Goal: Task Accomplishment & Management: Manage account settings

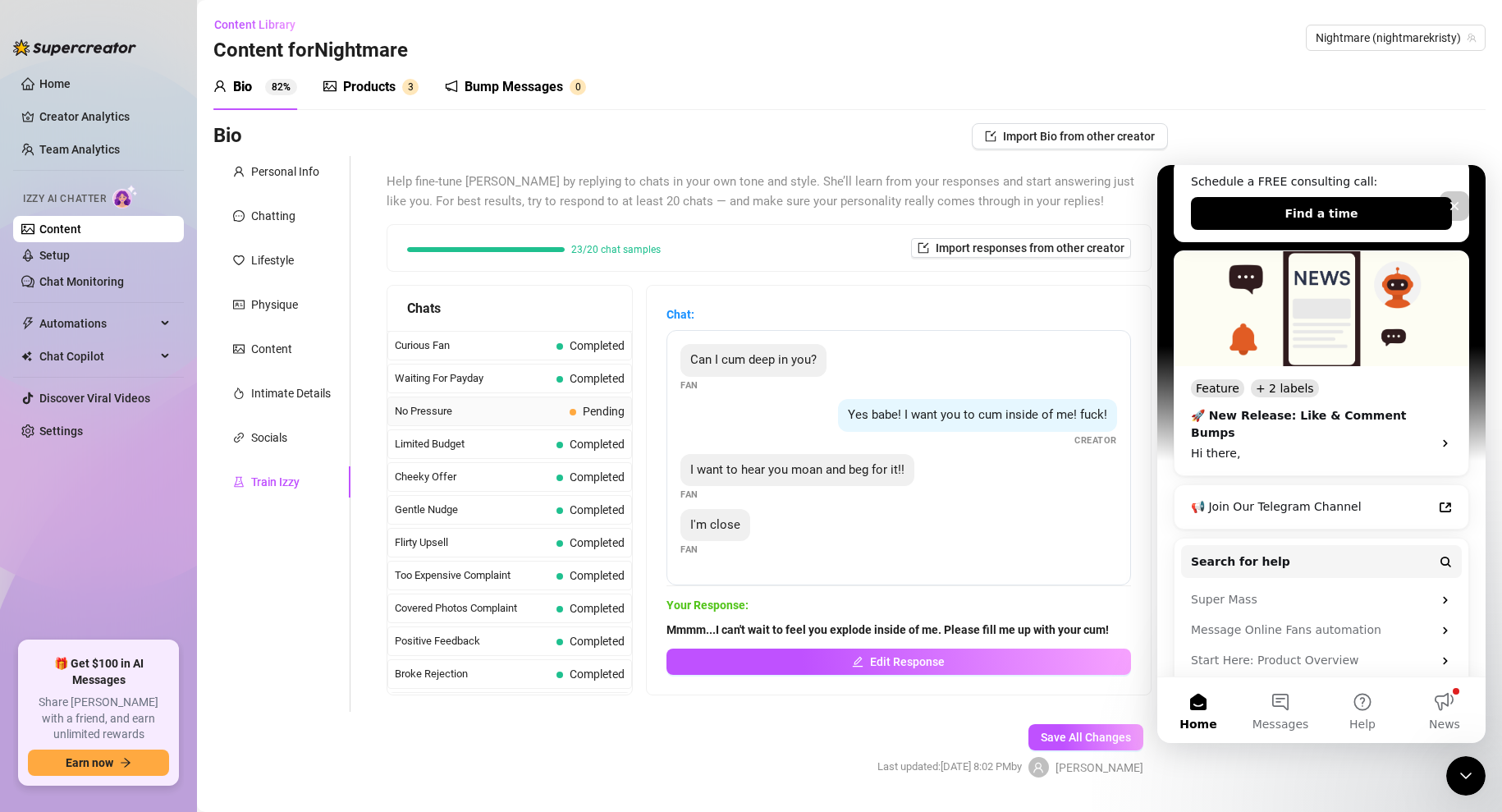
click at [424, 412] on span "No Pressure" at bounding box center [479, 411] width 169 height 17
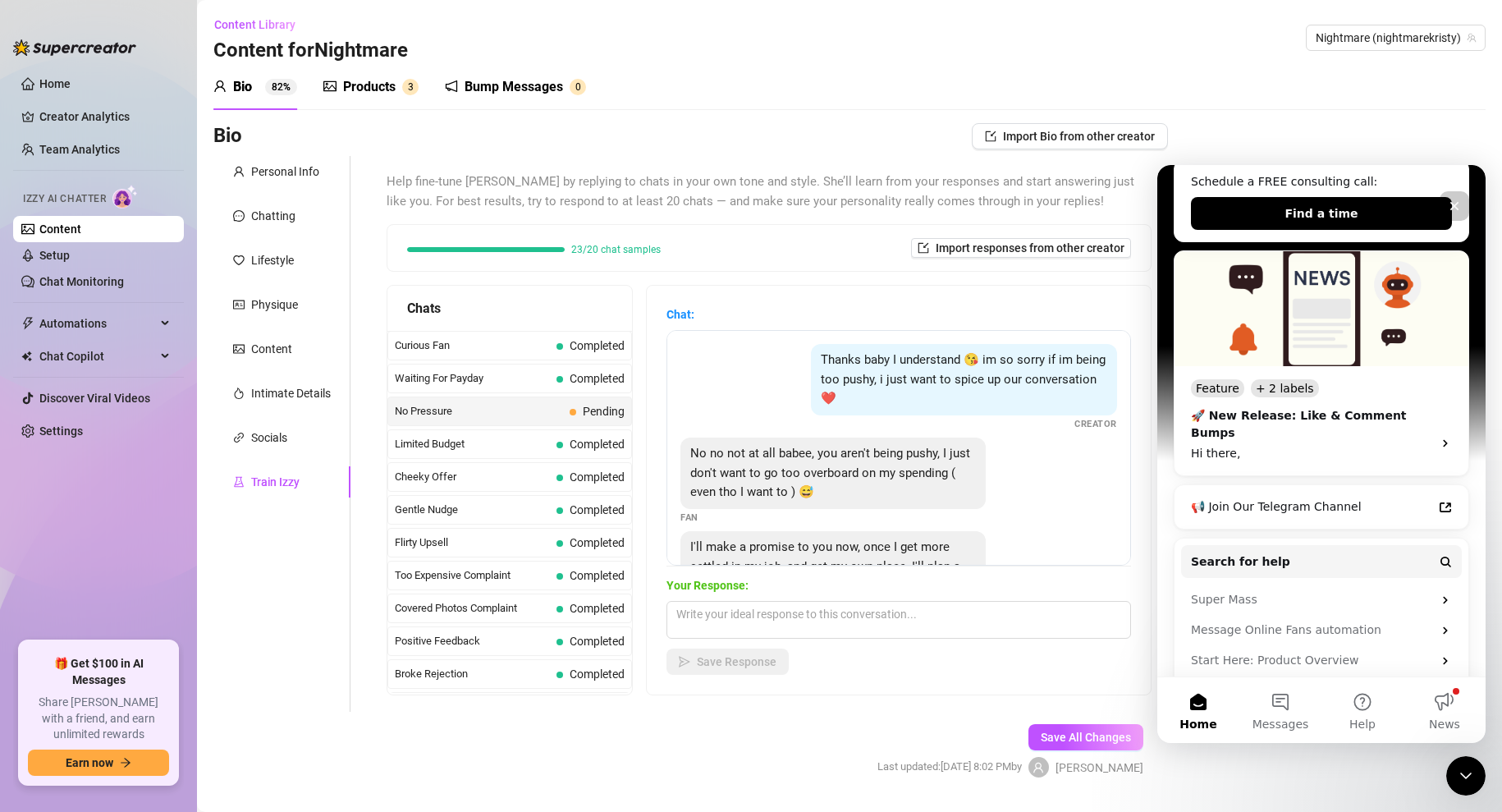
scroll to position [73, 0]
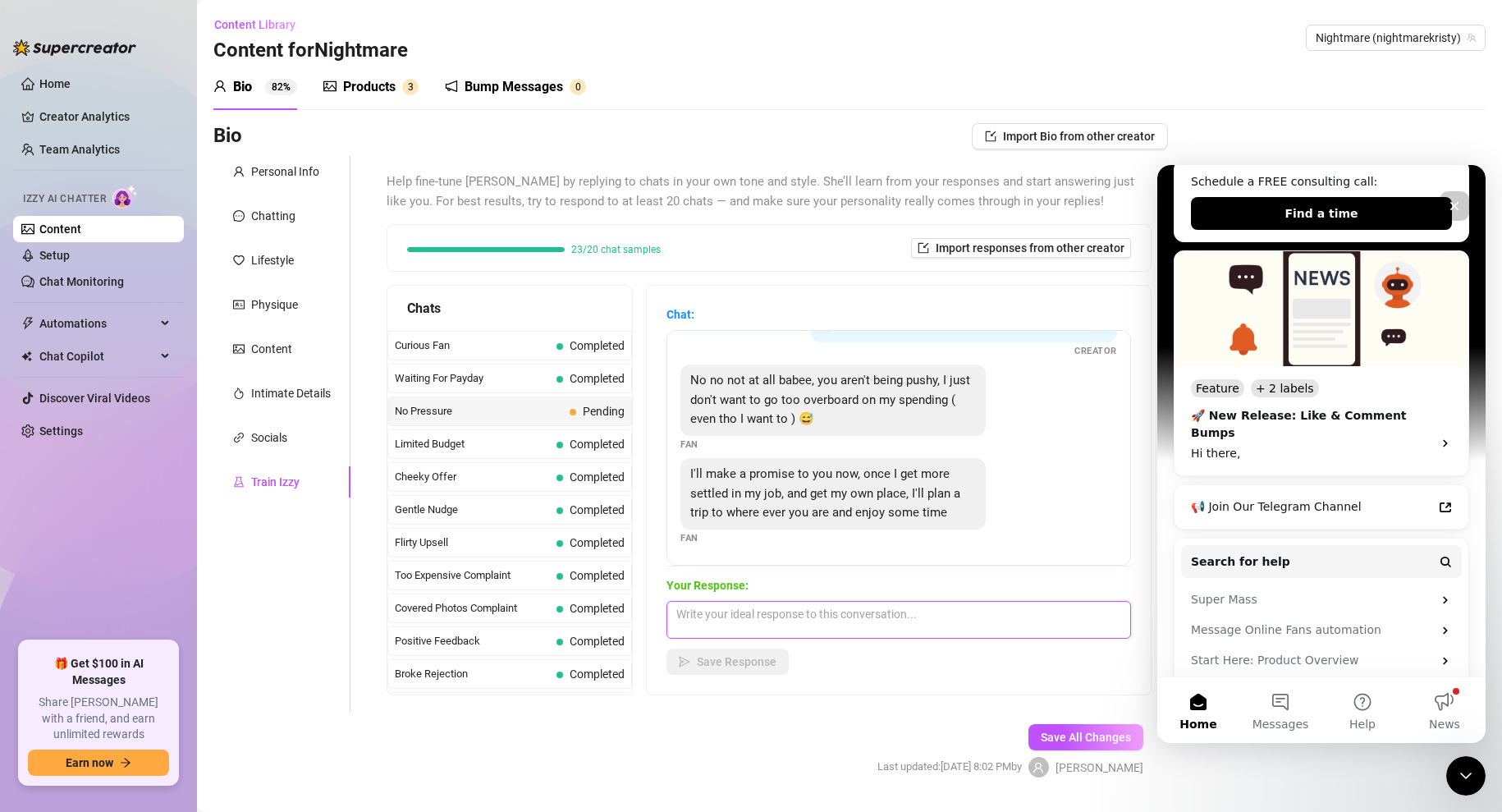
click at [713, 620] on textarea at bounding box center [899, 619] width 465 height 38
type textarea "Sounds like fun!"
click at [747, 664] on span "Save Response" at bounding box center [736, 661] width 79 height 13
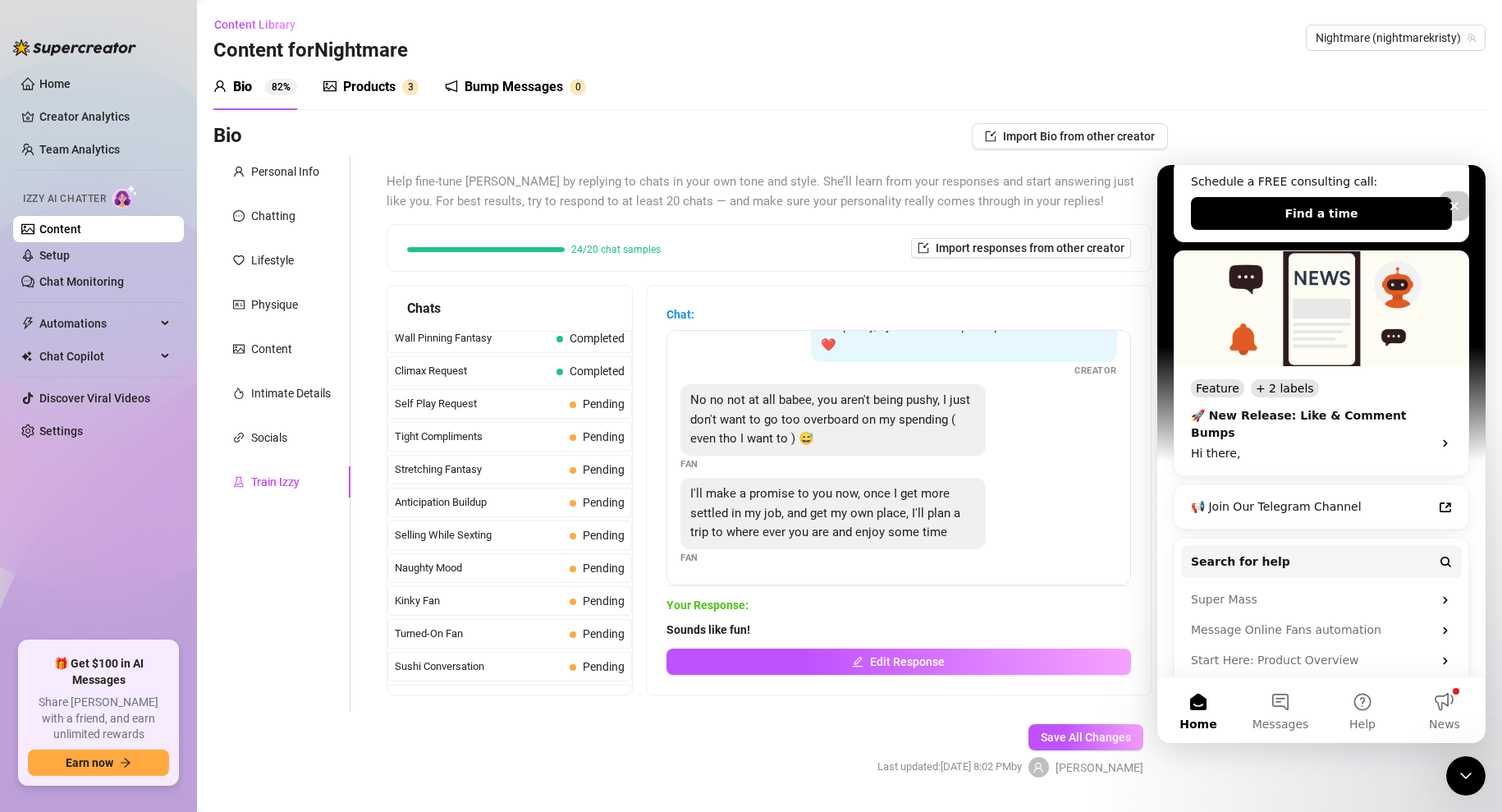
scroll to position [740, 0]
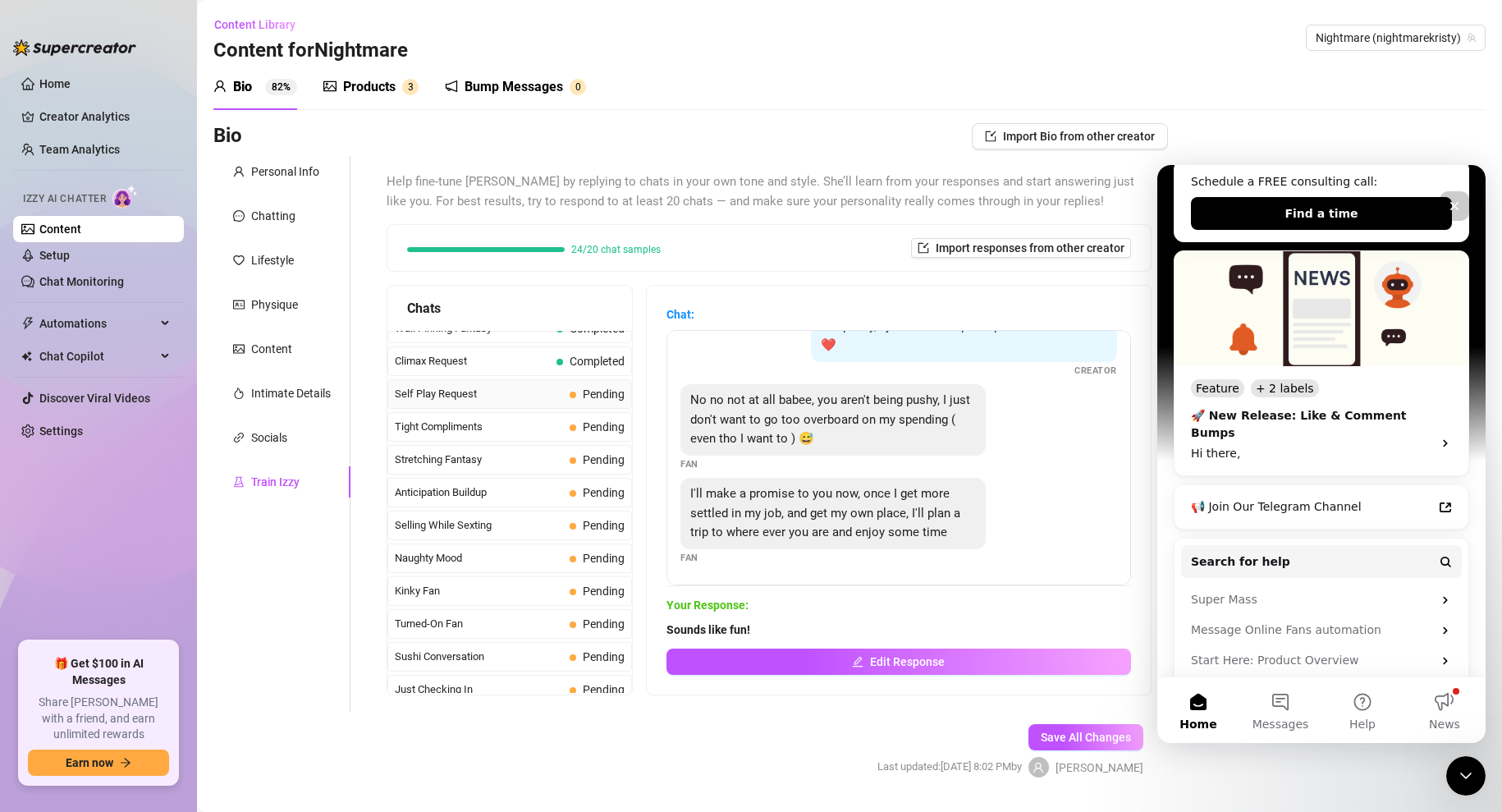
click at [466, 390] on span "Self Play Request" at bounding box center [479, 394] width 169 height 17
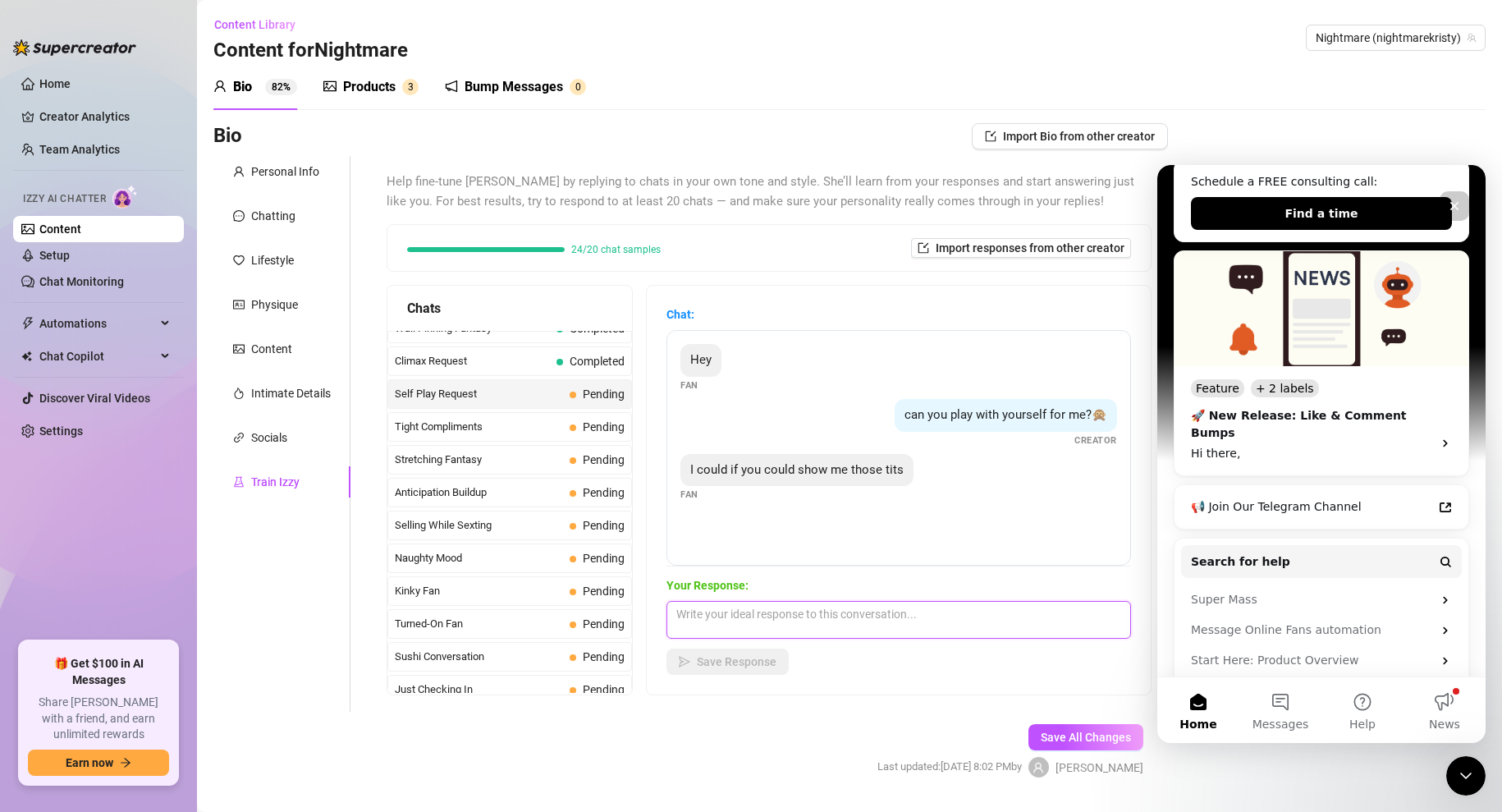
click at [736, 620] on textarea at bounding box center [899, 619] width 465 height 38
type textarea "L"
type textarea "Let's get this party started 😏"
click at [751, 661] on span "Save Response" at bounding box center [736, 661] width 79 height 13
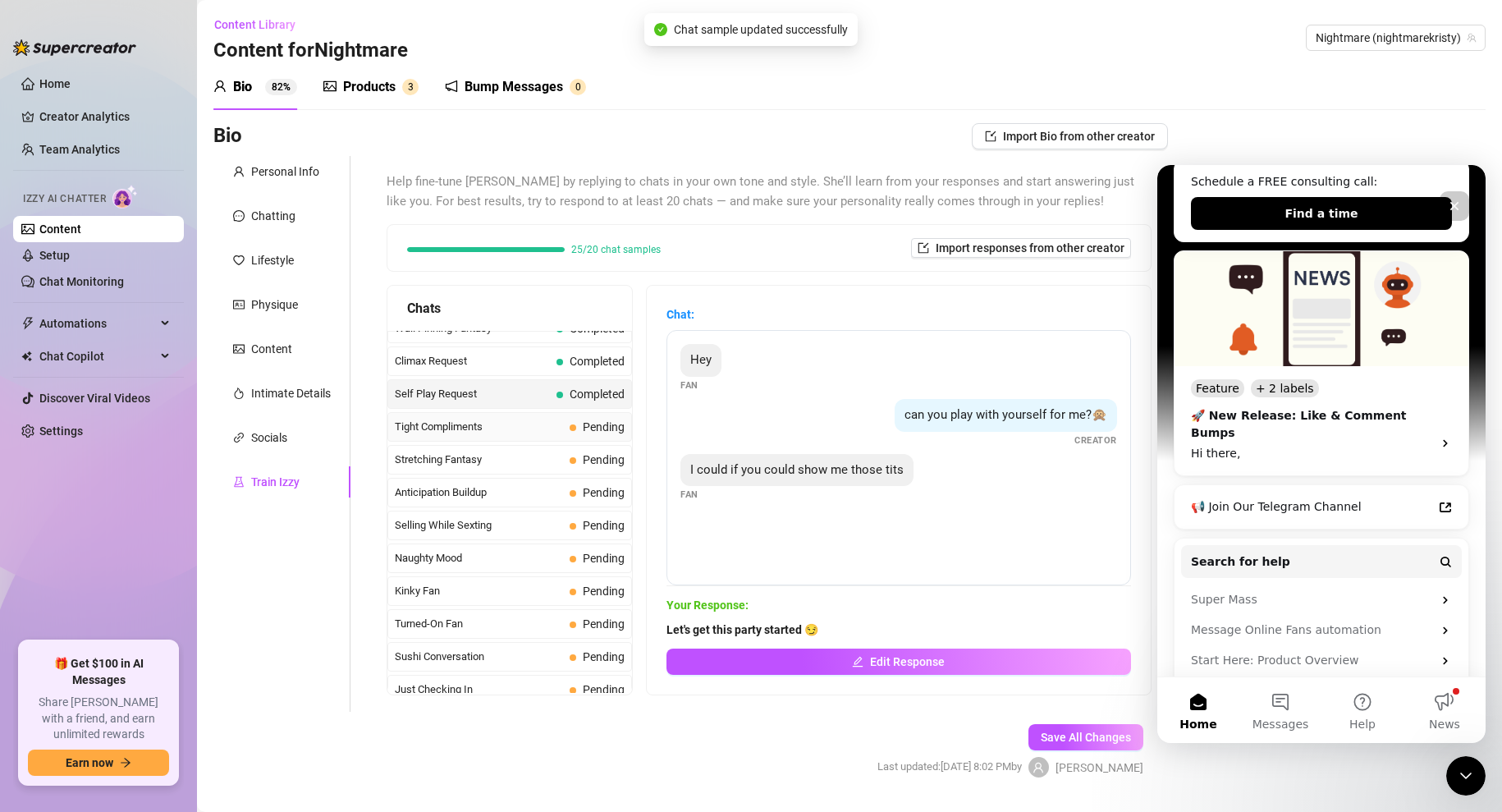
click at [457, 430] on span "Tight Compliments" at bounding box center [479, 426] width 169 height 17
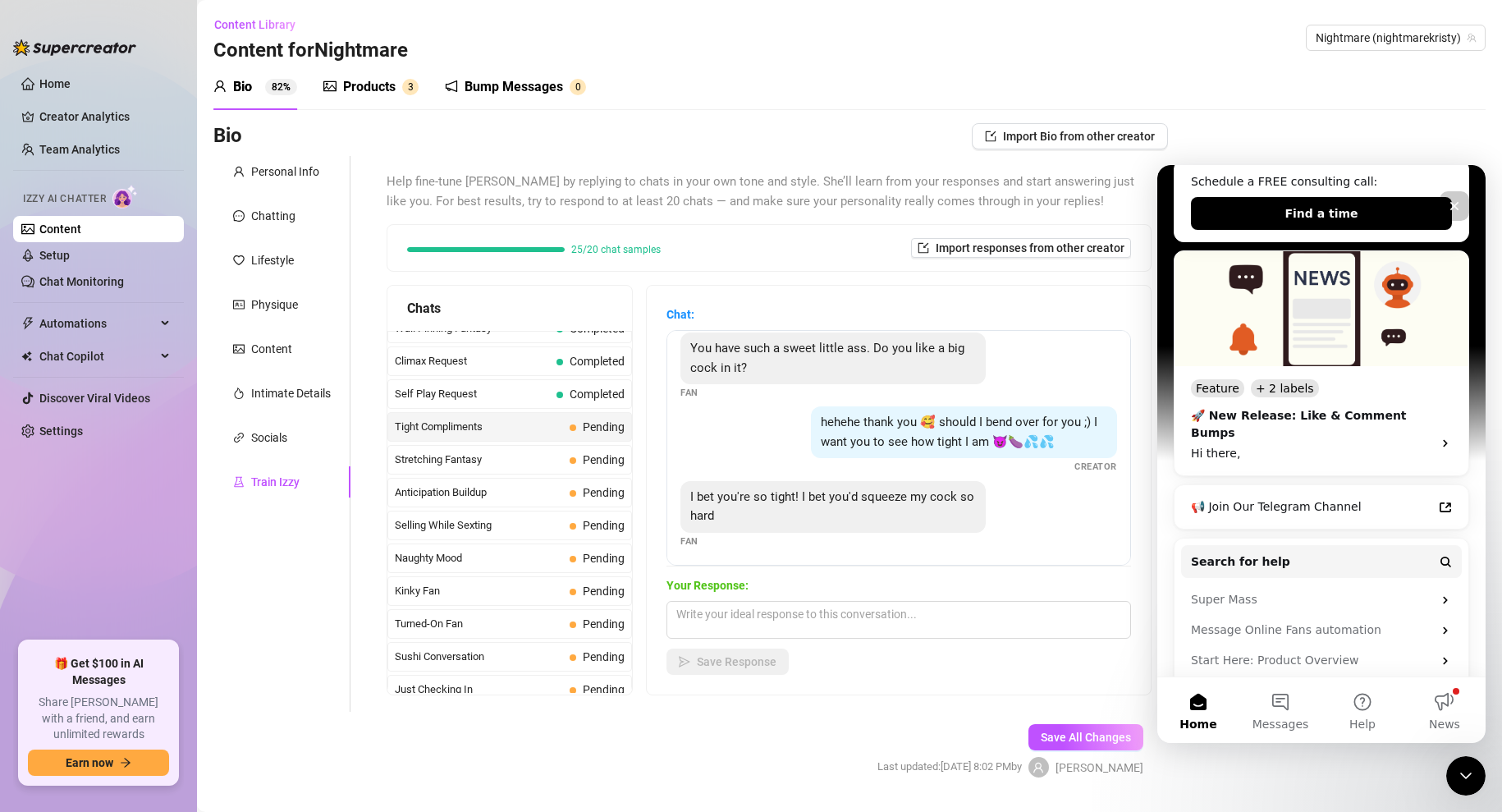
scroll to position [70, 0]
click at [789, 621] on textarea at bounding box center [899, 619] width 465 height 38
type textarea "I know how to squeeze it just right 😏"
click at [714, 664] on span "Save Response" at bounding box center [736, 661] width 79 height 13
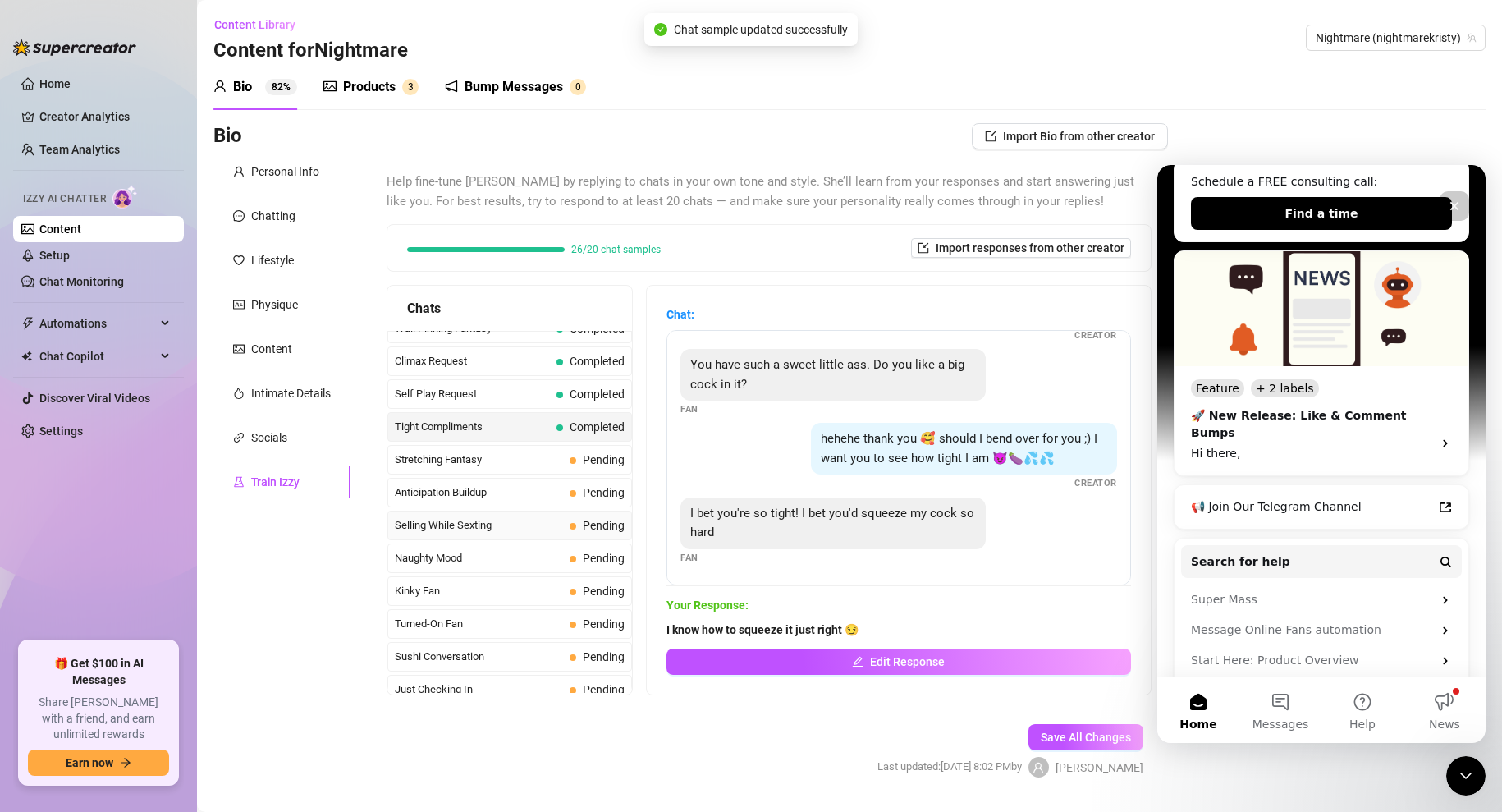
scroll to position [50, 0]
click at [488, 460] on span "Stretching Fantasy" at bounding box center [479, 459] width 169 height 17
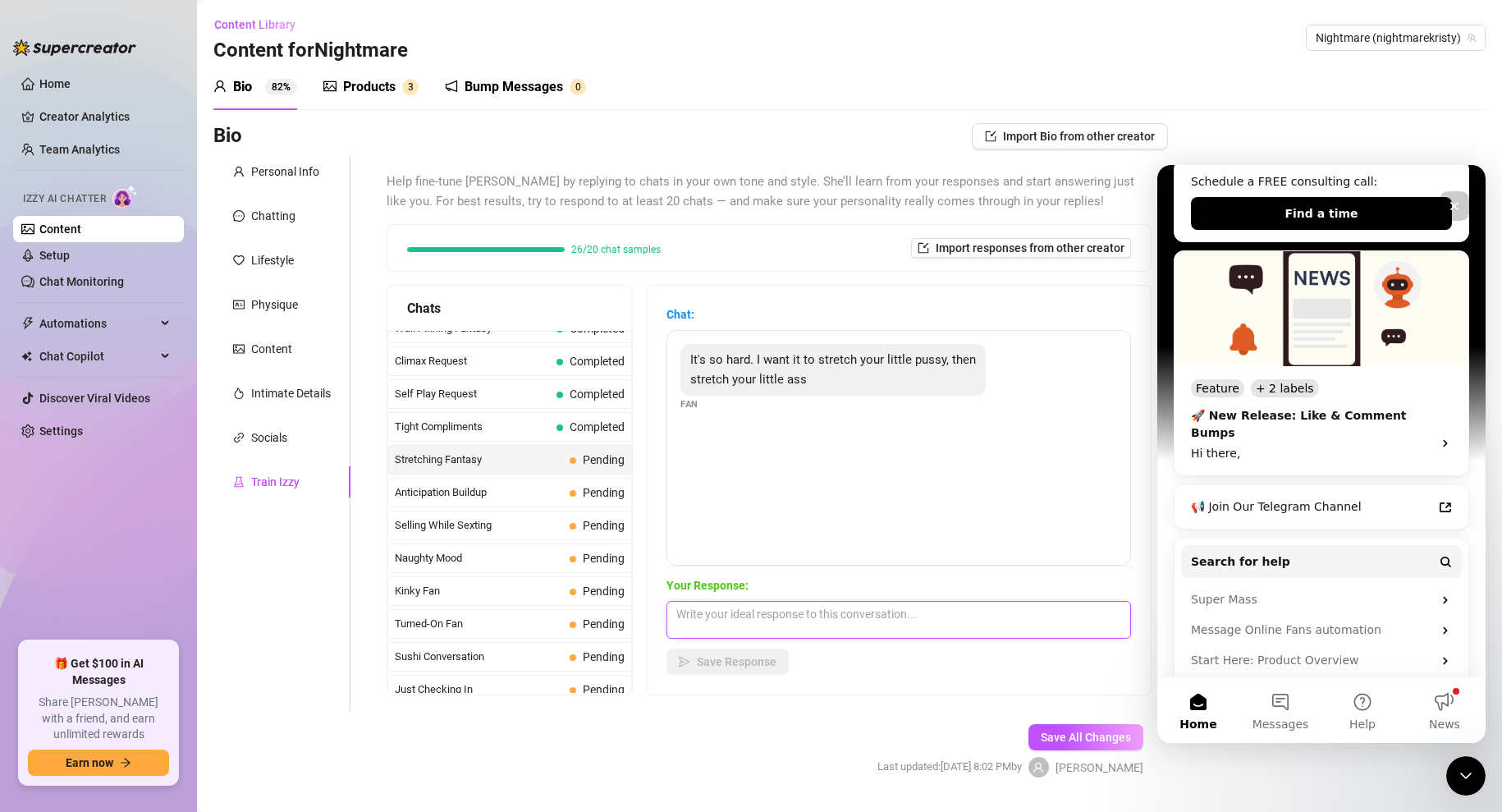
click at [732, 629] on textarea at bounding box center [899, 619] width 465 height 38
type textarea "That's exactly what I need. I need it stretched out."
click at [735, 664] on span "Save Response" at bounding box center [736, 661] width 79 height 13
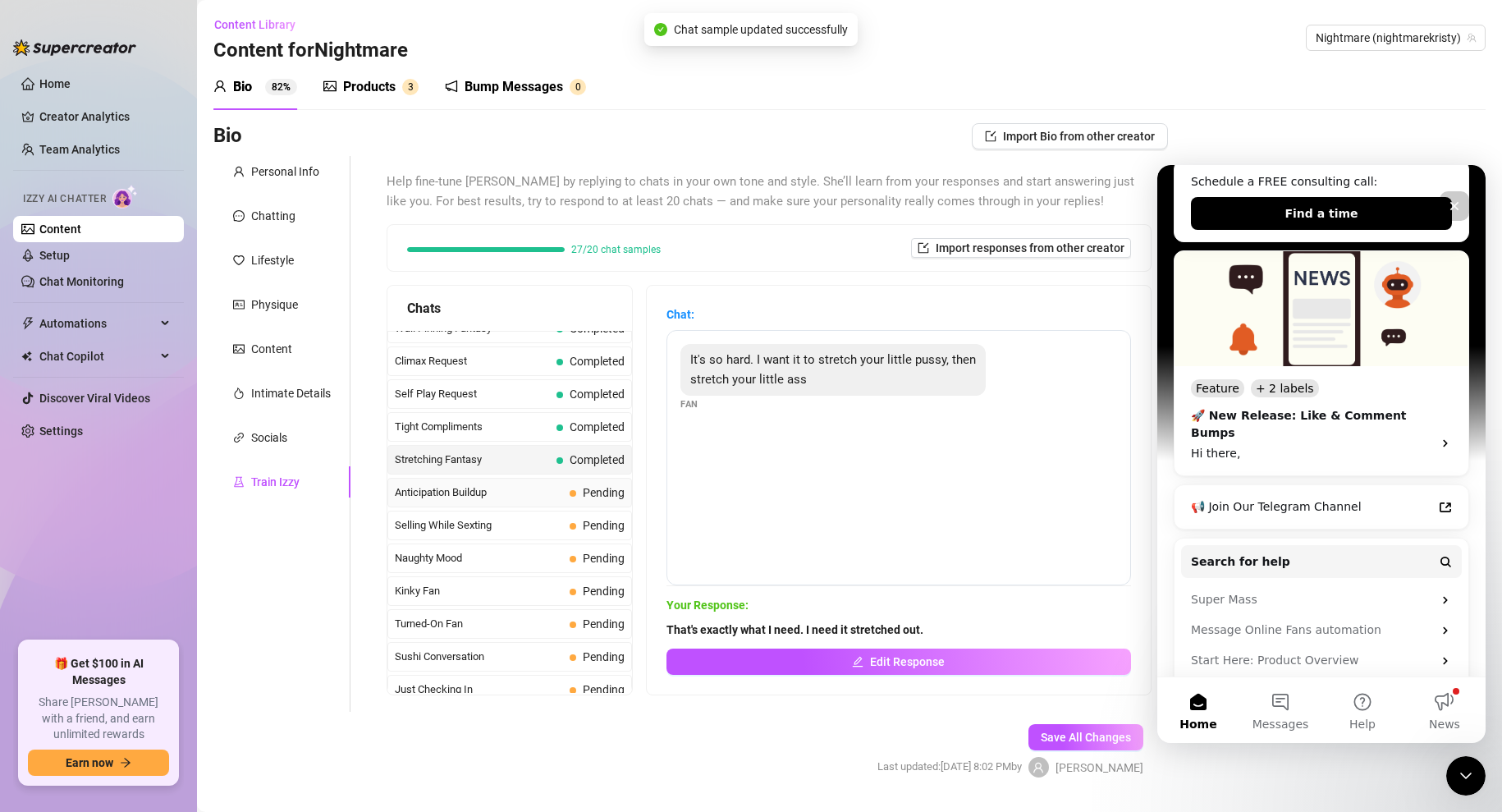
click at [474, 488] on span "Anticipation Buildup" at bounding box center [479, 492] width 169 height 17
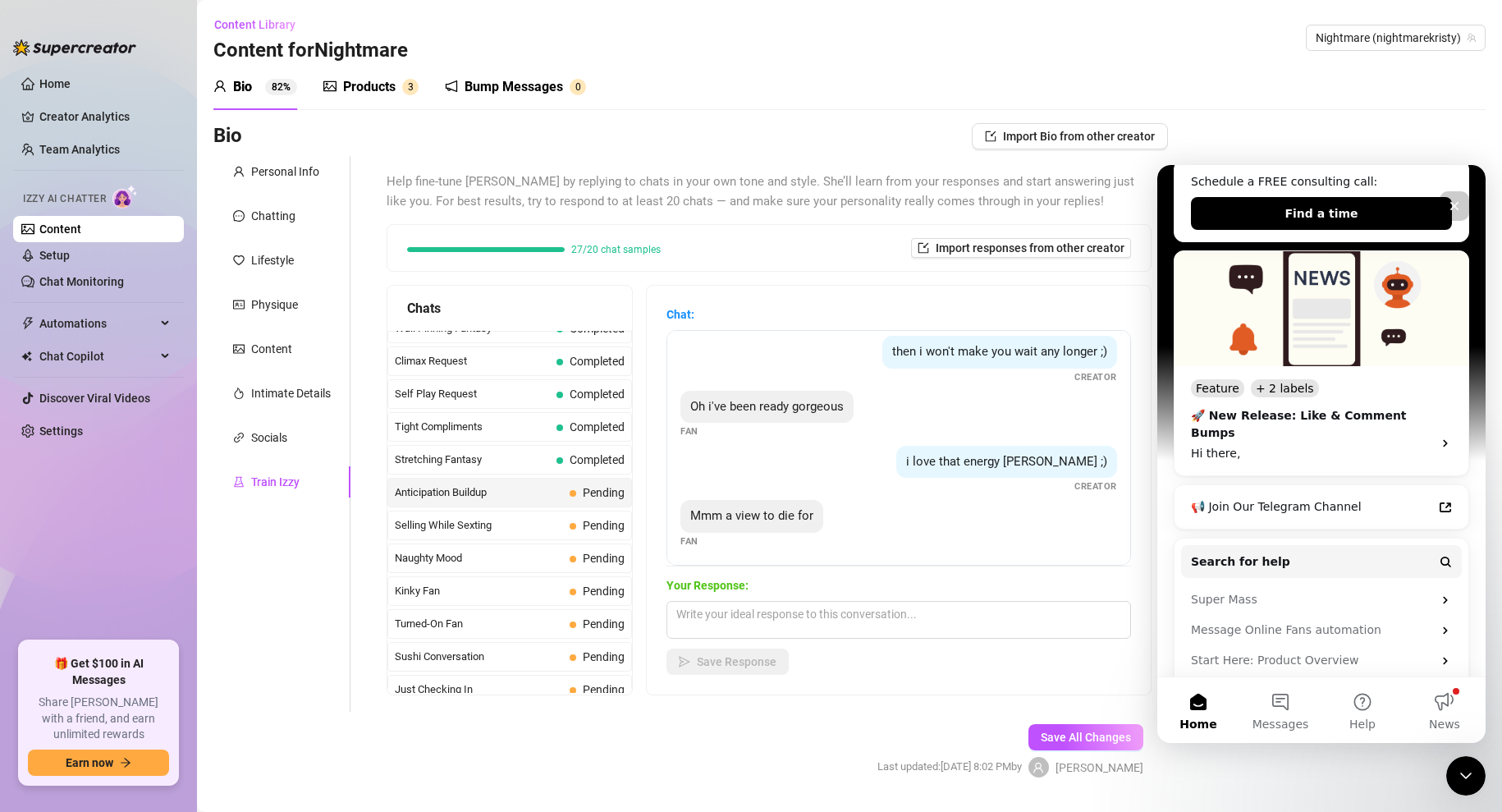
scroll to position [66, 0]
click at [783, 623] on textarea at bounding box center [899, 619] width 465 height 38
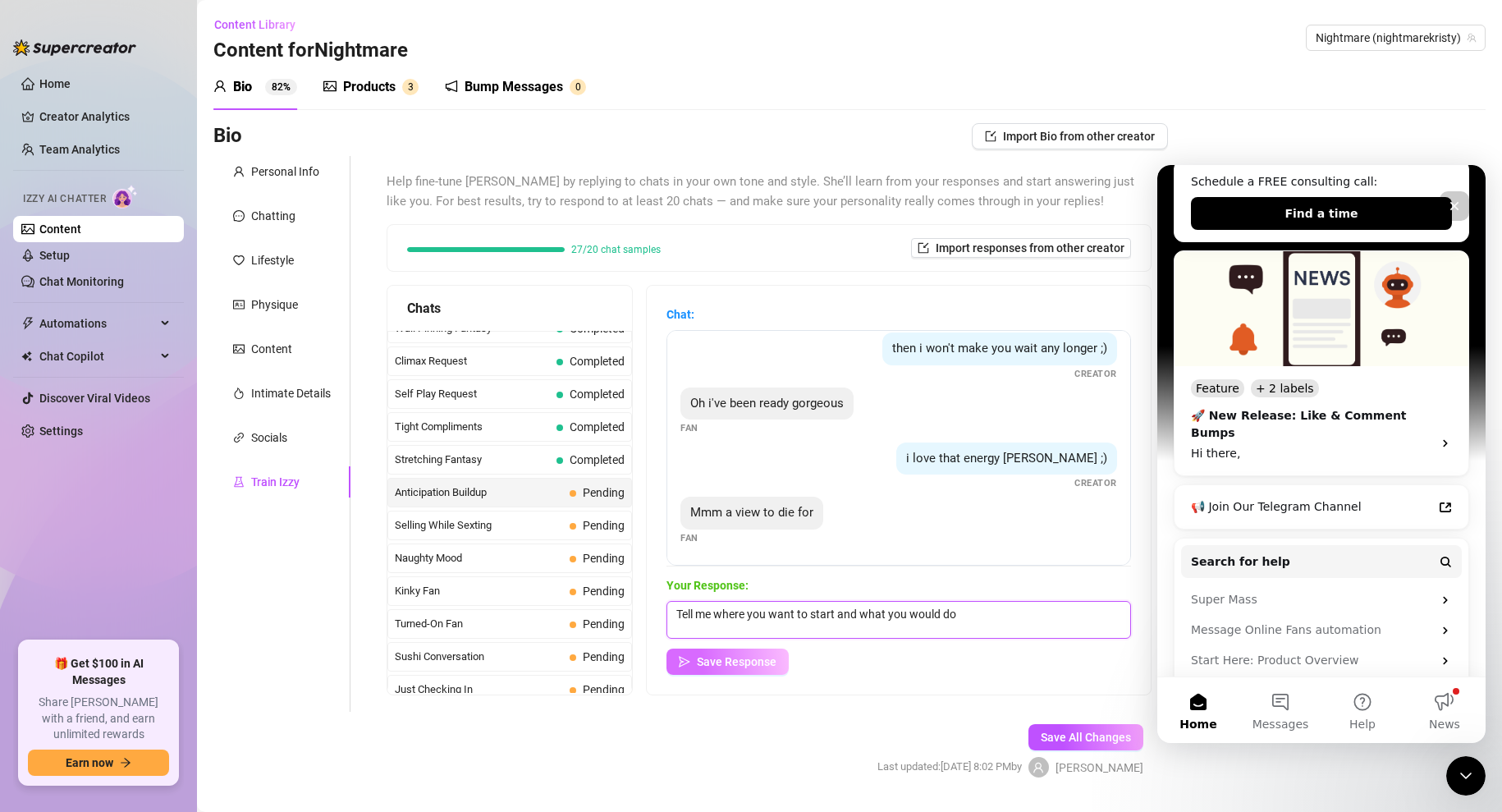
type textarea "Tell me where you want to start and what you would do"
click at [738, 669] on button "Save Response" at bounding box center [727, 662] width 122 height 26
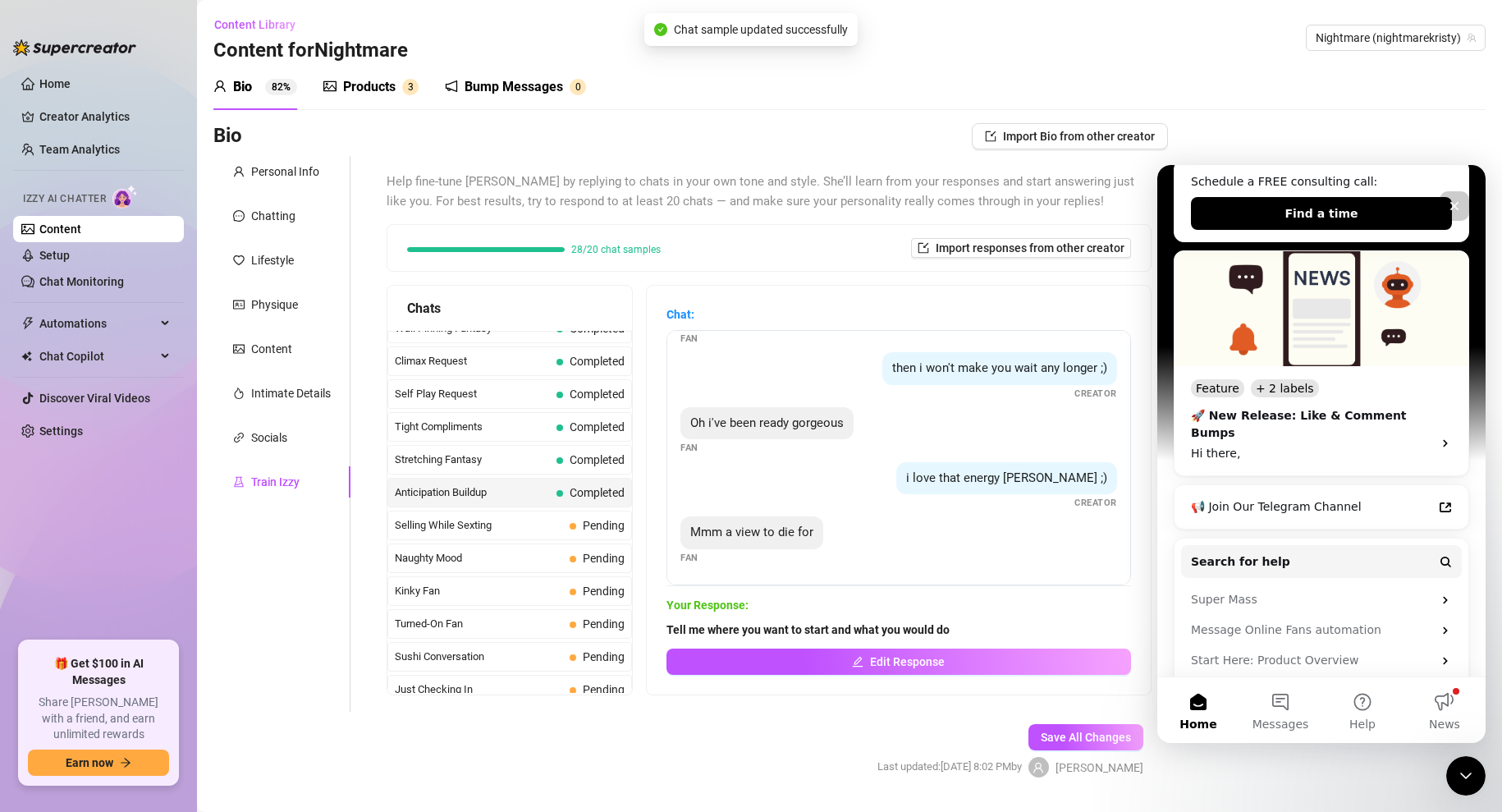
scroll to position [47, 0]
click at [480, 520] on span "Selling While Sexting" at bounding box center [479, 525] width 169 height 17
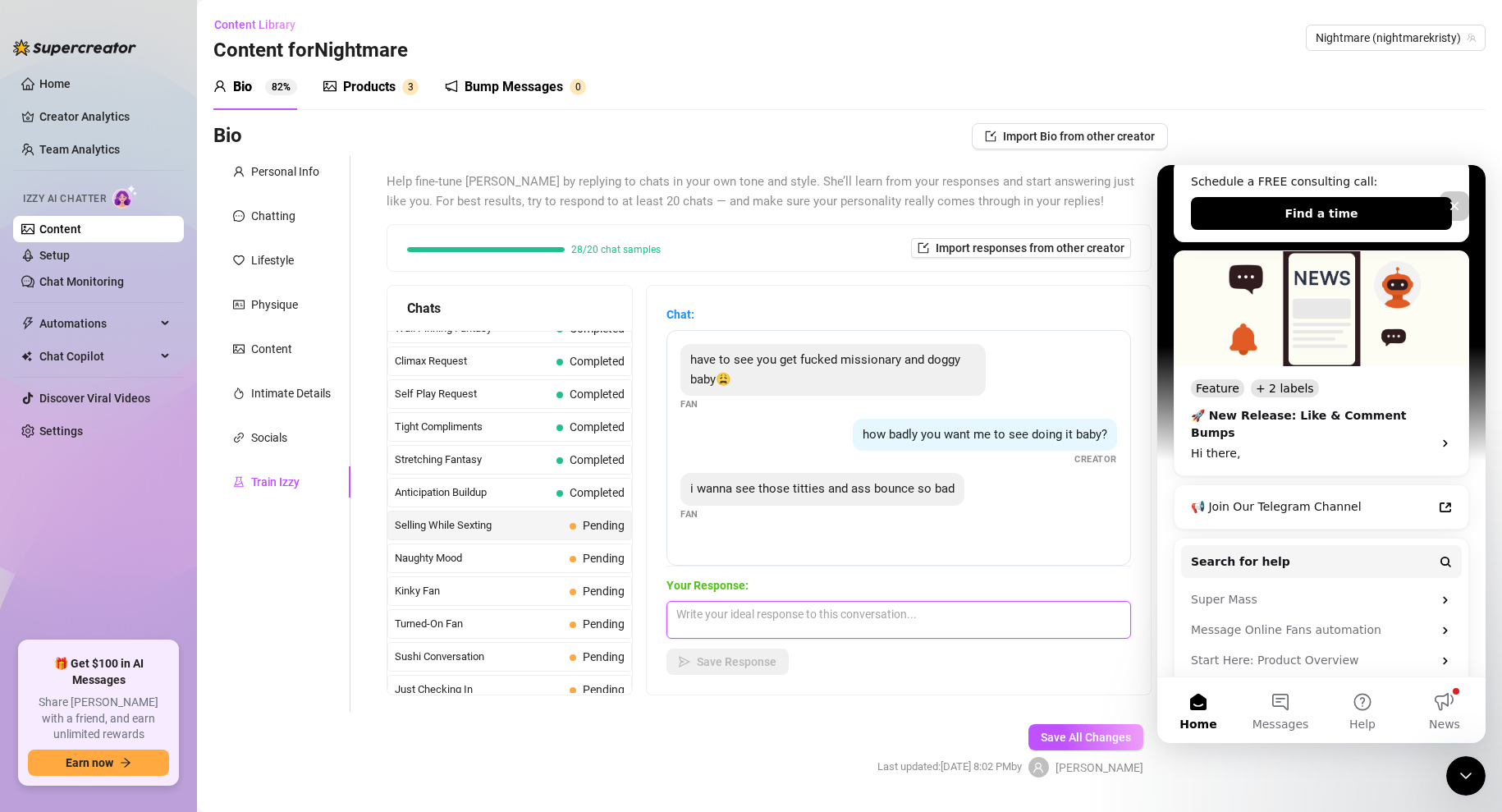
click at [872, 616] on textarea at bounding box center [899, 619] width 465 height 38
type textarea "S"
type textarea "Unlock this message and let's have some real fun"
click at [751, 655] on span "Save Response" at bounding box center [736, 661] width 79 height 13
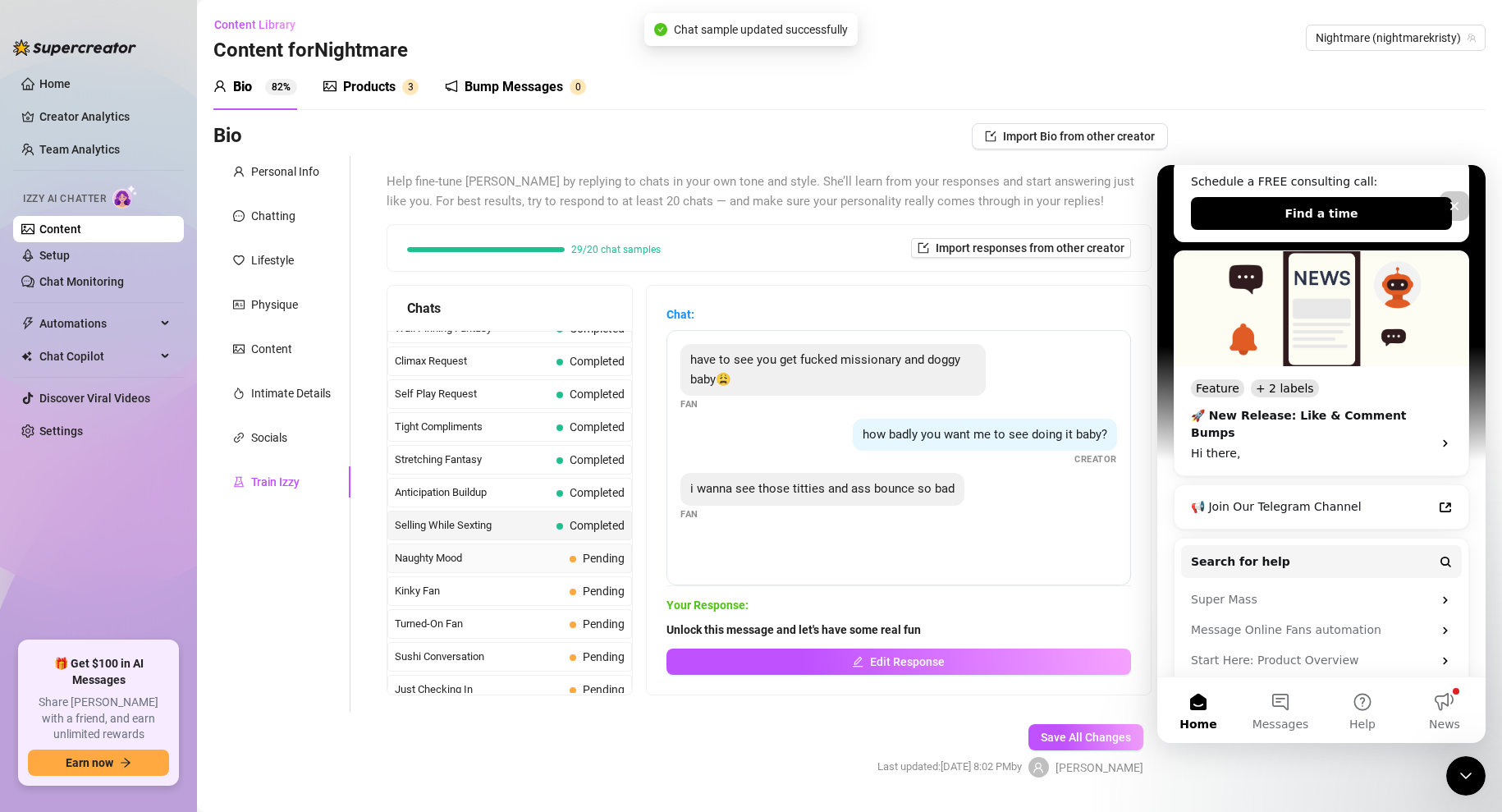
click at [444, 561] on span "Naughty Mood" at bounding box center [479, 558] width 169 height 17
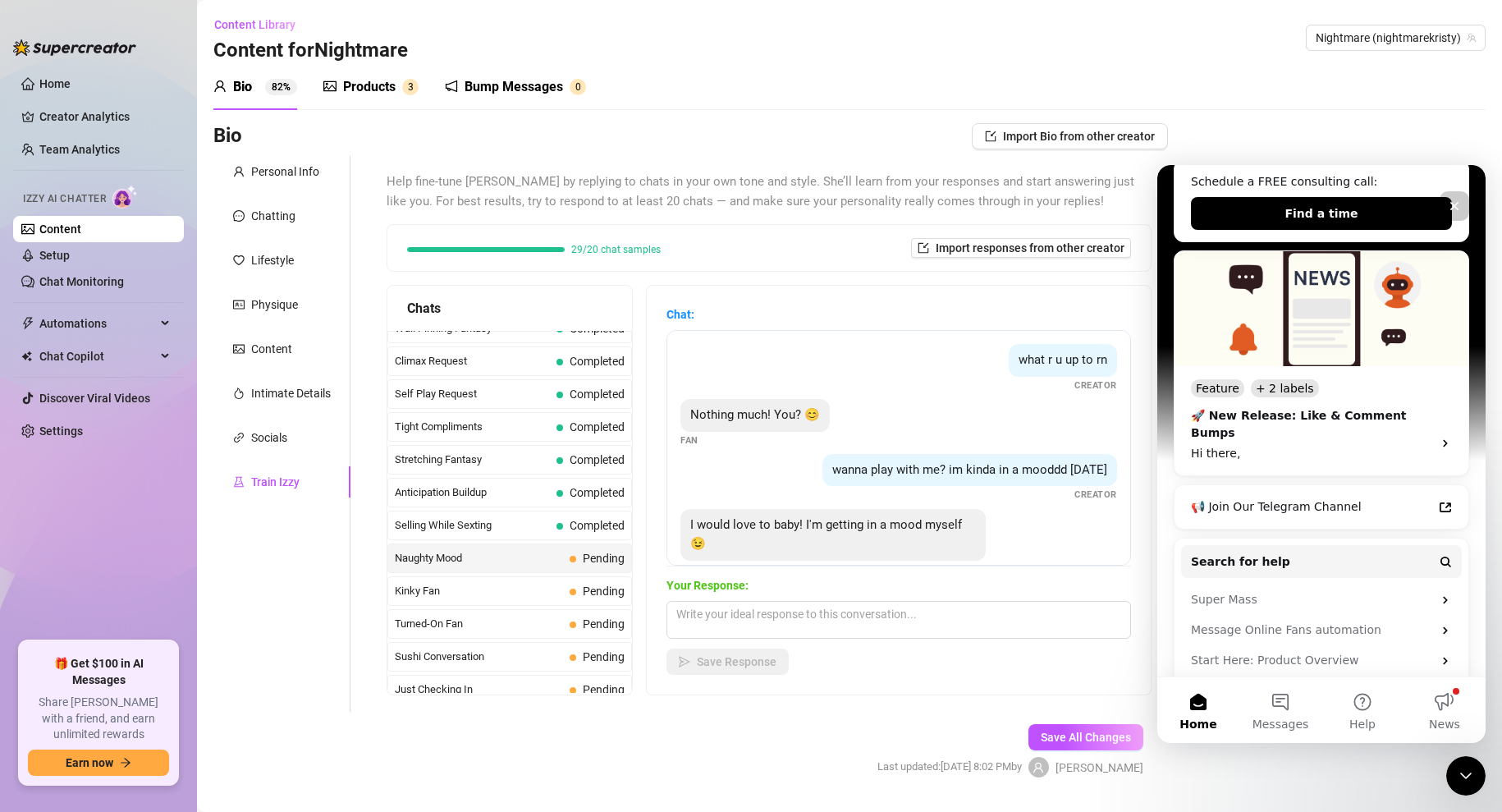
scroll to position [11, 0]
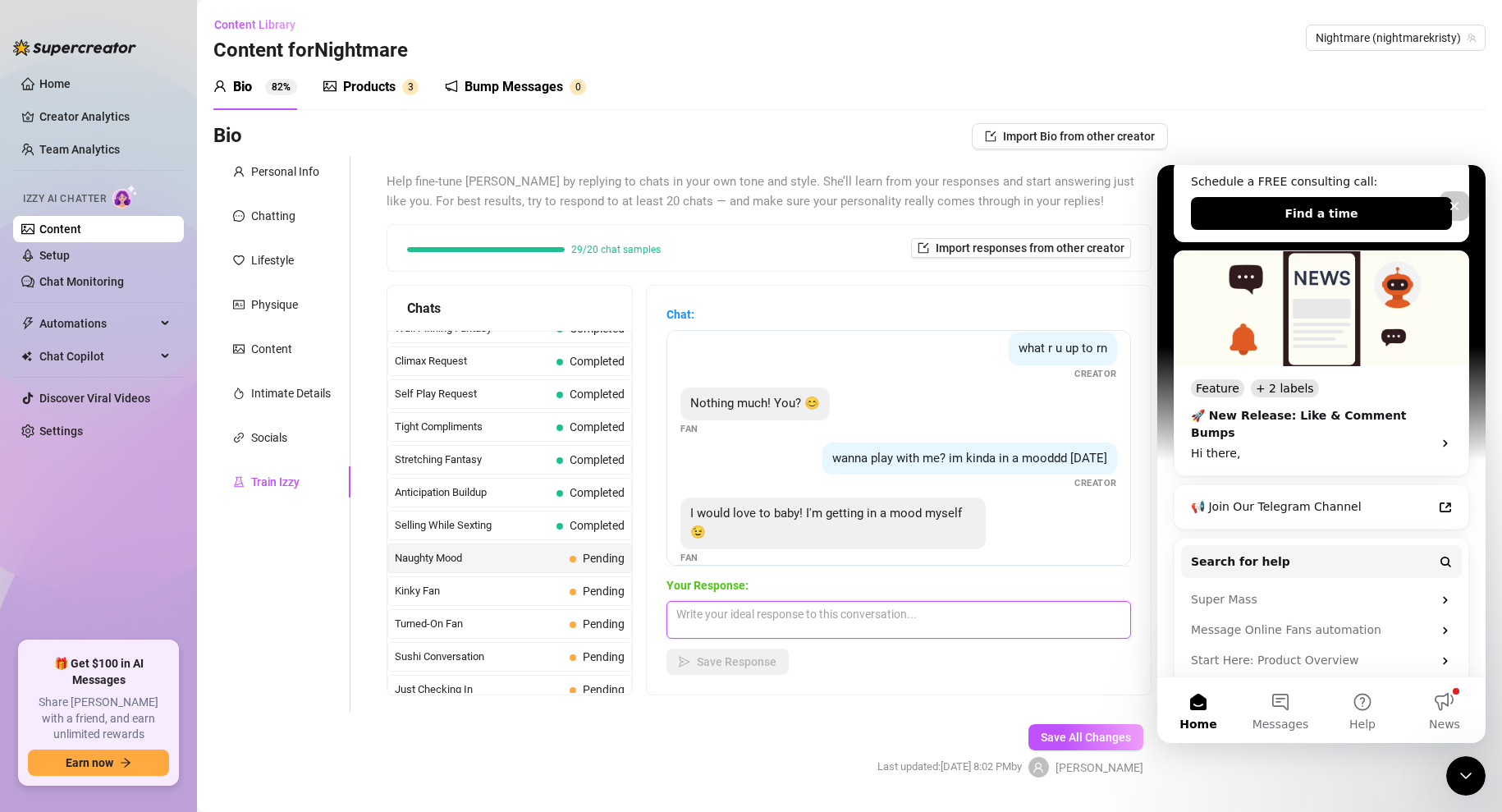
click at [776, 619] on textarea at bounding box center [899, 619] width 465 height 38
type textarea "What do you need to get you going?"
click at [750, 662] on span "Save Response" at bounding box center [736, 661] width 79 height 13
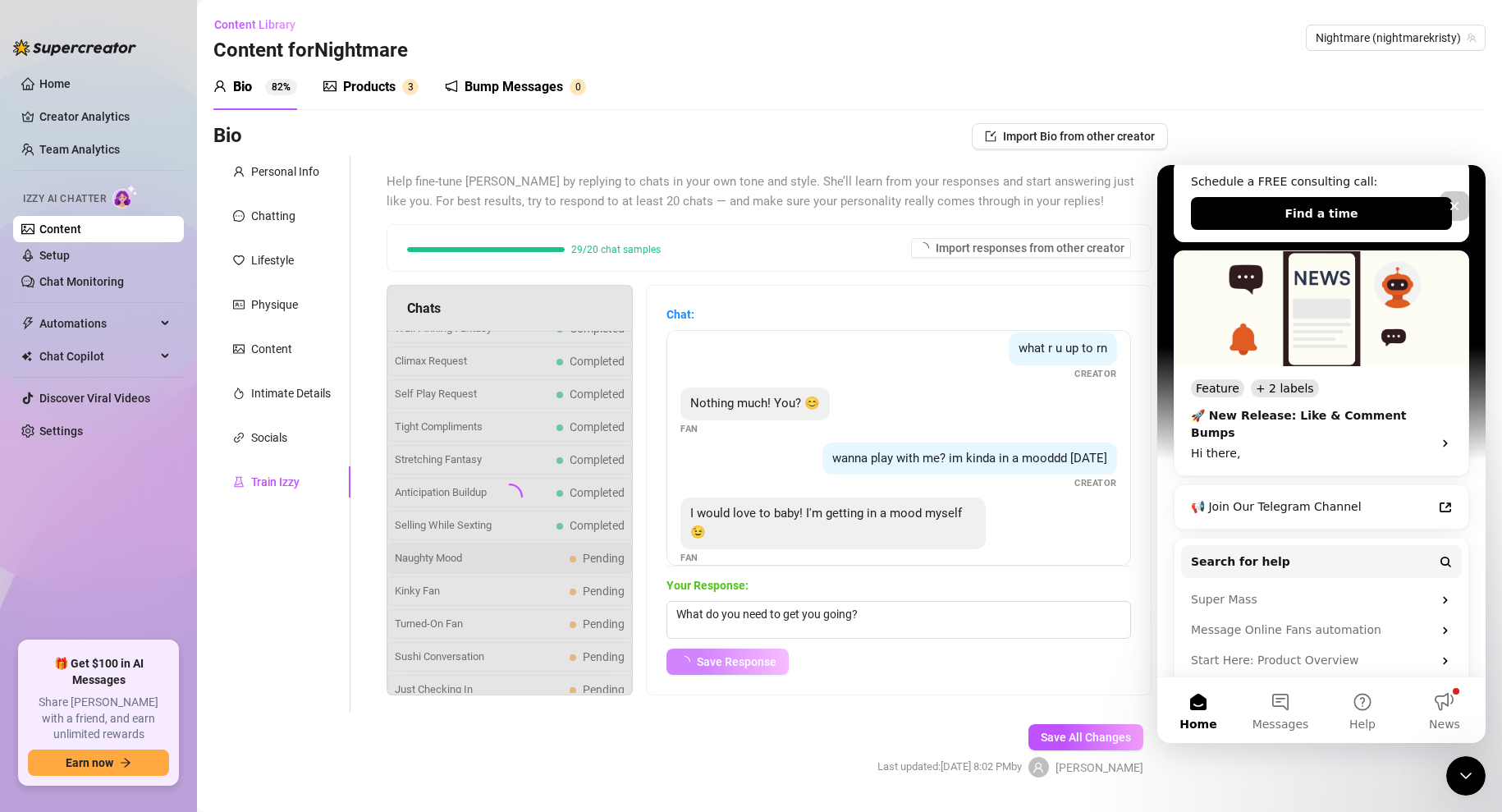
scroll to position [0, 0]
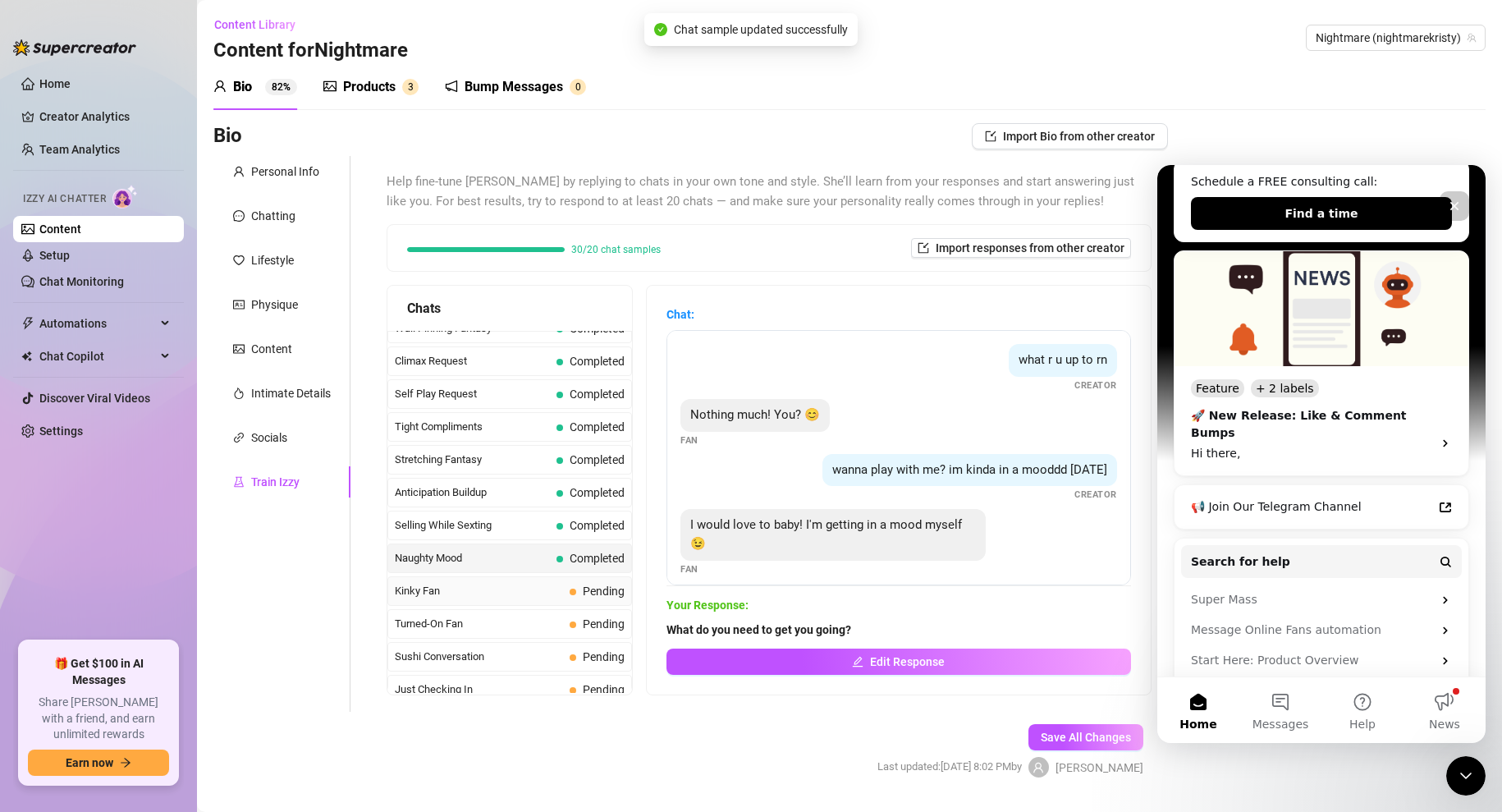
click at [430, 595] on span "Kinky Fan" at bounding box center [479, 590] width 169 height 17
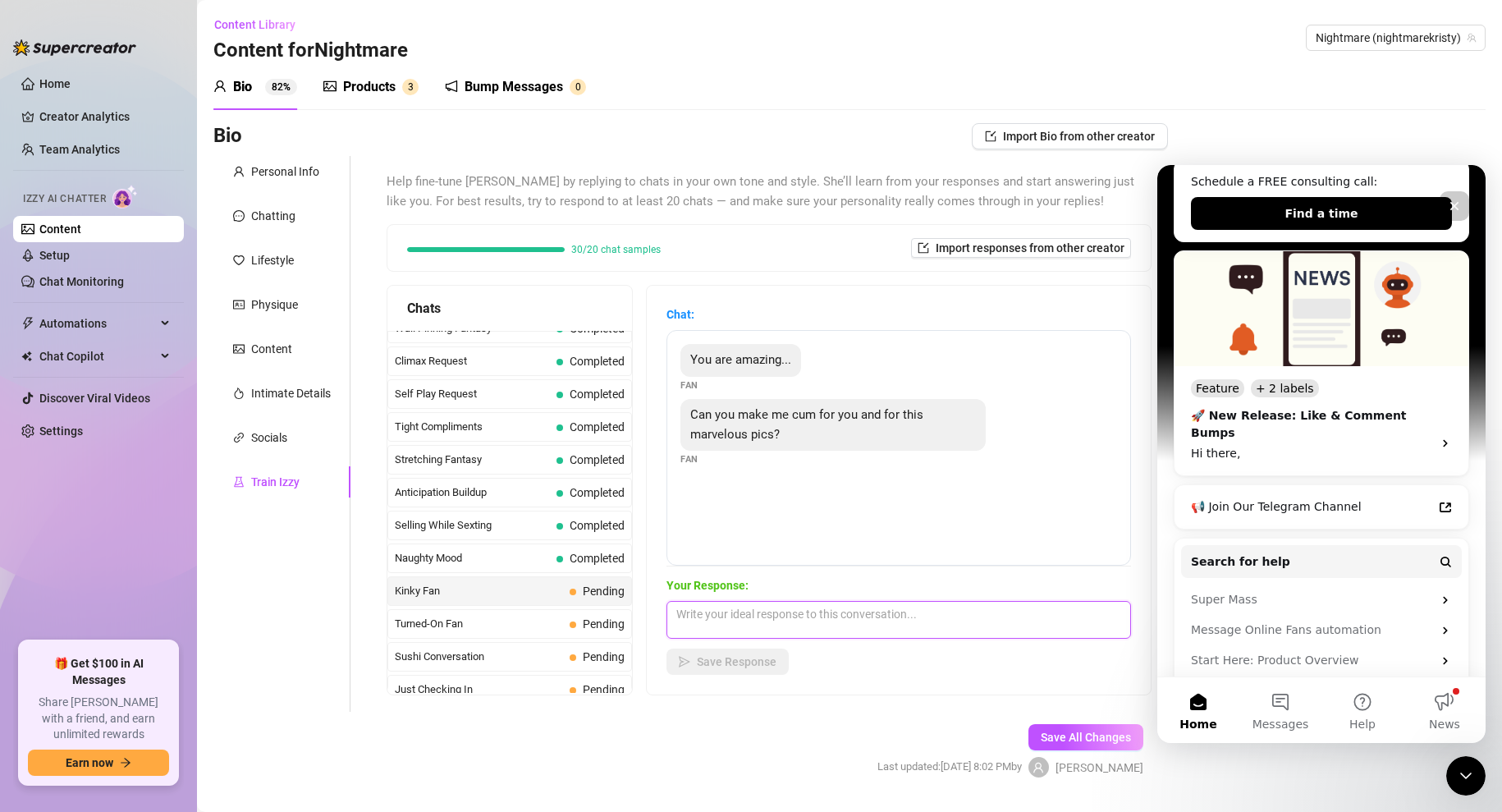
click at [743, 619] on textarea at bounding box center [899, 619] width 465 height 38
click at [755, 618] on textarea at bounding box center [899, 619] width 465 height 38
type textarea "I know just what you need to cum"
click at [747, 667] on span "Save Response" at bounding box center [736, 661] width 79 height 13
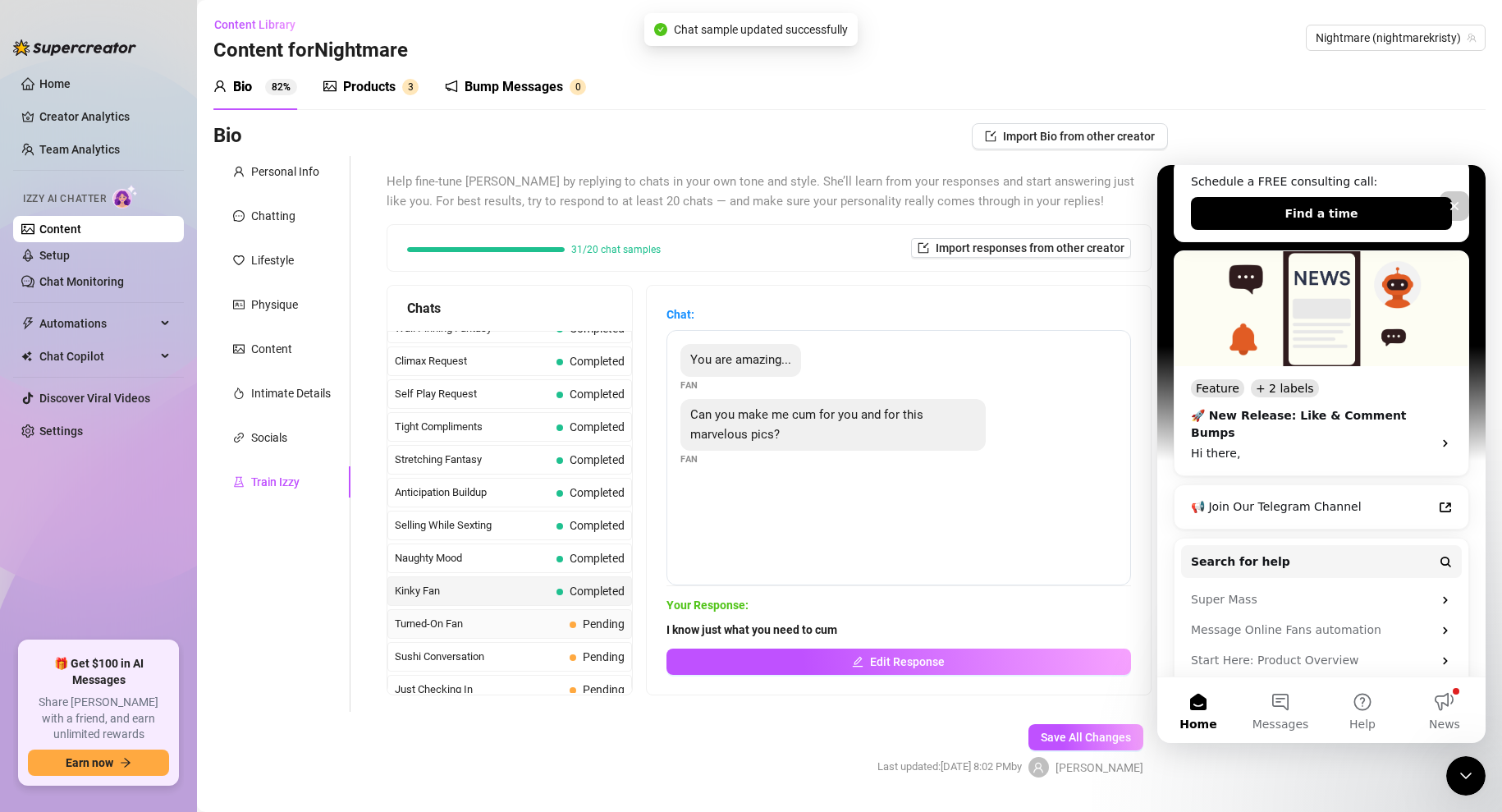
click at [445, 620] on span "Turned-On Fan" at bounding box center [479, 623] width 169 height 17
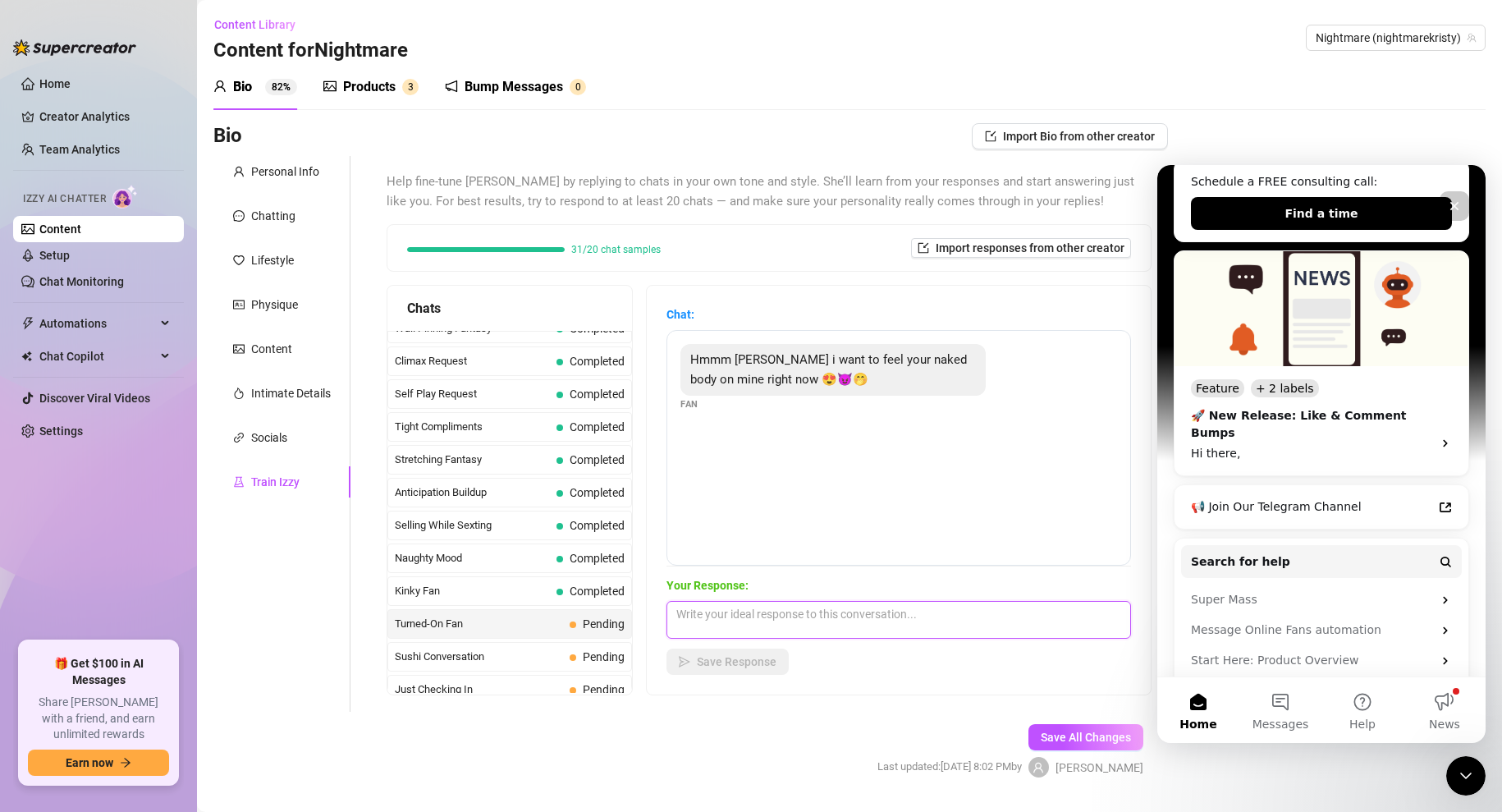
click at [707, 623] on textarea at bounding box center [899, 619] width 465 height 38
type textarea "You're making me wet...what are we doing next?"
click at [697, 656] on span "Save Response" at bounding box center [736, 661] width 79 height 13
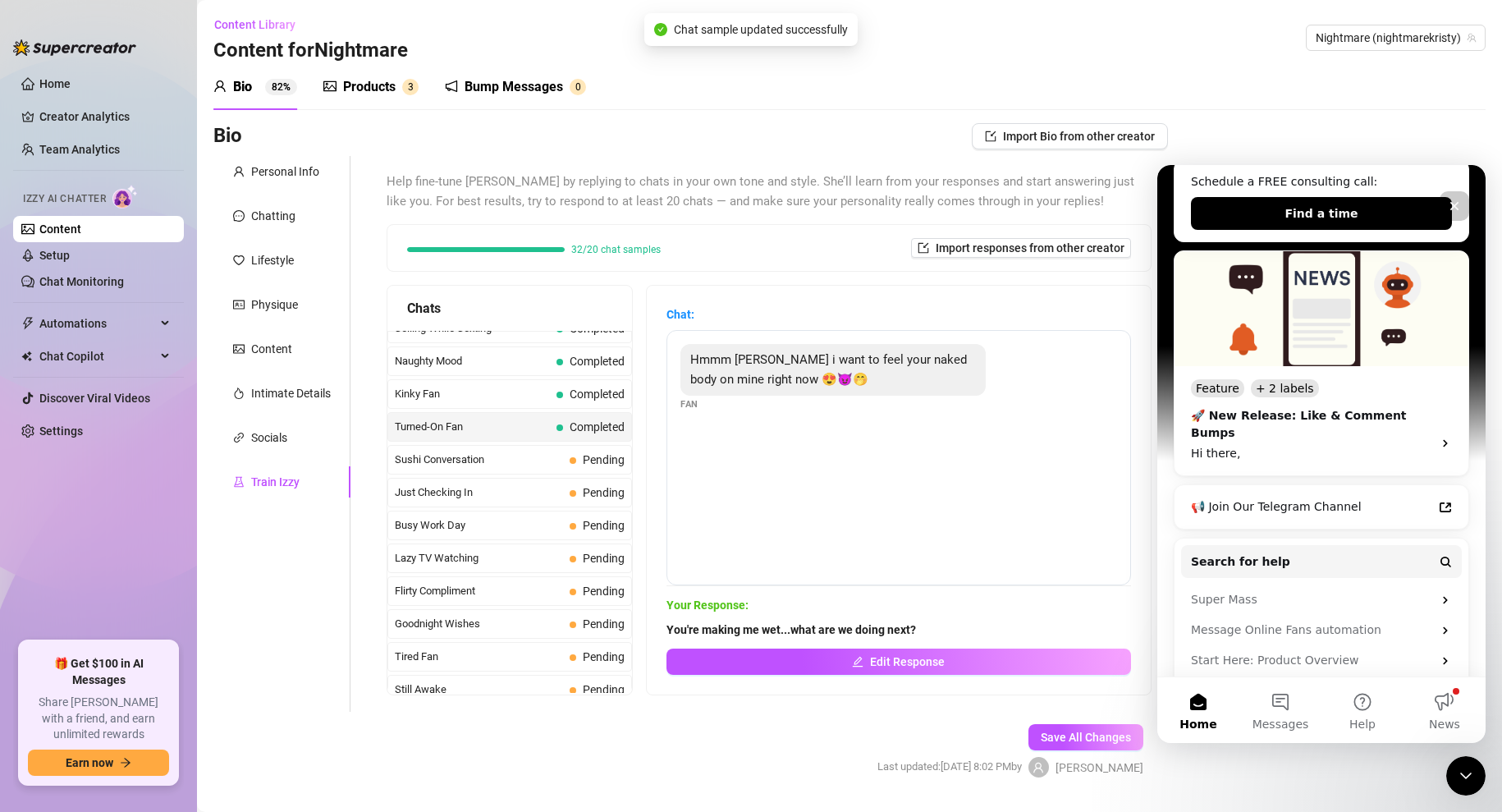
scroll to position [953, 0]
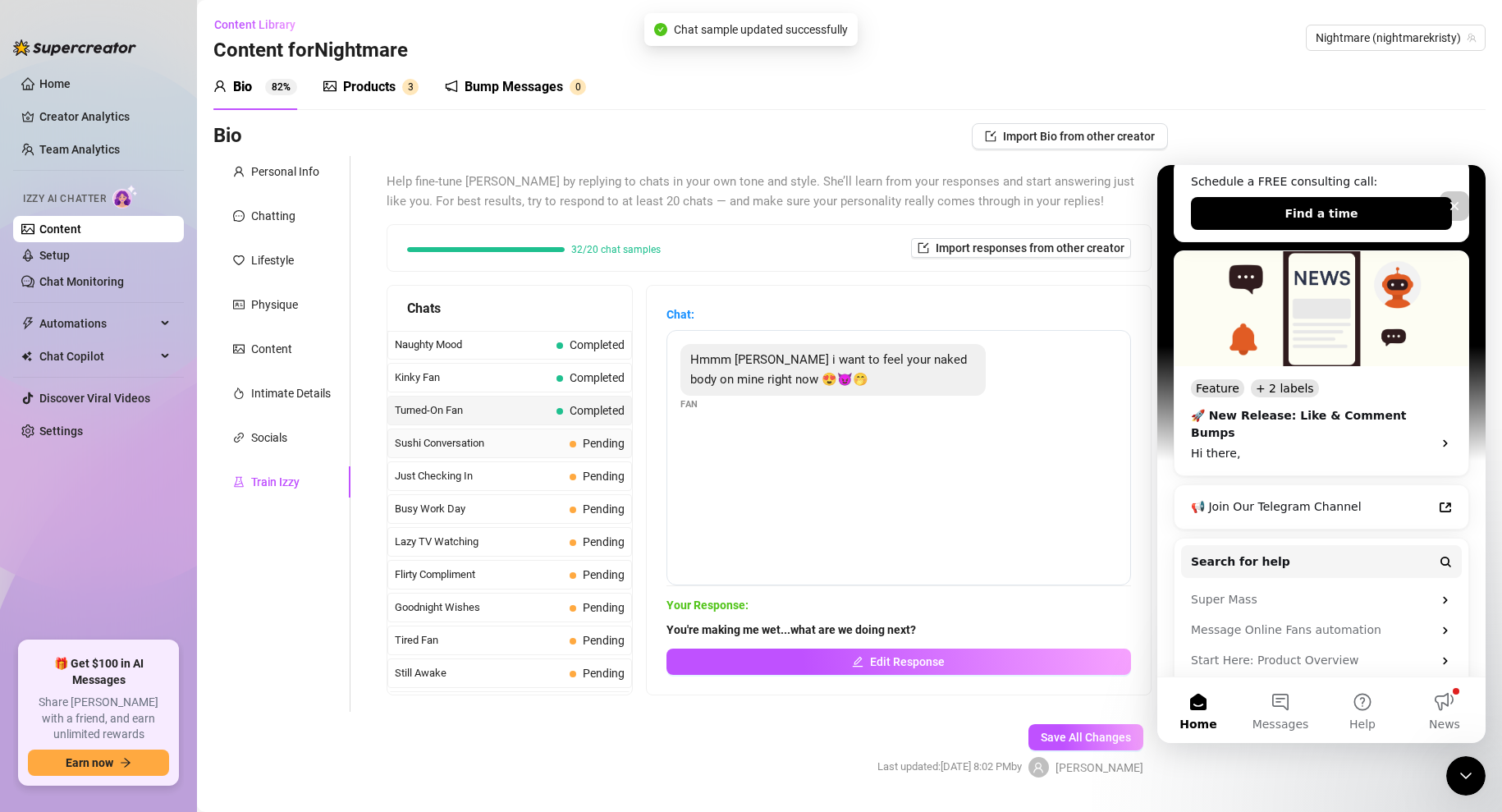
click at [470, 439] on span "Sushi Conversation" at bounding box center [479, 443] width 169 height 17
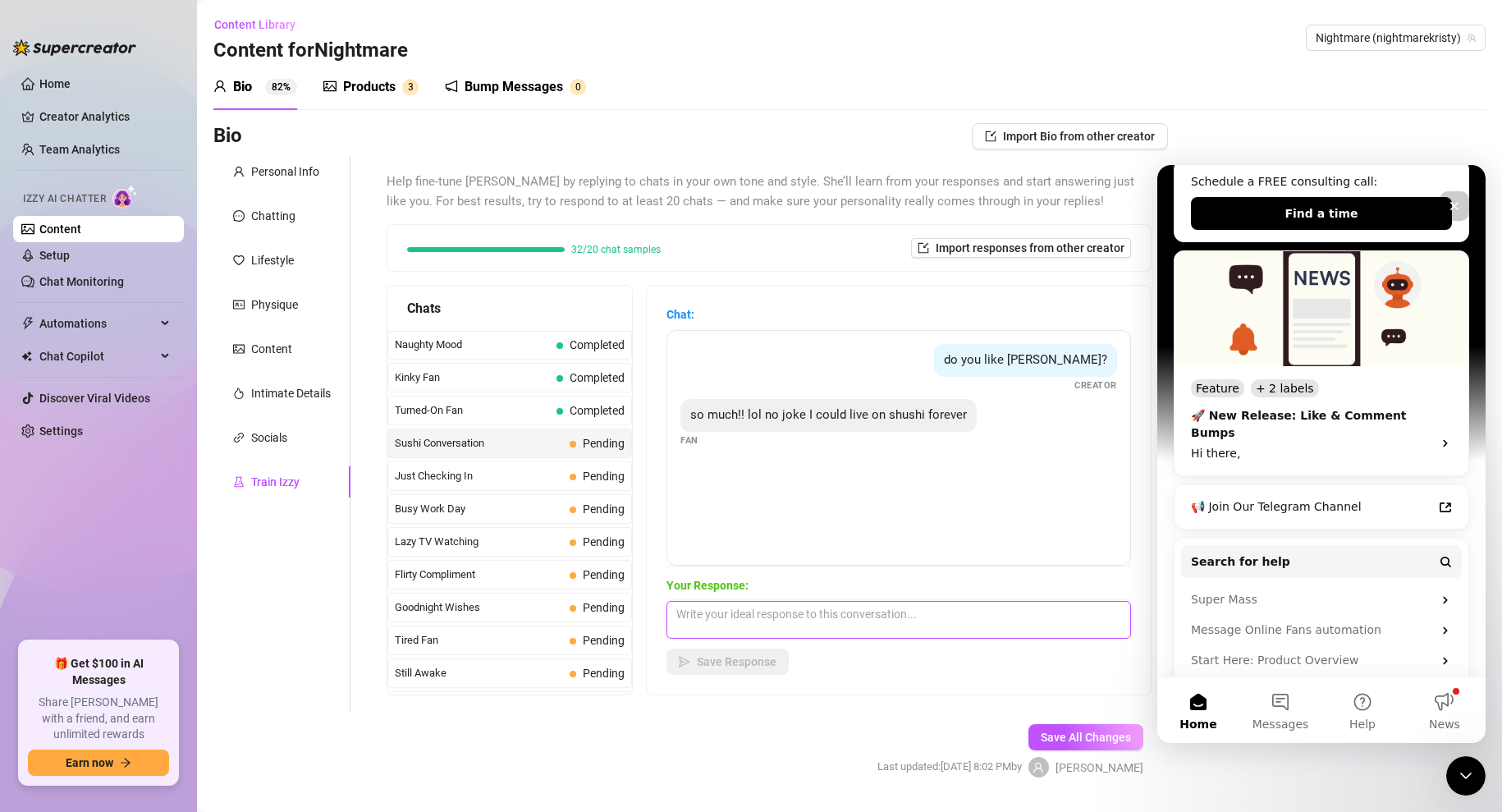
click at [740, 608] on textarea at bounding box center [899, 619] width 465 height 38
type textarea "Should we order in?"
click at [720, 651] on button "Save Response" at bounding box center [727, 662] width 122 height 26
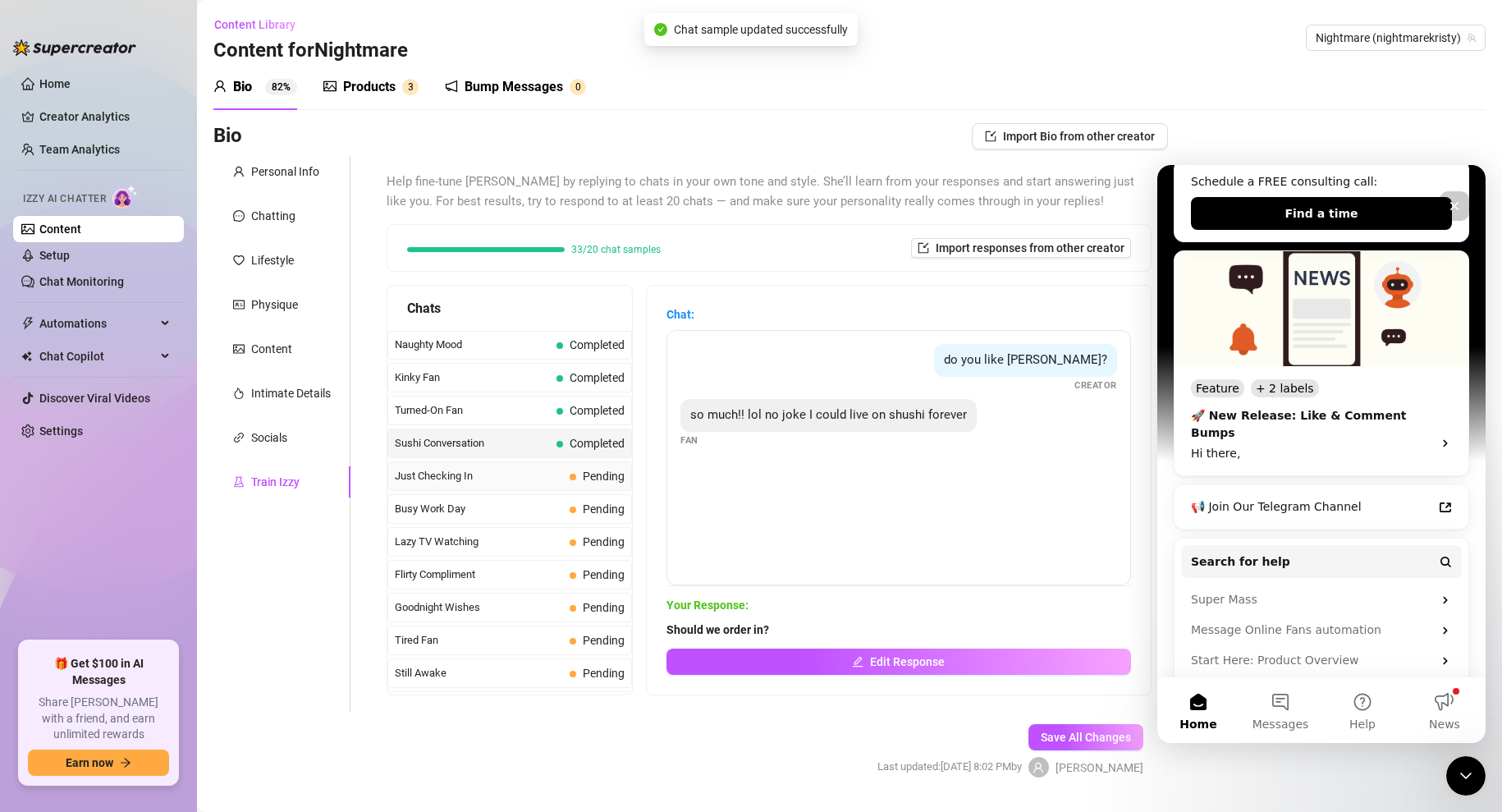
click at [458, 472] on span "Just Checking In" at bounding box center [479, 476] width 169 height 17
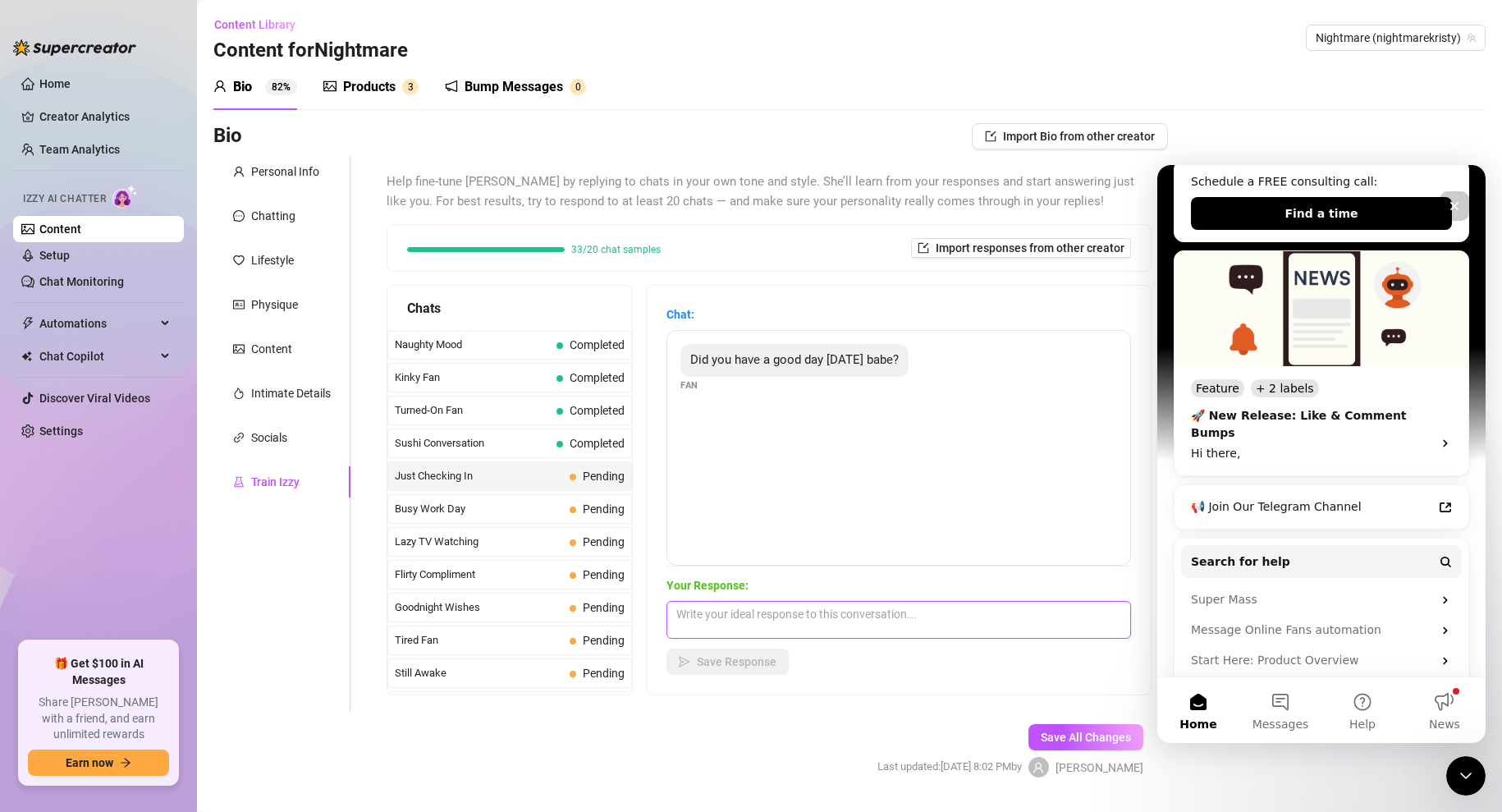
click at [734, 616] on textarea at bounding box center [899, 619] width 465 height 38
type textarea "I did. Now I'm all horny. Can you help me with that?"
click at [752, 665] on span "Save Response" at bounding box center [736, 661] width 79 height 13
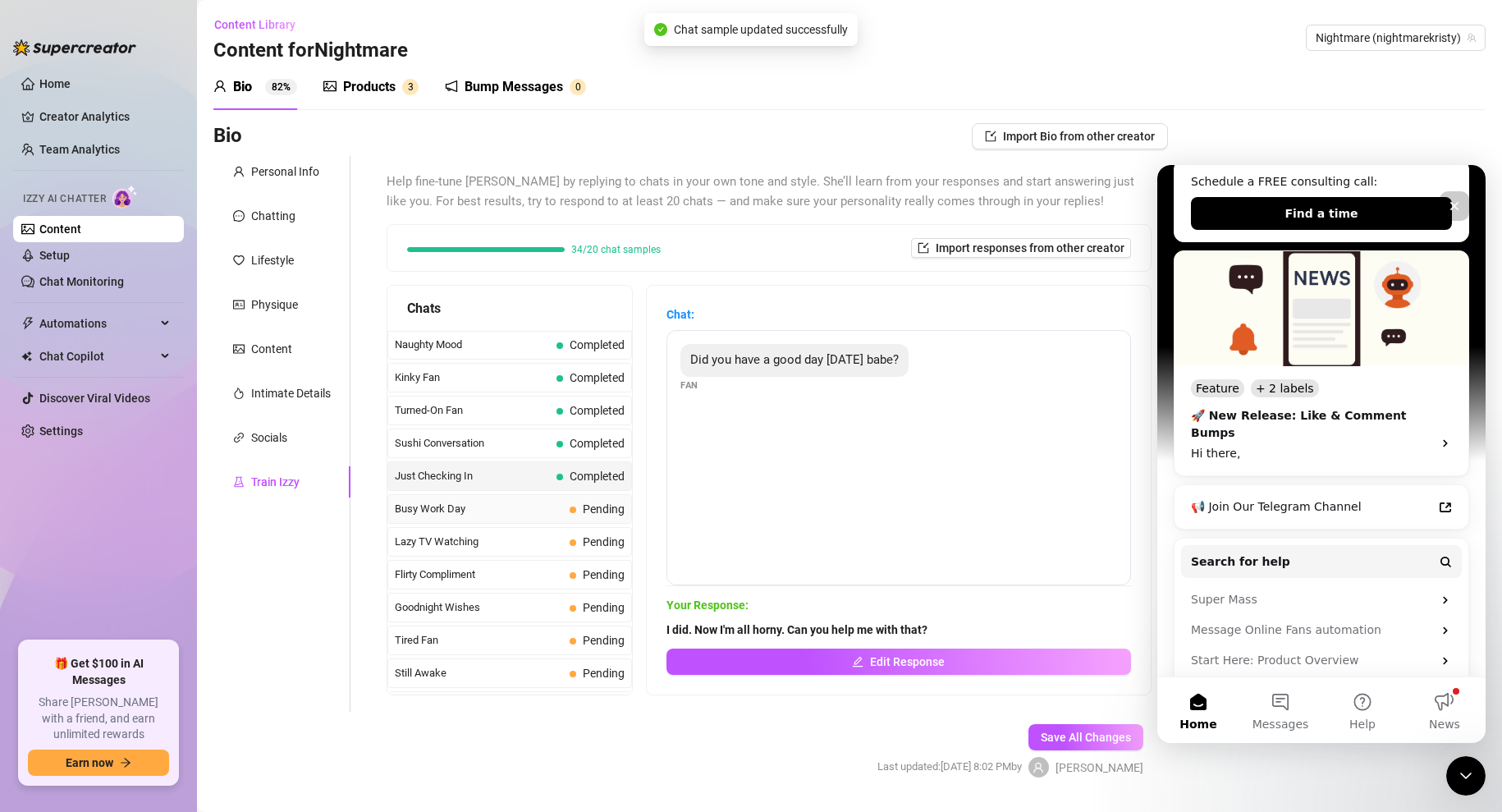
click at [450, 507] on span "Busy Work Day" at bounding box center [479, 508] width 169 height 17
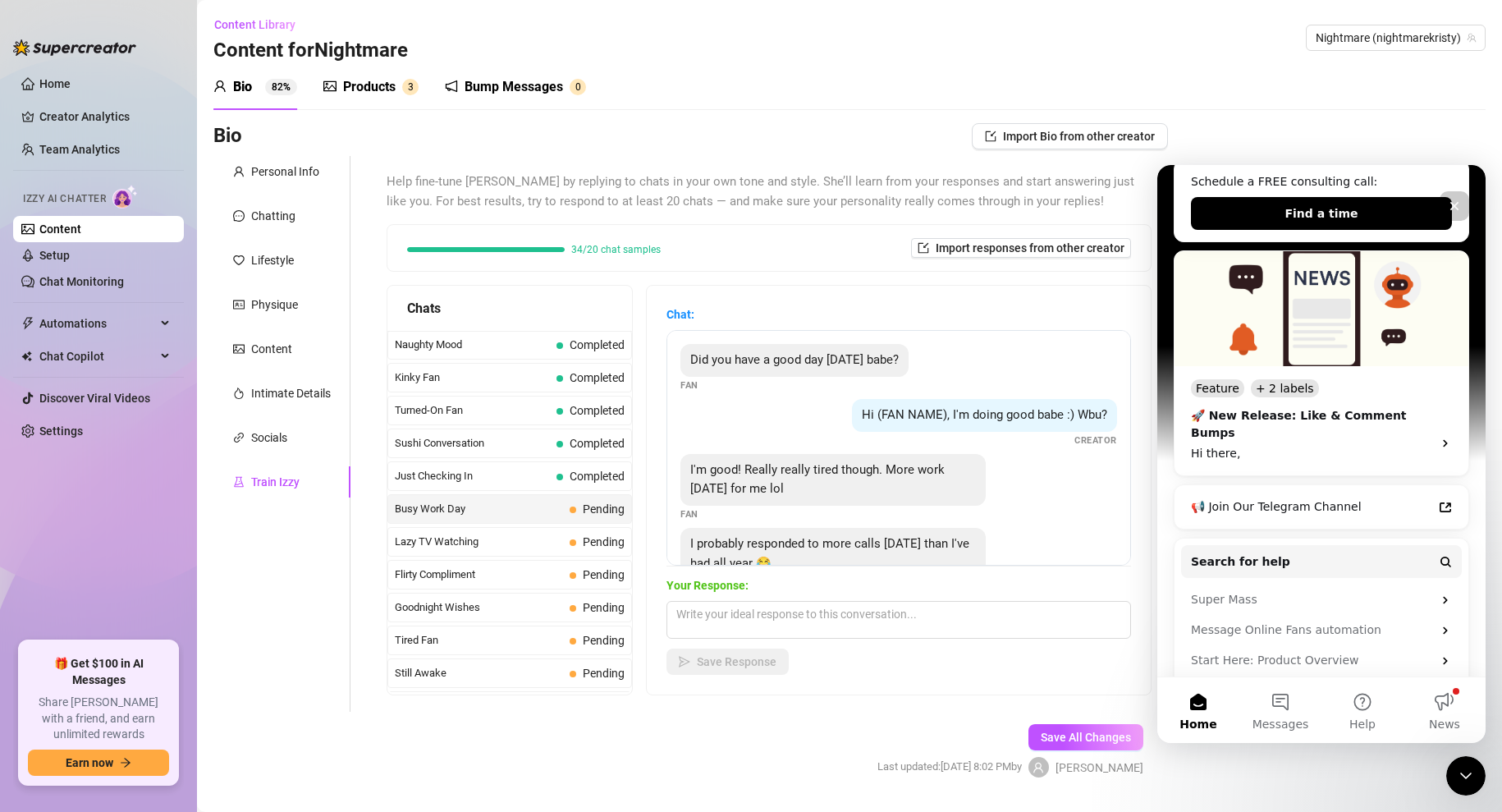
scroll to position [50, 0]
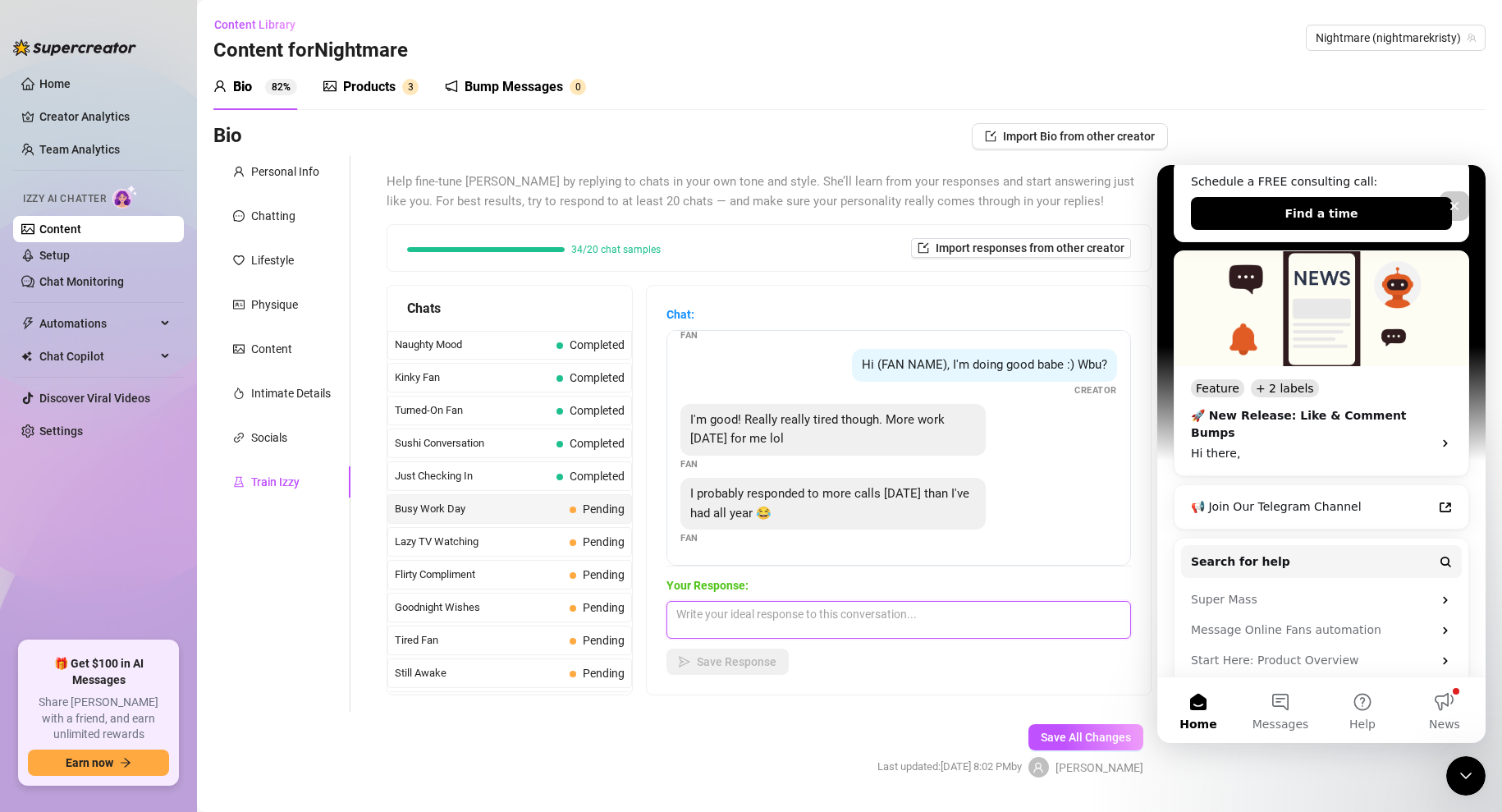
click at [809, 611] on textarea at bounding box center [899, 619] width 465 height 38
type textarea "You know what would help you relax???"
click at [727, 664] on span "Save Response" at bounding box center [736, 661] width 79 height 13
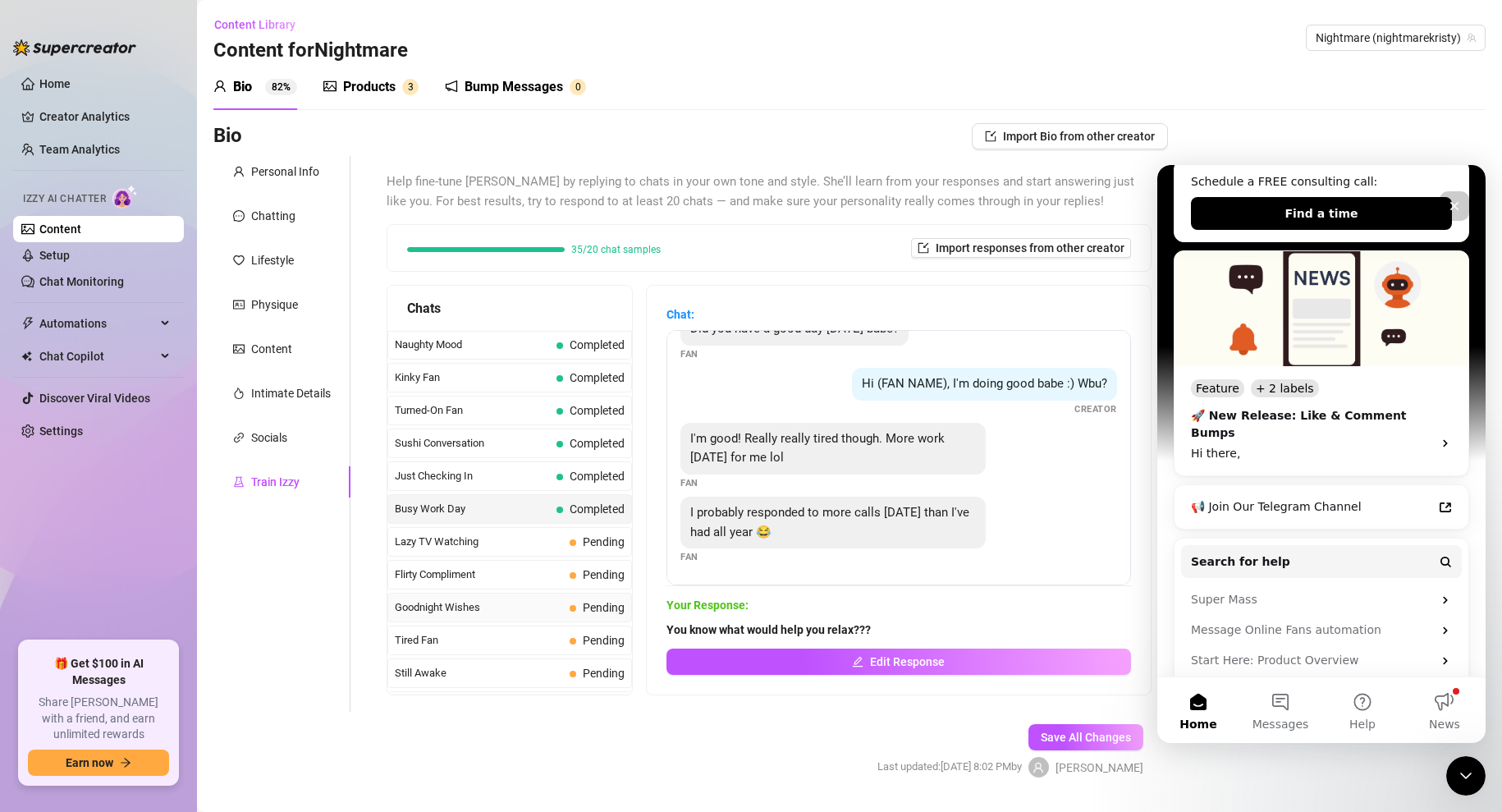
scroll to position [31, 0]
click at [468, 540] on span "Lazy TV Watching" at bounding box center [479, 541] width 169 height 17
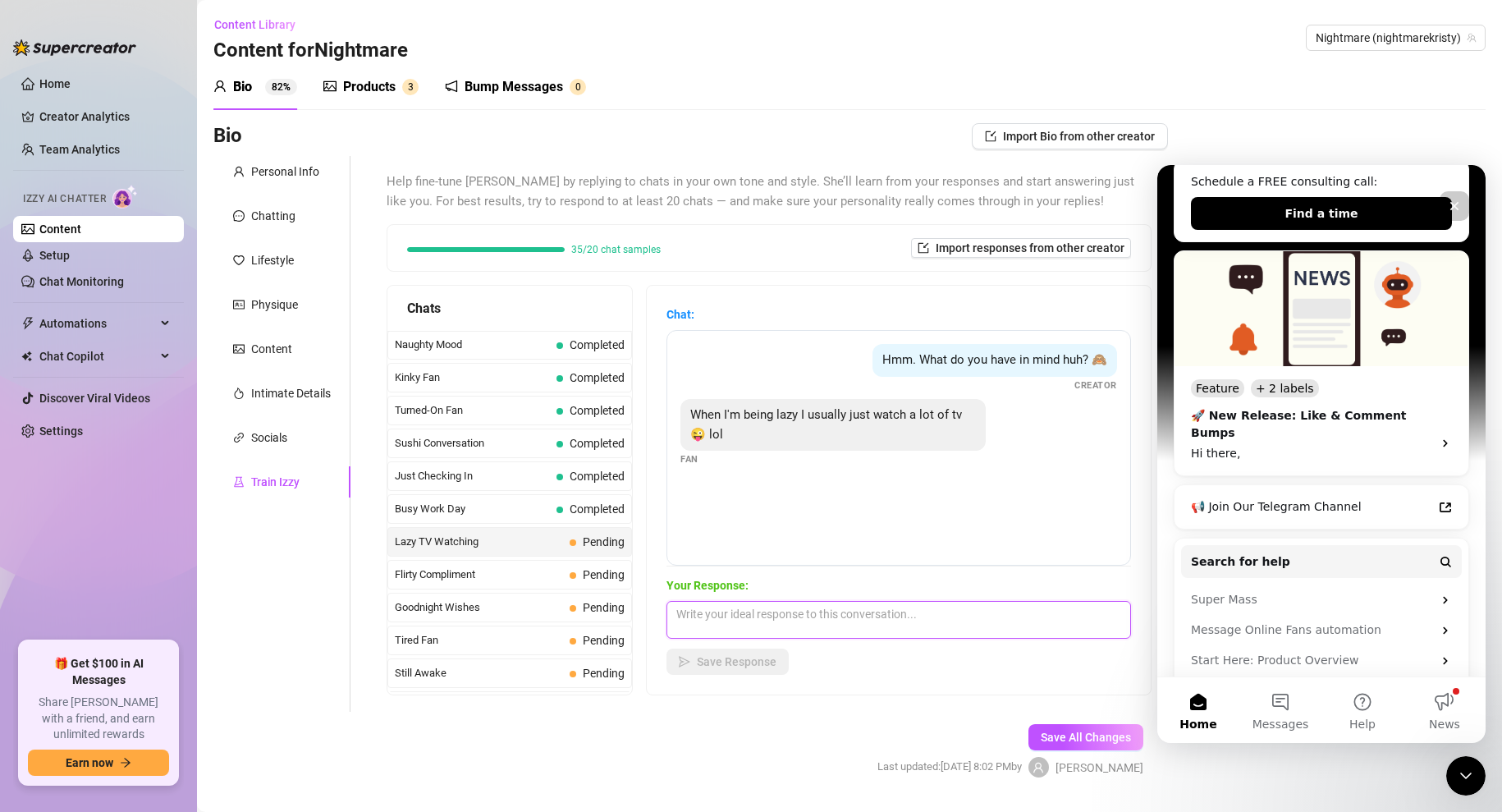
click at [741, 613] on textarea at bounding box center [899, 619] width 465 height 38
type textarea "Why don't we make it a little more exciting? Can you think of anything else we …"
click at [713, 664] on span "Save Response" at bounding box center [736, 661] width 79 height 13
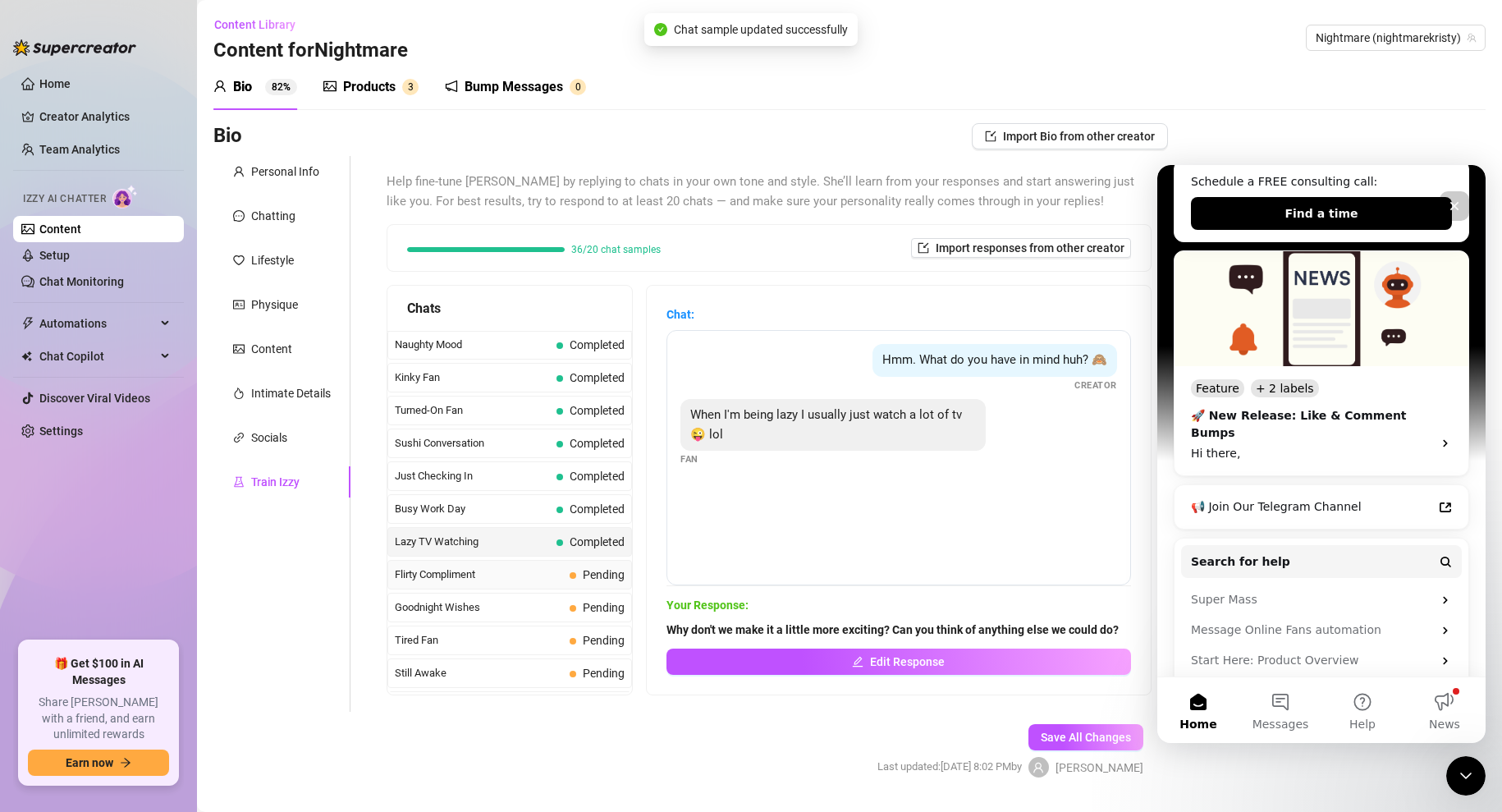
click at [496, 570] on span "Flirty Compliment" at bounding box center [479, 575] width 169 height 17
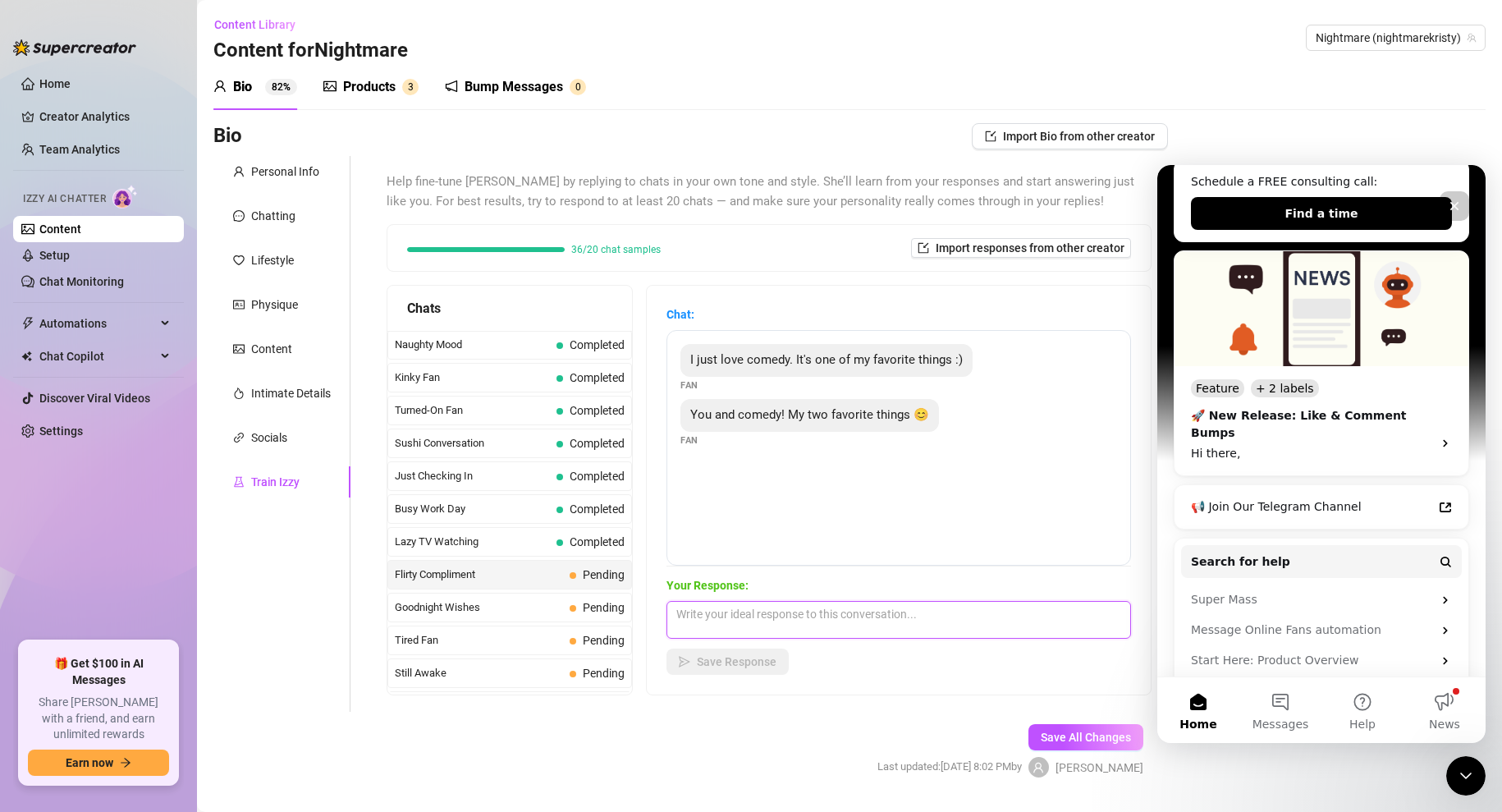
click at [771, 624] on textarea at bounding box center [899, 619] width 465 height 38
type textarea "I"
type textarea "What could I do to be at the top of the list?"
click at [761, 664] on span "Save Response" at bounding box center [736, 661] width 79 height 13
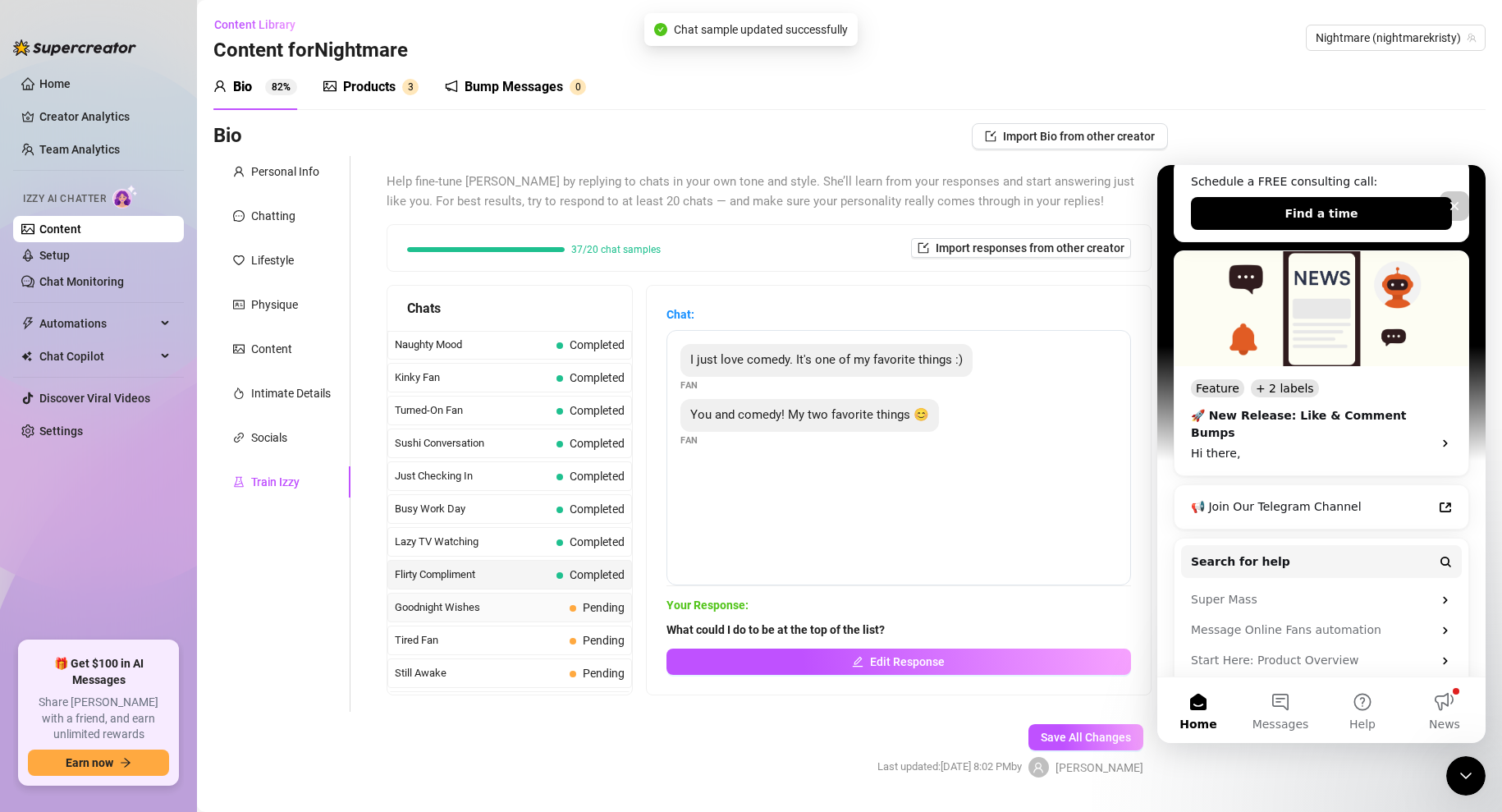
click at [450, 606] on span "Goodnight Wishes" at bounding box center [479, 607] width 169 height 17
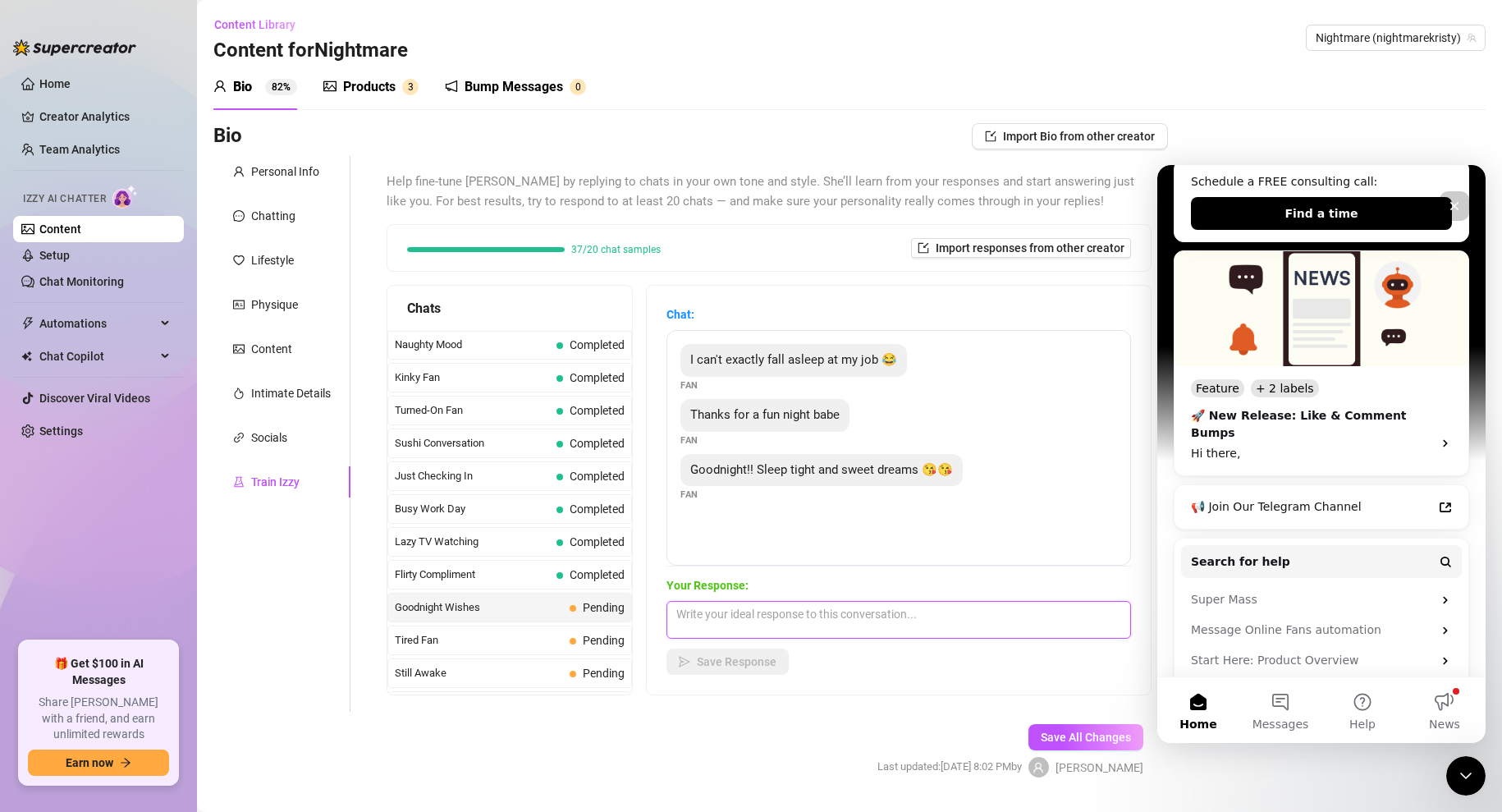
click at [728, 620] on textarea at bounding box center [899, 619] width 465 height 38
type textarea "Good night! I'm going to be having wet dreams💦"
click at [745, 664] on span "Save Response" at bounding box center [736, 661] width 79 height 13
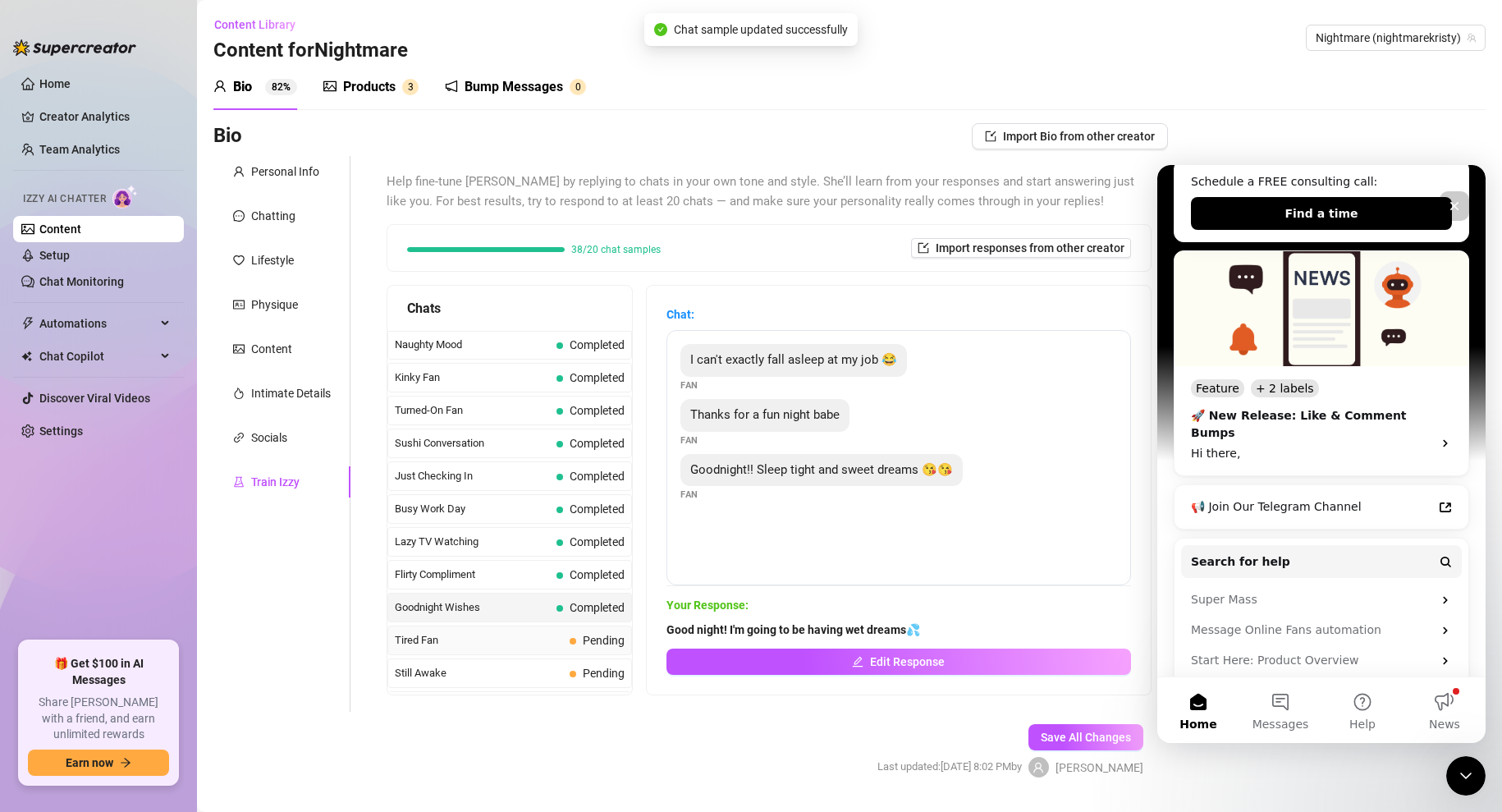
click at [410, 642] on span "Tired Fan" at bounding box center [479, 640] width 169 height 17
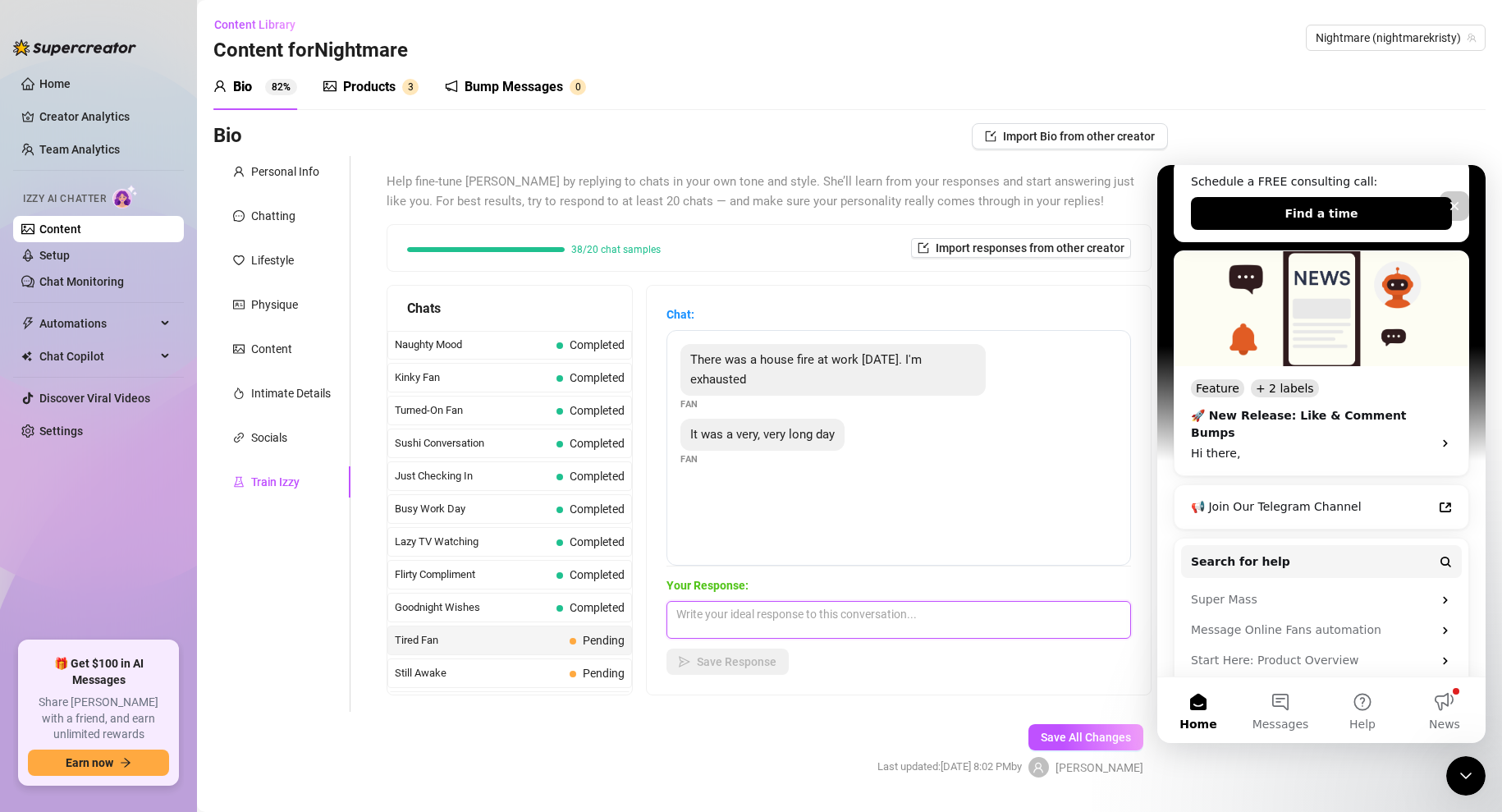
click at [737, 618] on textarea at bounding box center [899, 619] width 465 height 38
type textarea "Well, what can I do to help you relax?"
click at [752, 664] on span "Save Response" at bounding box center [736, 661] width 79 height 13
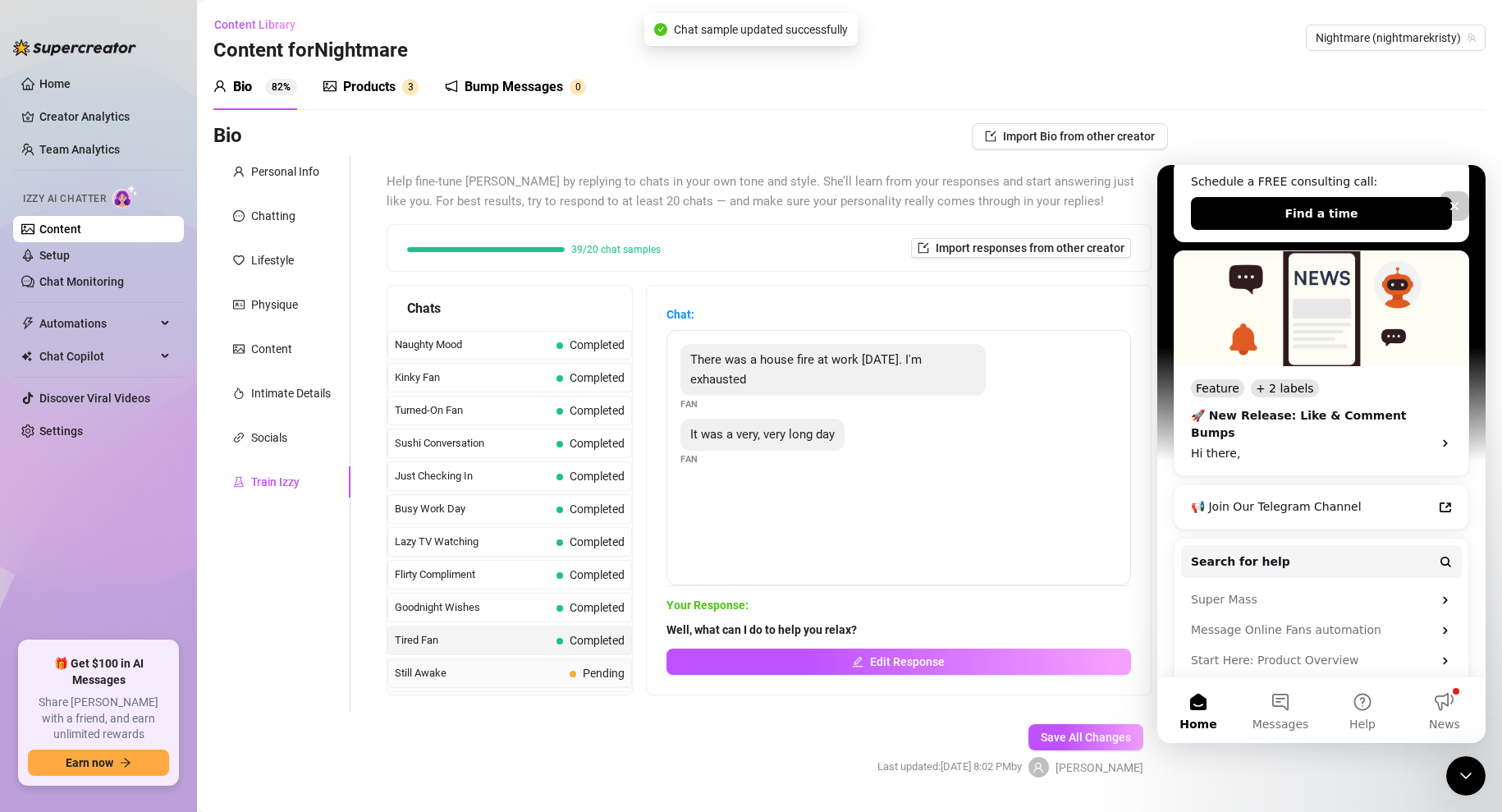
click at [467, 671] on span "Still Awake" at bounding box center [479, 672] width 169 height 17
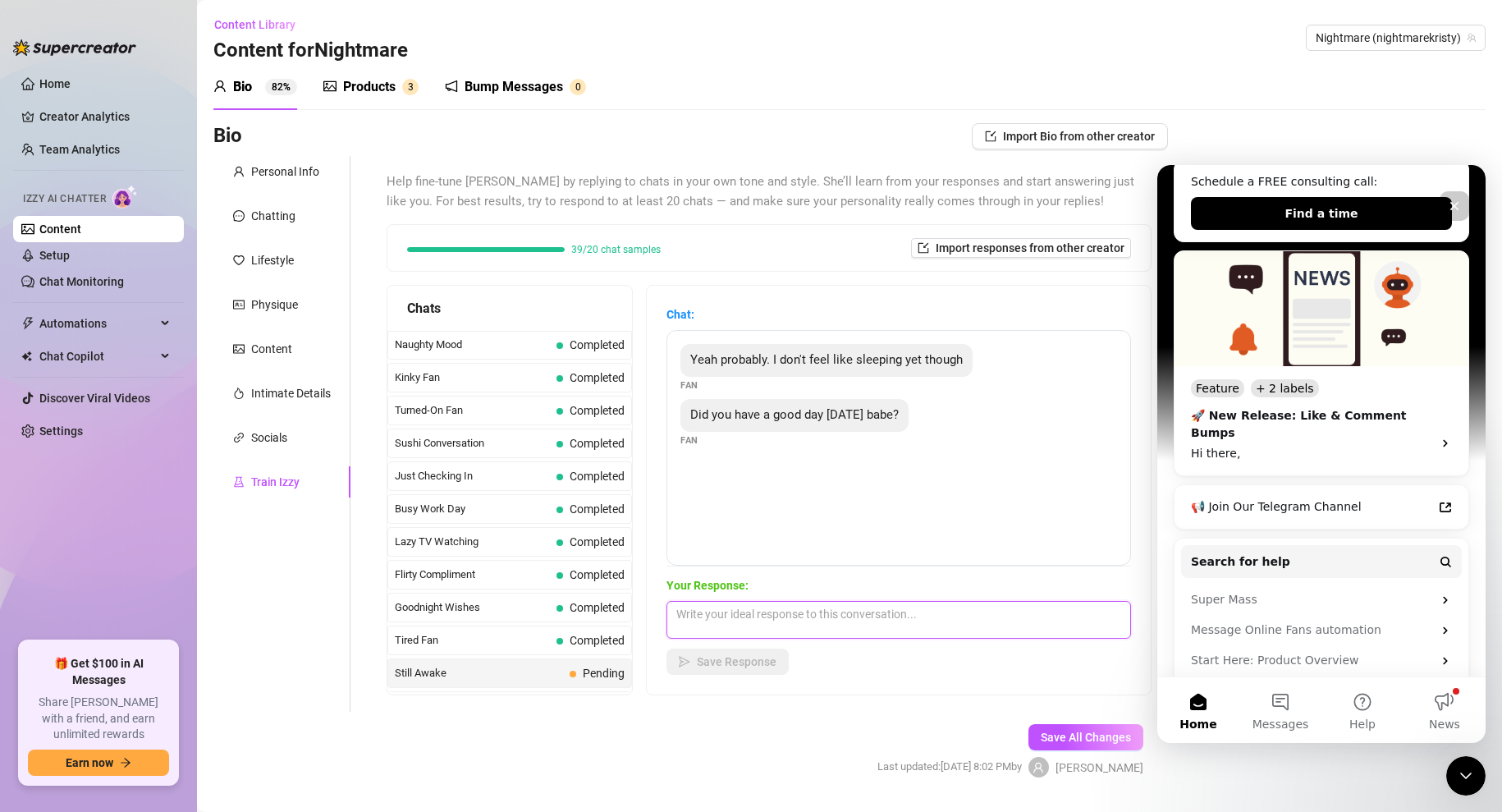
click at [734, 619] on textarea at bounding box center [899, 619] width 465 height 38
type textarea "I did! Now I'm really horny. Can you help me with that?"
click at [719, 662] on span "Save Response" at bounding box center [736, 661] width 79 height 13
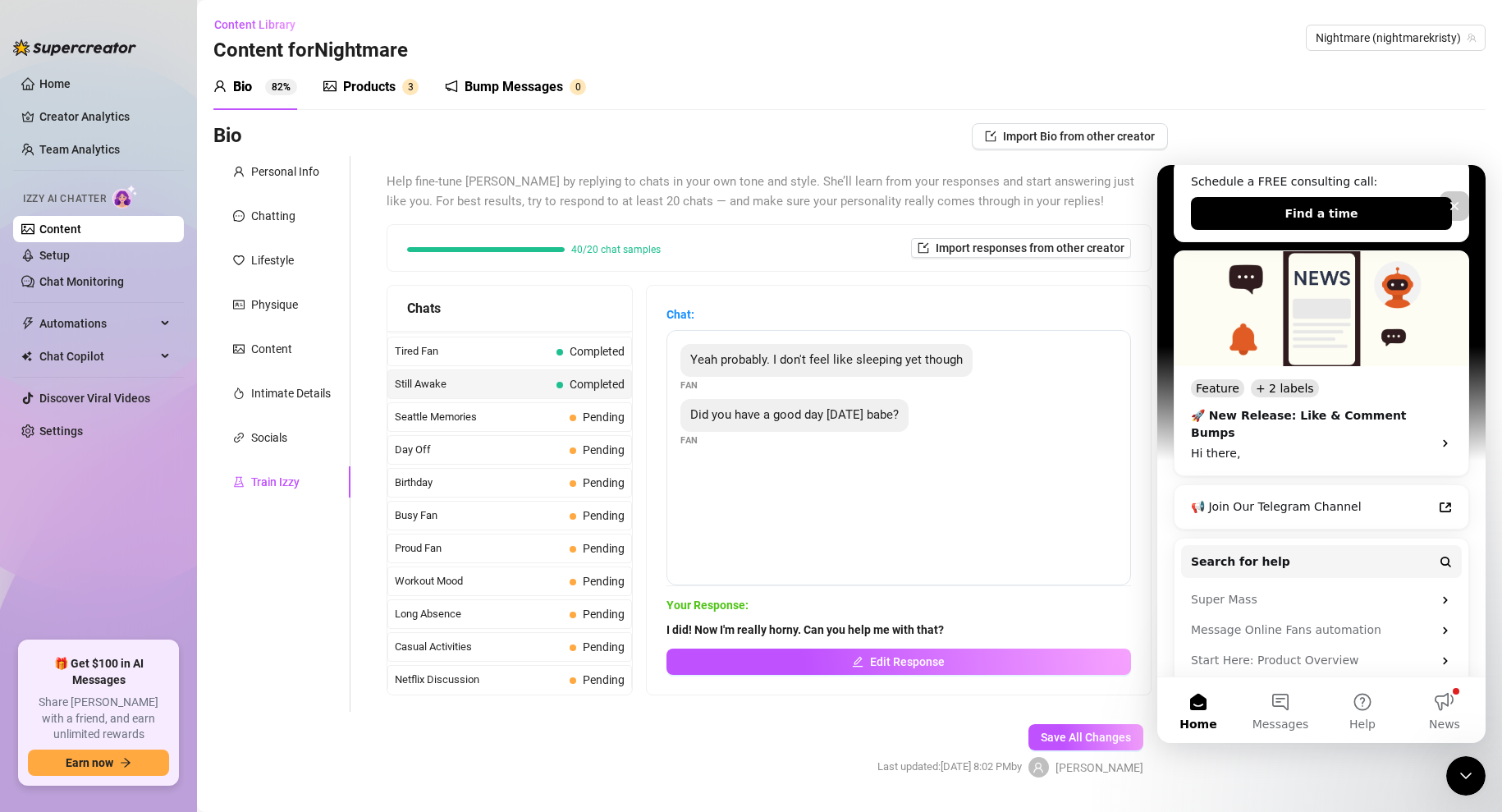
scroll to position [1240, 0]
click at [504, 477] on span "Birthday" at bounding box center [479, 484] width 169 height 17
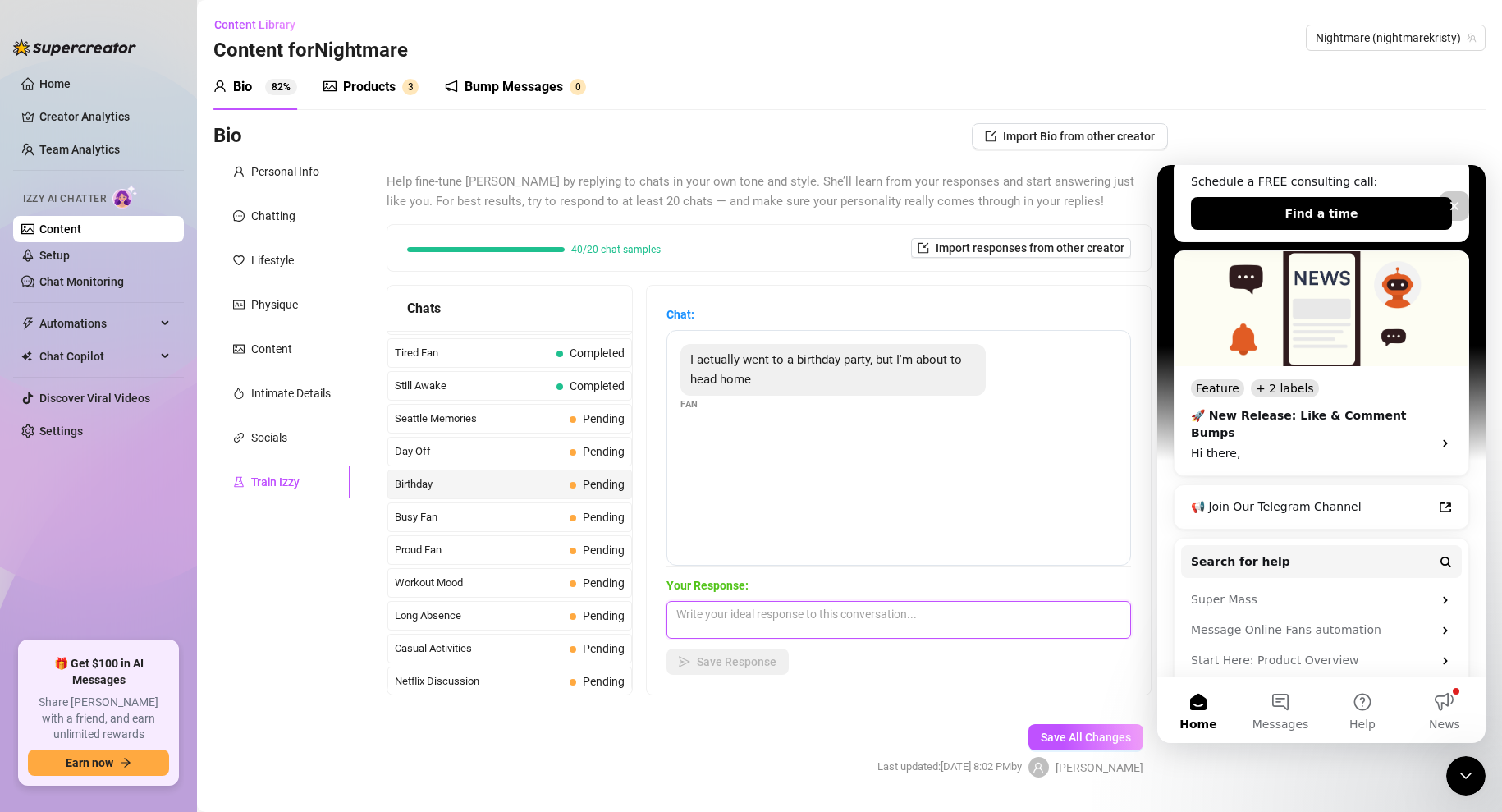
click at [729, 623] on textarea at bounding box center [899, 619] width 465 height 38
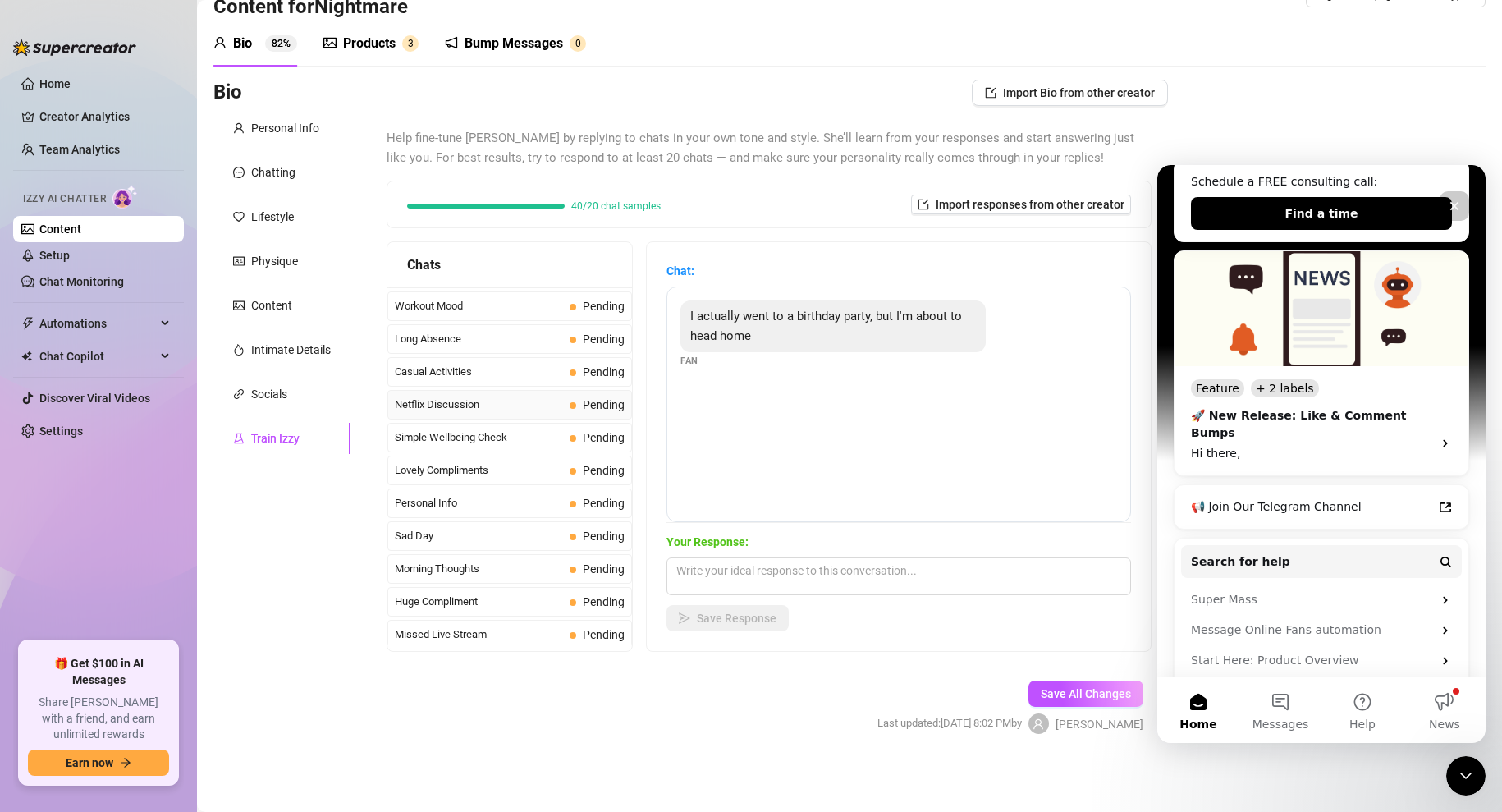
click at [483, 406] on span "Netflix Discussion" at bounding box center [479, 404] width 169 height 17
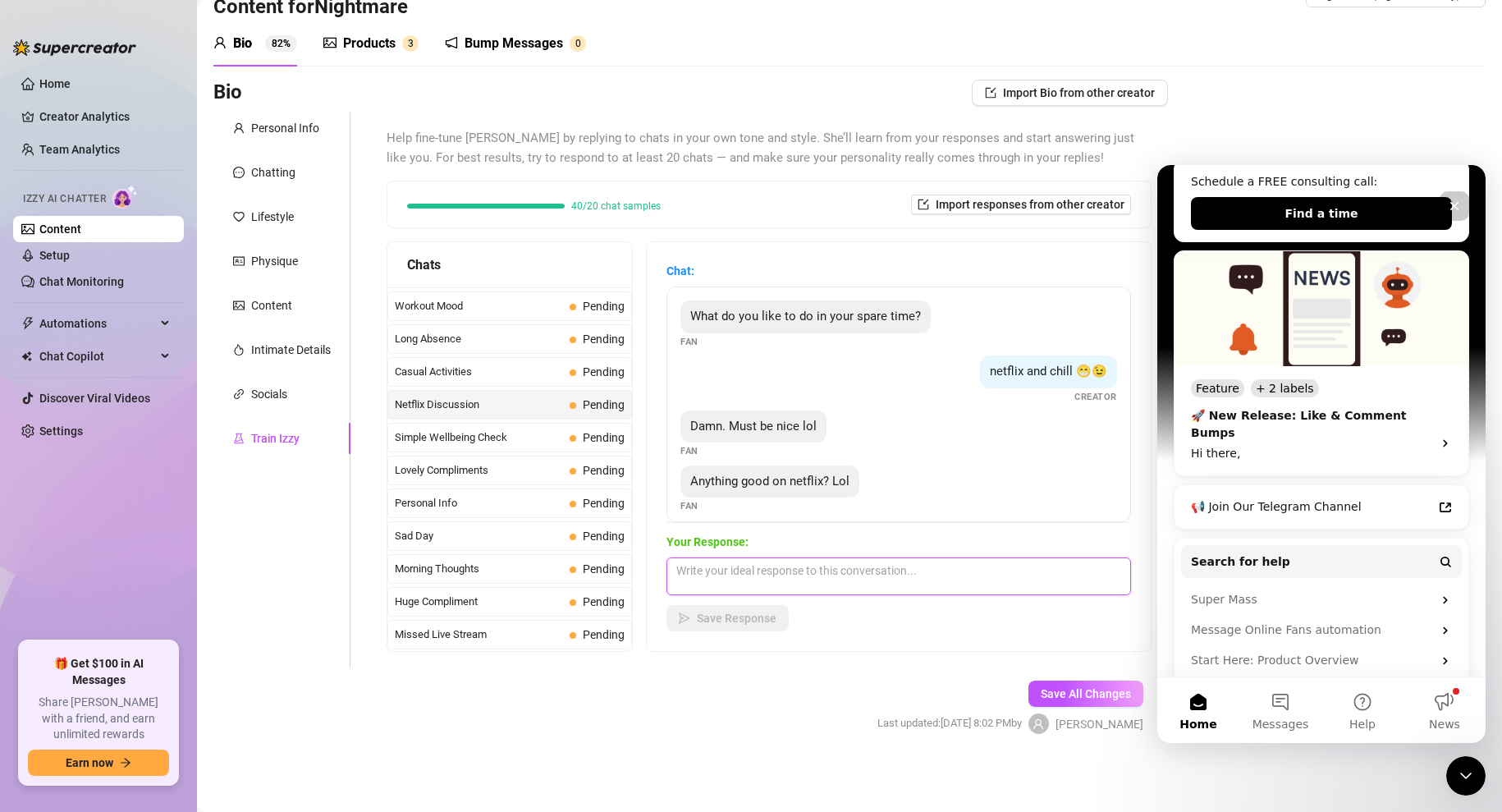
click at [774, 573] on textarea at bounding box center [899, 575] width 465 height 38
type textarea "I rarely get to the Netflix part 😏"
click at [720, 619] on span "Save Response" at bounding box center [736, 617] width 79 height 13
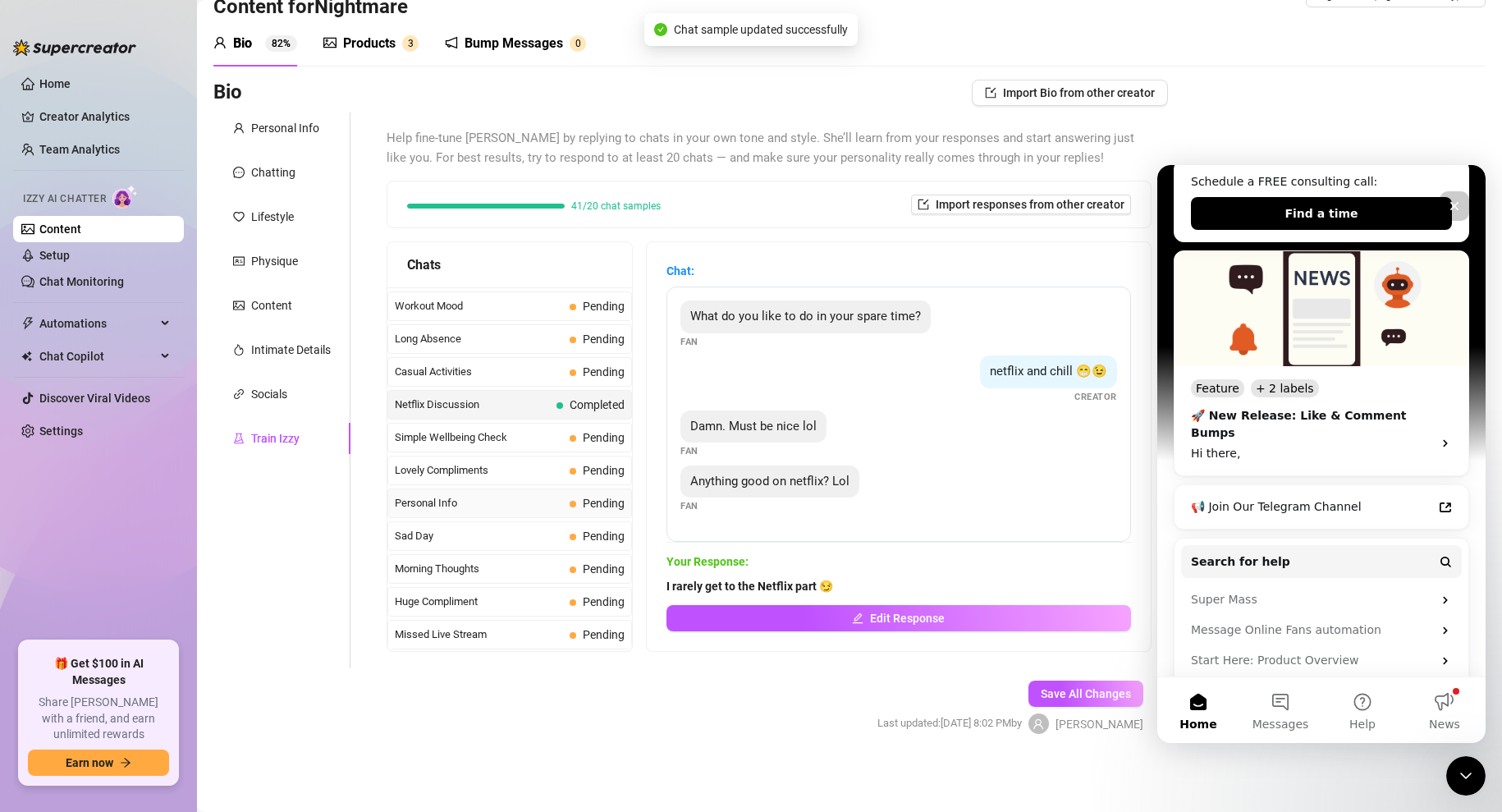
click at [521, 501] on span "Personal Info" at bounding box center [479, 503] width 169 height 17
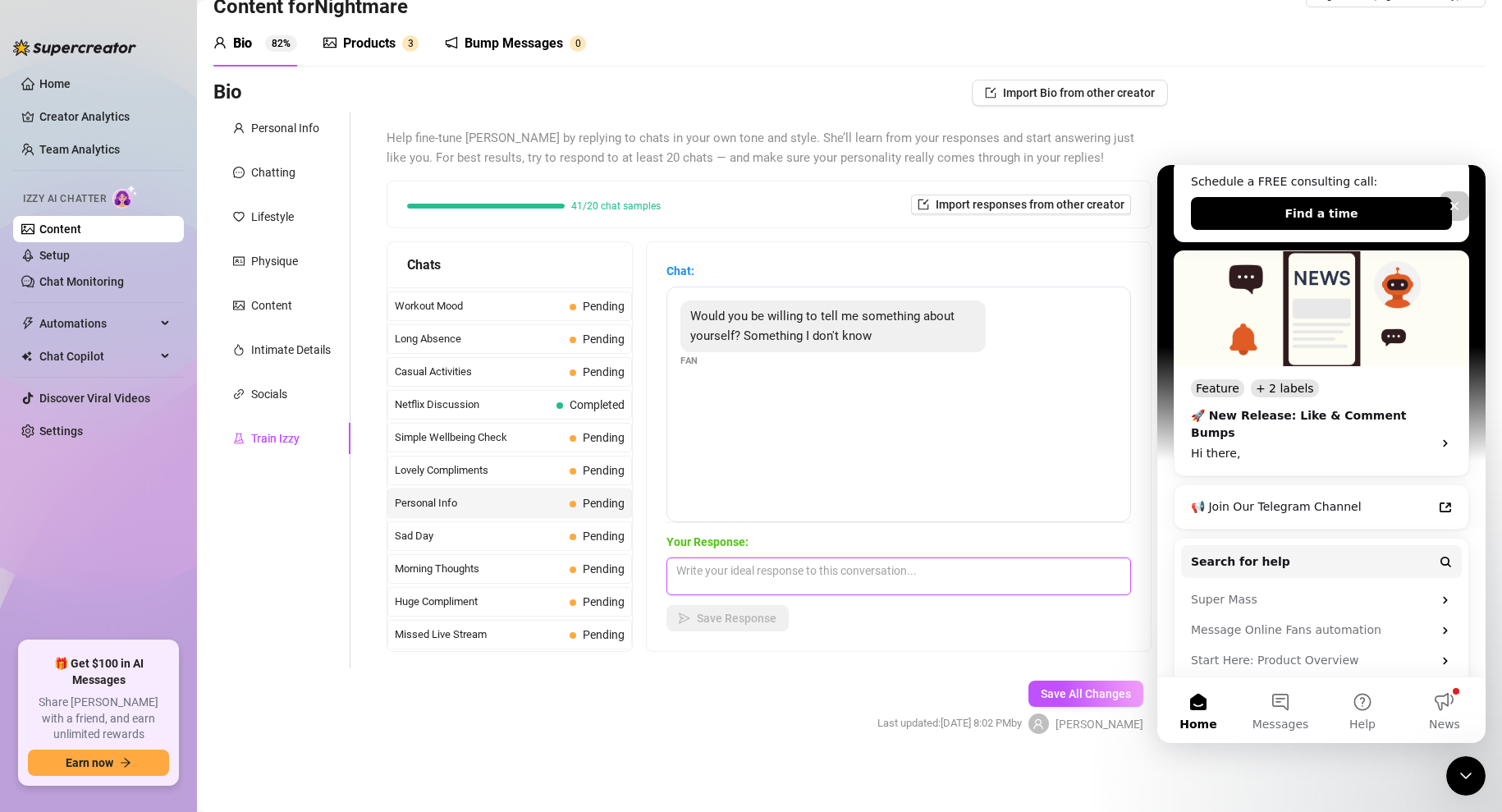
click at [730, 579] on textarea at bounding box center [899, 575] width 465 height 38
type textarea "I sleep naked 😏"
click at [720, 616] on span "Save Response" at bounding box center [736, 617] width 79 height 13
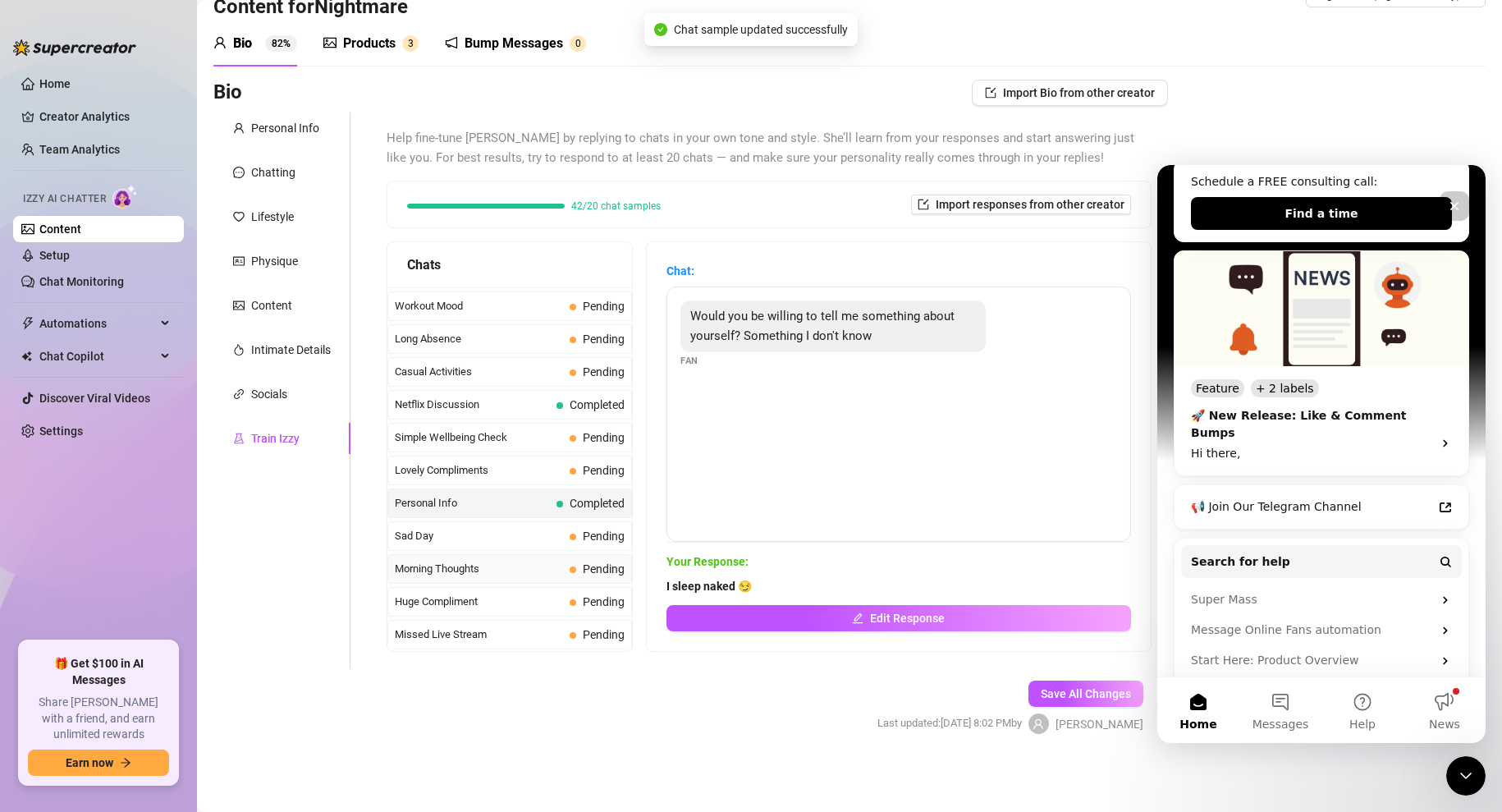
click at [472, 571] on span "Morning Thoughts" at bounding box center [479, 568] width 169 height 17
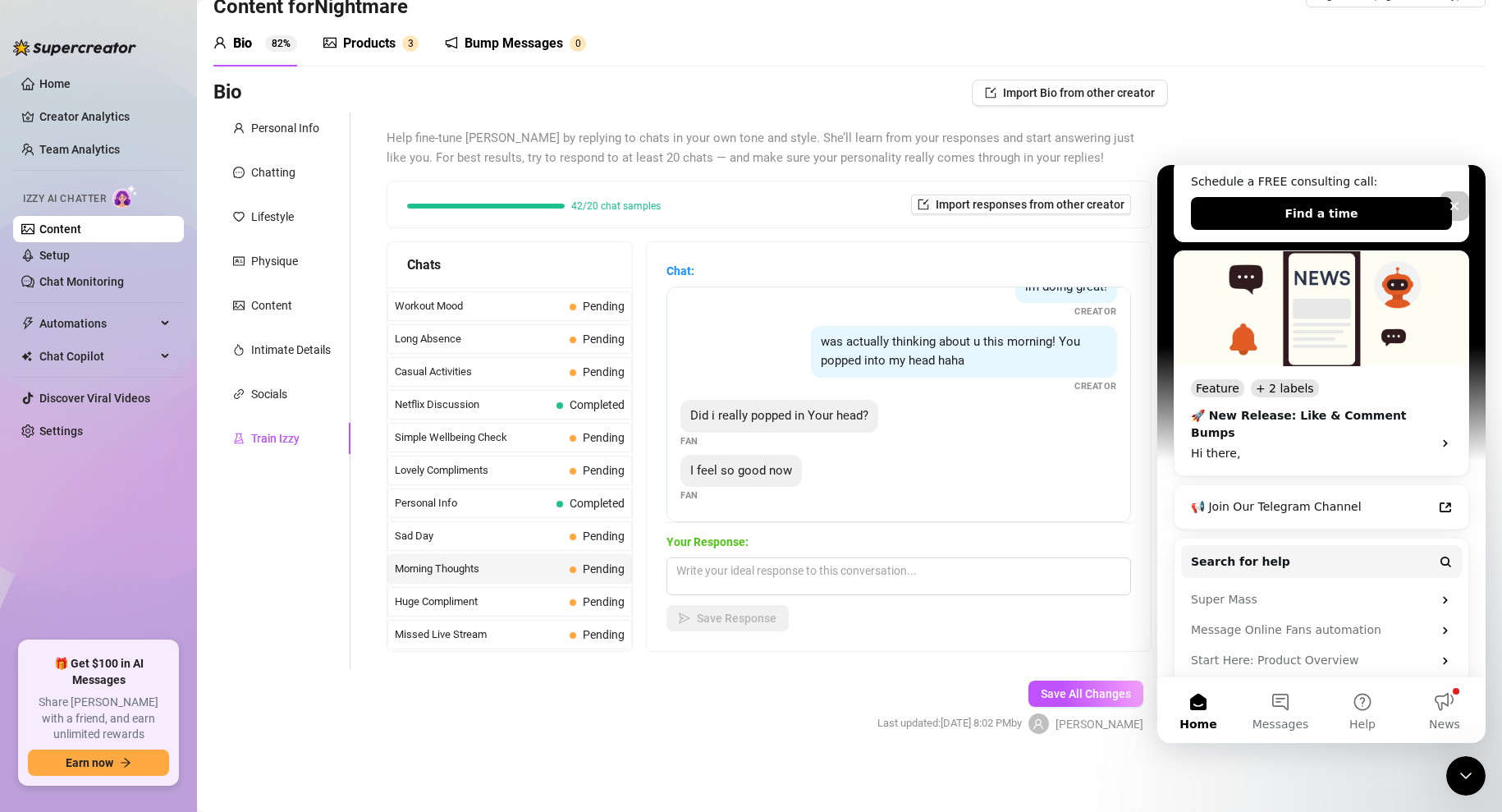
scroll to position [141, 0]
click at [749, 580] on textarea at bounding box center [899, 575] width 465 height 38
type textarea "I can make you feel even better..."
click at [734, 631] on div "Chat: Hey my sexy goddess, how are you? Fan hellloo cutie Creator im doing grea…" at bounding box center [899, 446] width 504 height 409
click at [734, 623] on span "Save Response" at bounding box center [736, 617] width 79 height 13
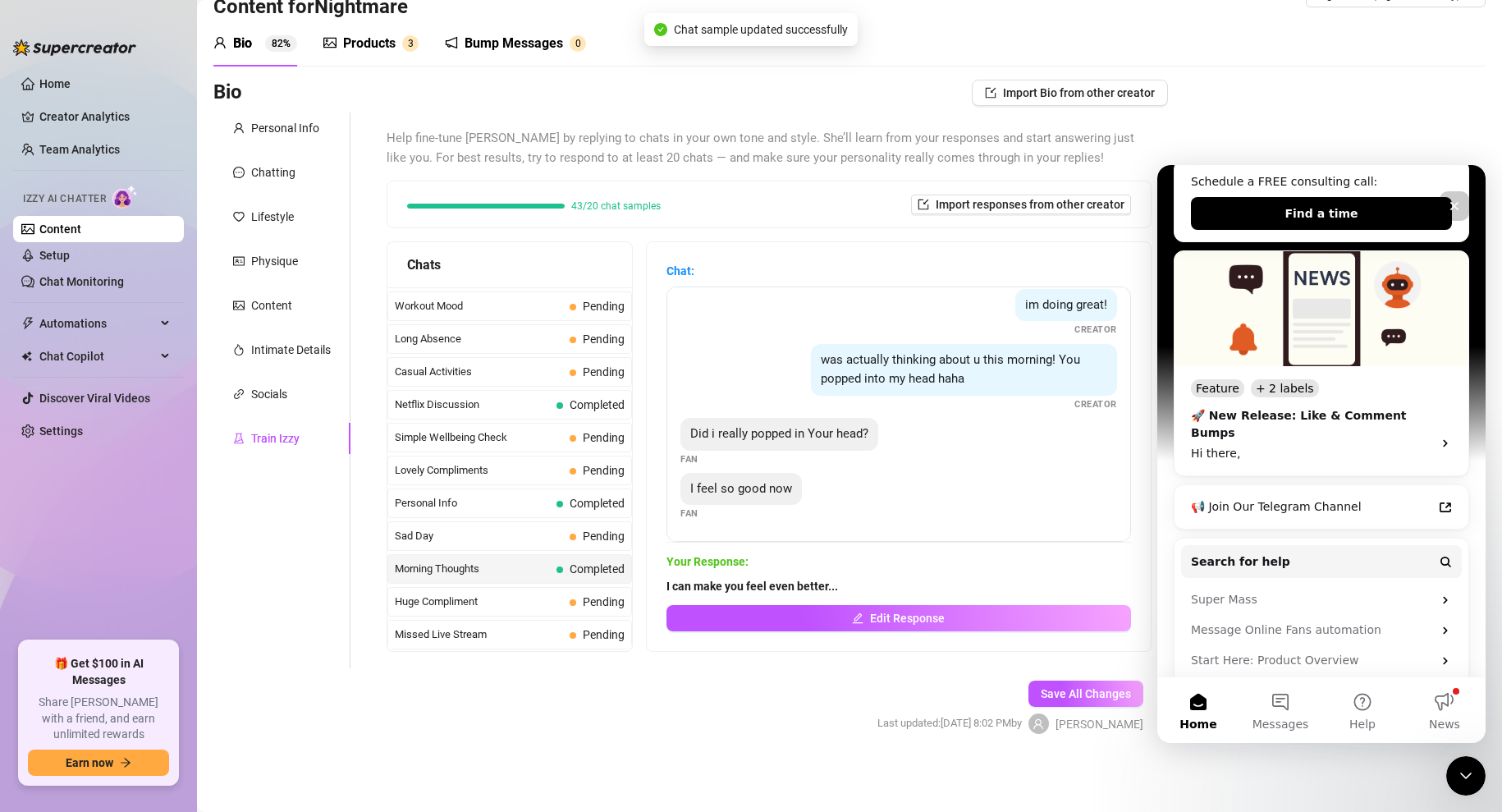
scroll to position [120, 0]
click at [481, 626] on span "Missed Live Stream" at bounding box center [479, 634] width 169 height 17
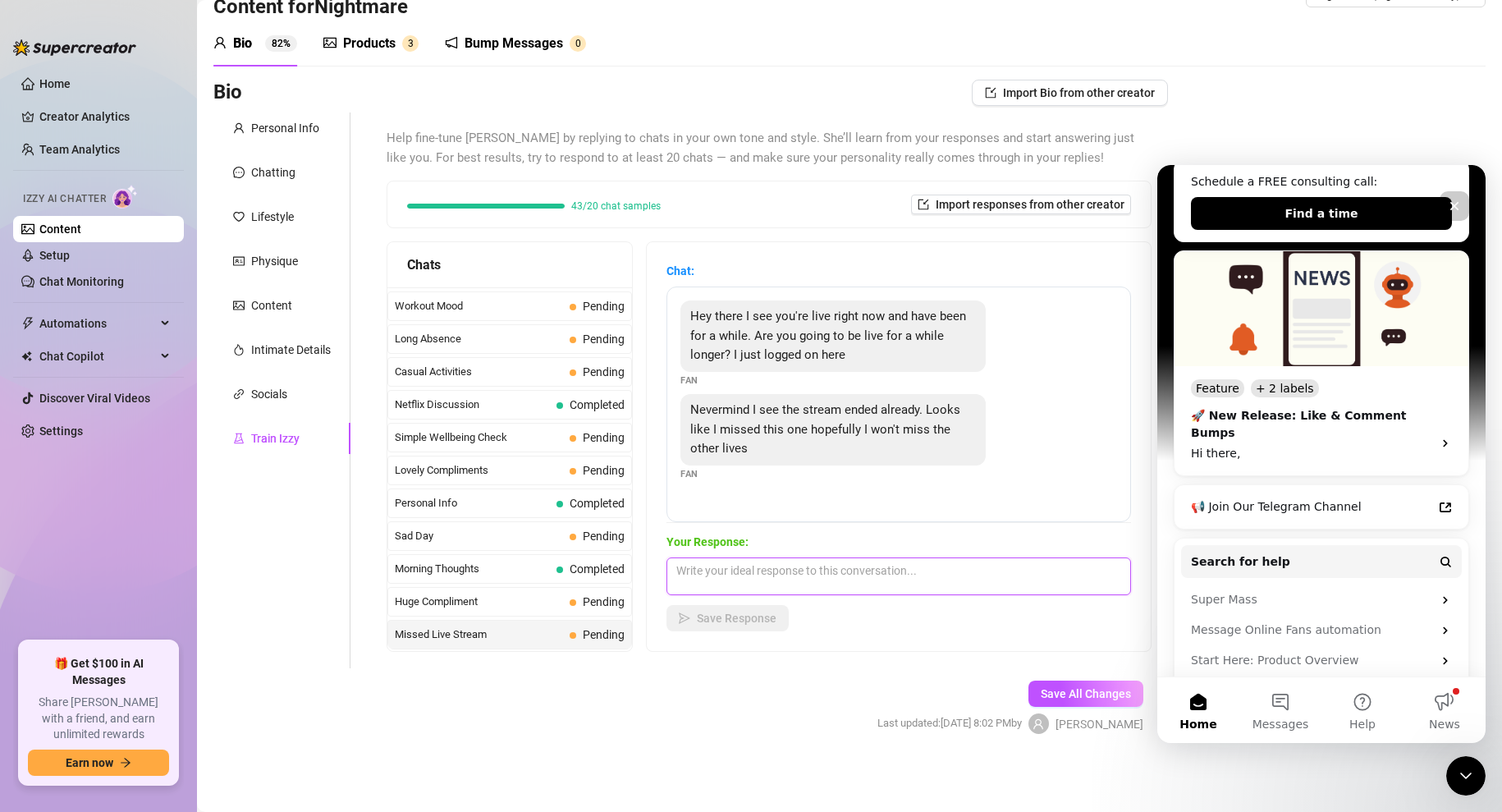
click at [769, 568] on textarea at bounding box center [899, 575] width 465 height 38
type textarea "I can send you something 😏"
click at [730, 619] on span "Save Response" at bounding box center [736, 617] width 79 height 13
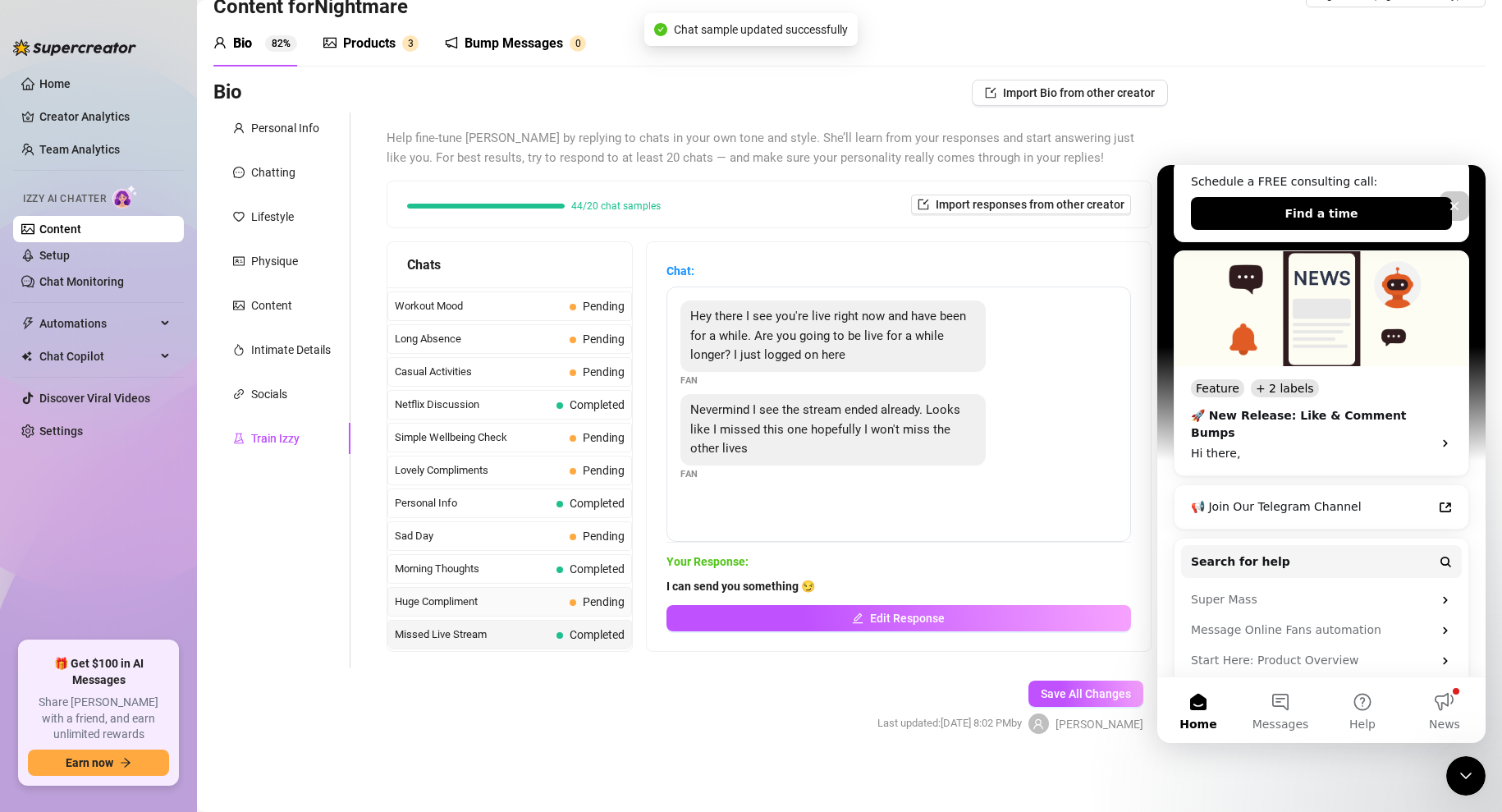
click at [490, 601] on span "Huge Compliment" at bounding box center [479, 602] width 169 height 17
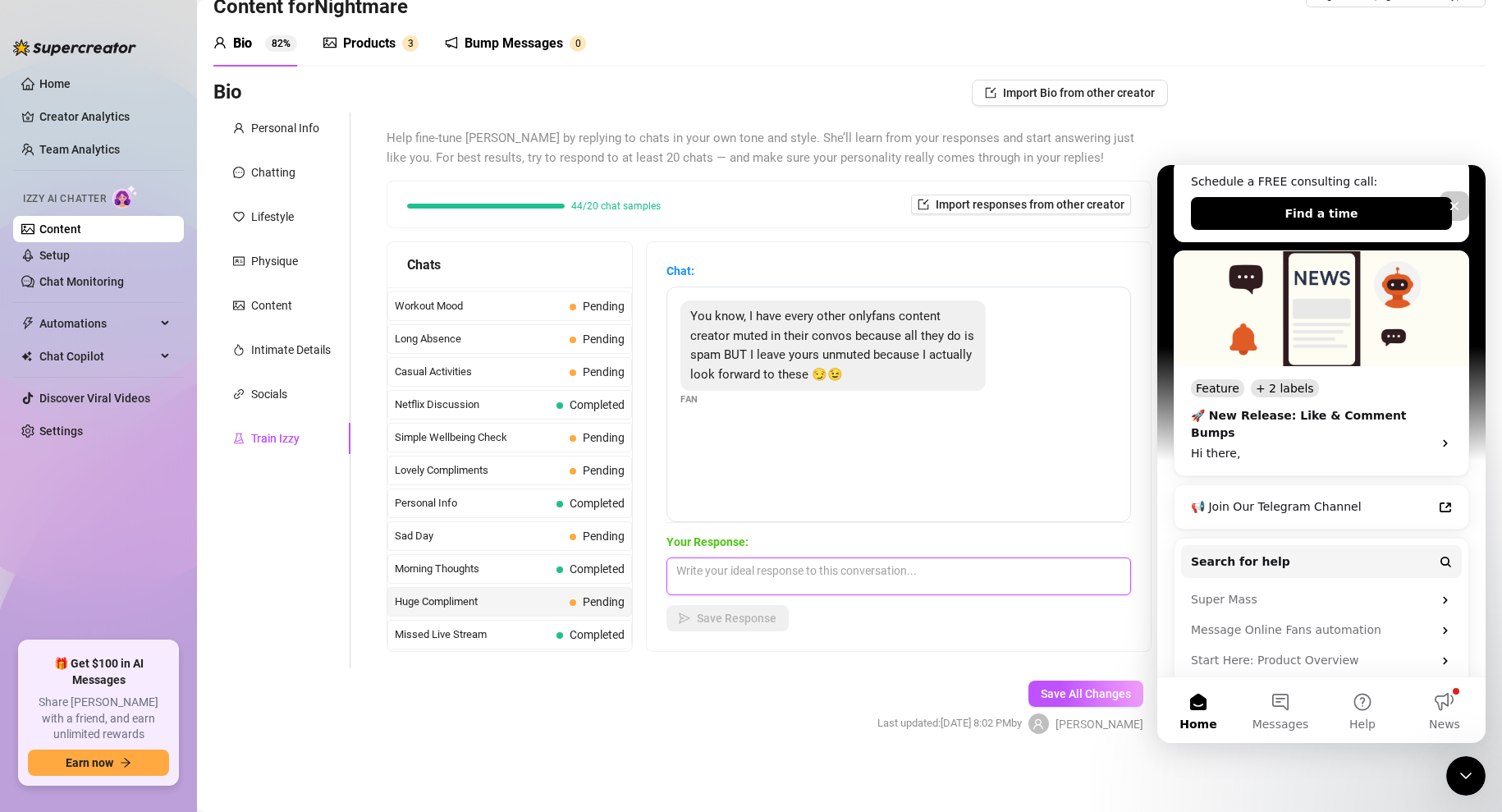
click at [742, 568] on textarea at bounding box center [899, 575] width 465 height 38
type textarea "Aww, that makes me feel good. 😊"
click at [725, 608] on button "Save Response" at bounding box center [727, 618] width 122 height 26
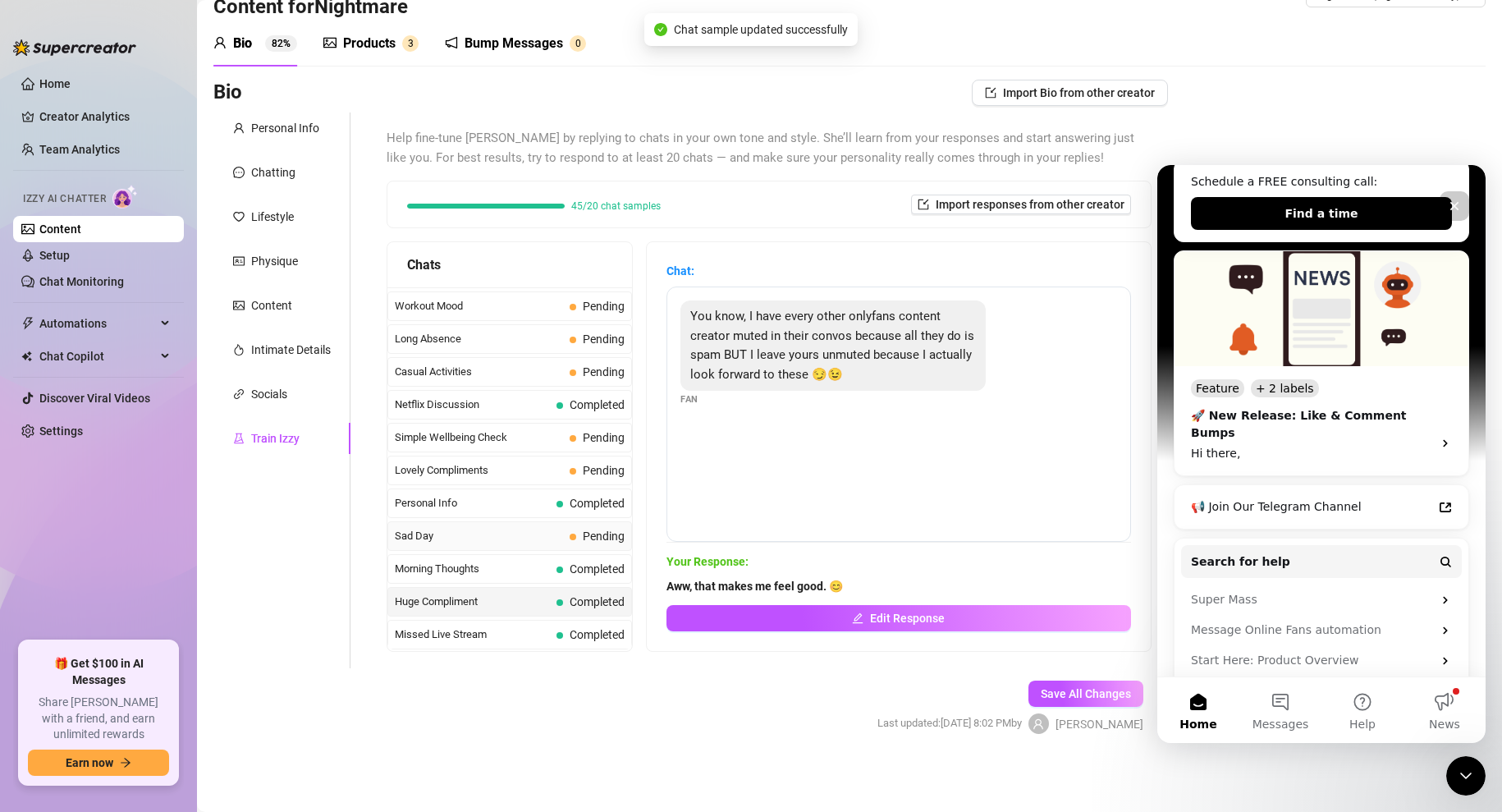
click at [488, 538] on span "Sad Day" at bounding box center [479, 535] width 169 height 17
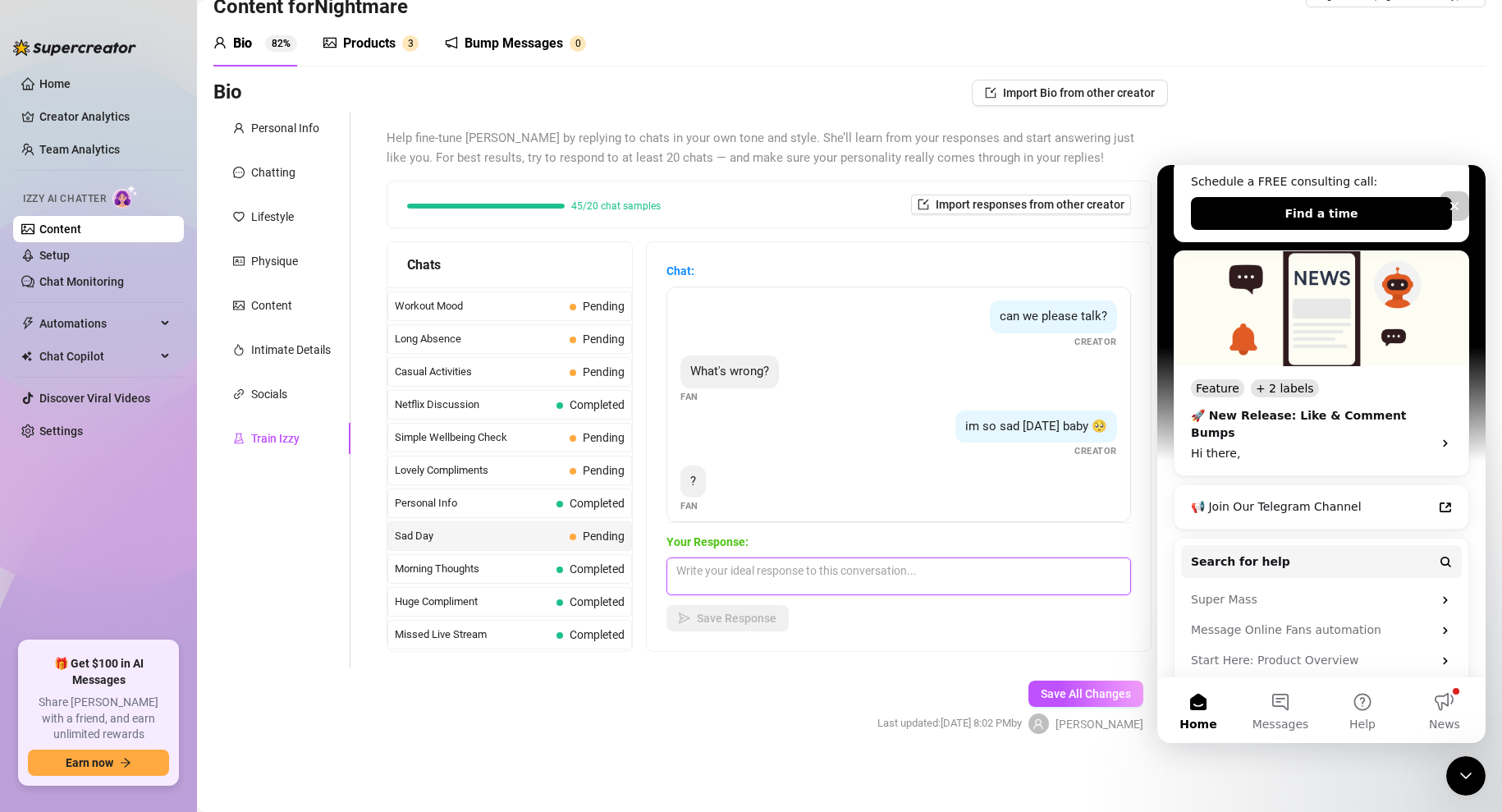
click at [778, 576] on textarea at bounding box center [899, 575] width 465 height 38
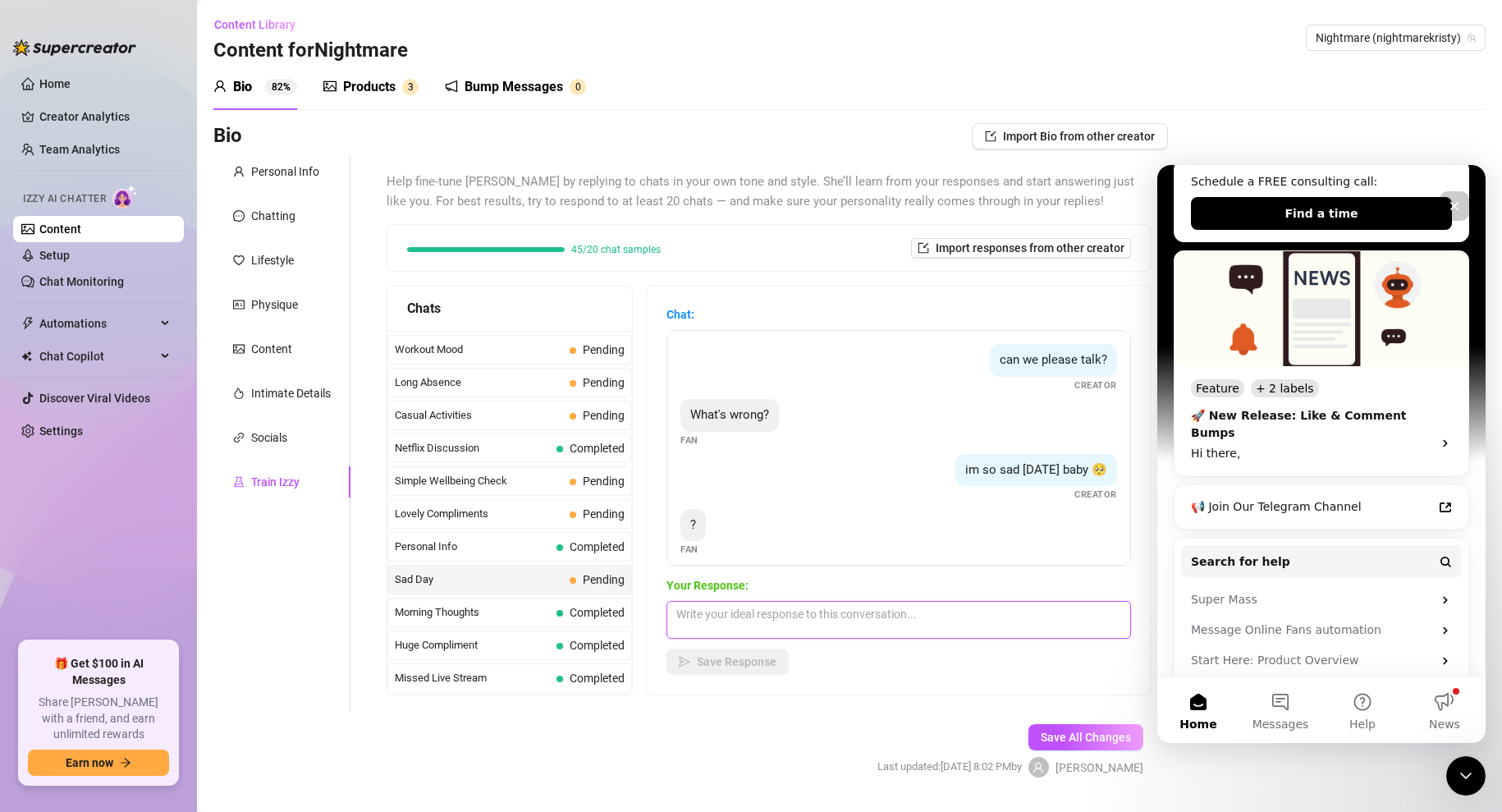
scroll to position [11, 0]
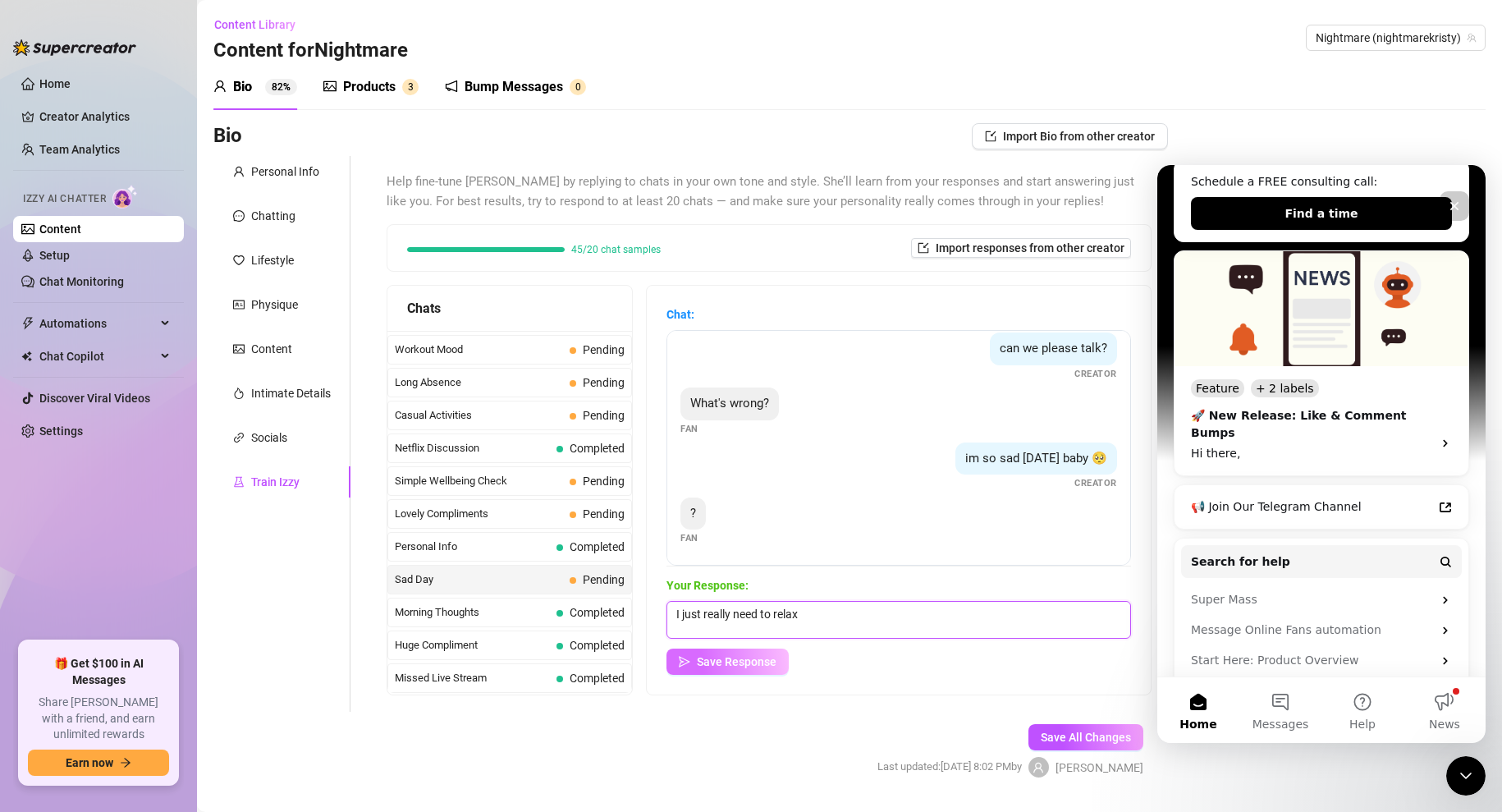
type textarea "I just really need to relax"
click at [734, 663] on span "Save Response" at bounding box center [736, 661] width 79 height 13
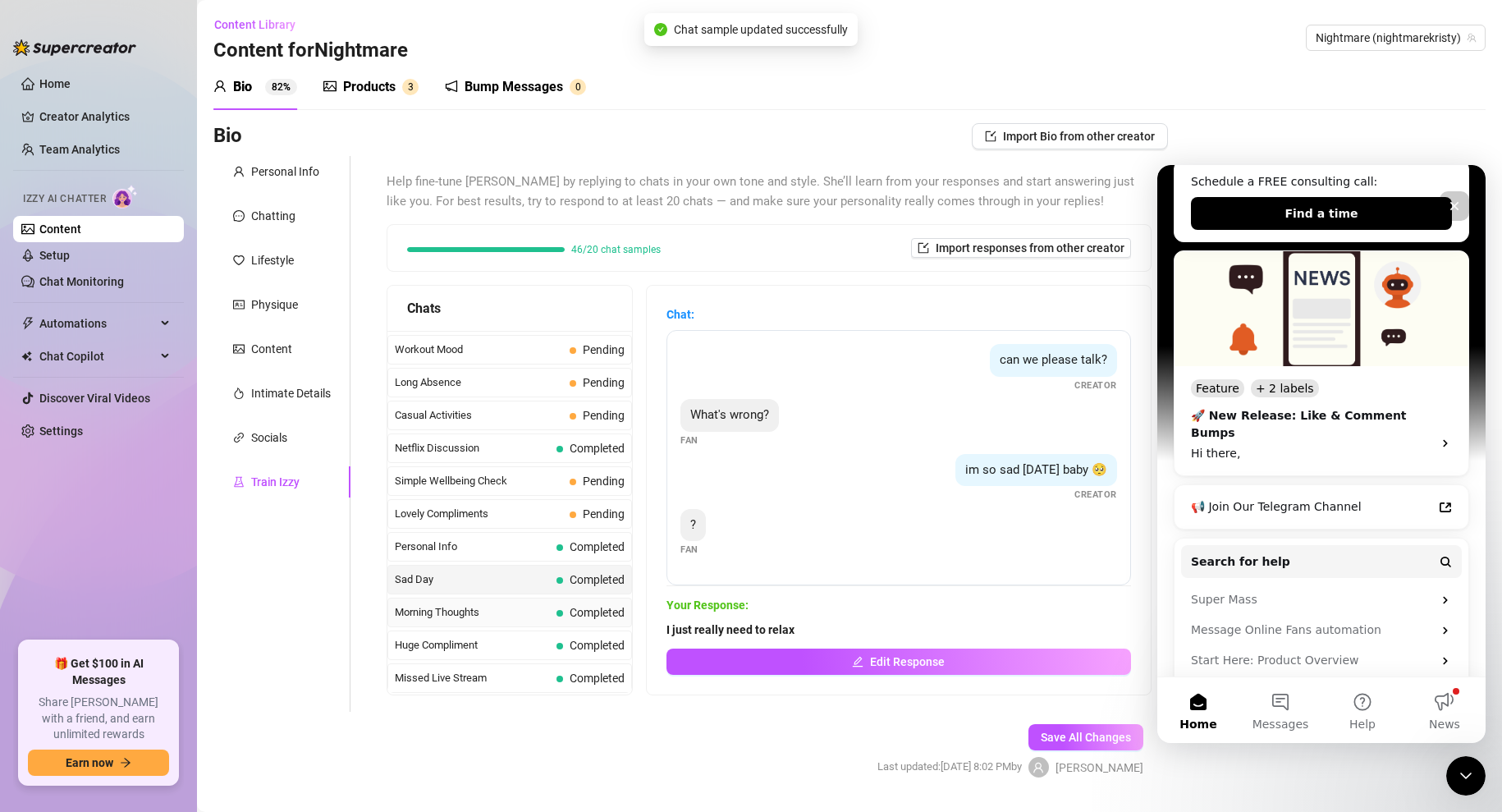
scroll to position [0, 0]
click at [484, 515] on span "Lovely Compliments" at bounding box center [479, 513] width 169 height 17
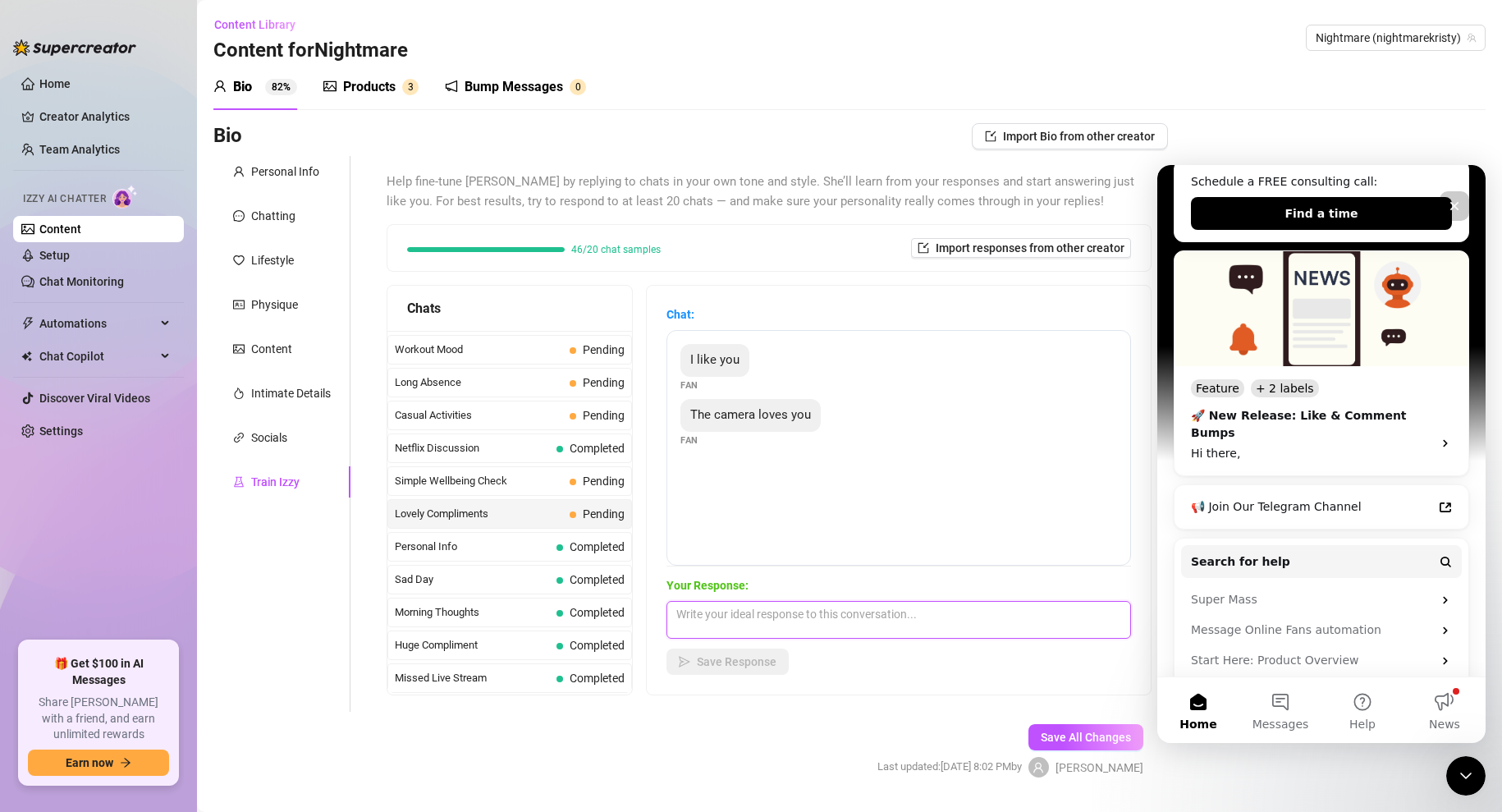
click at [760, 614] on textarea at bounding box center [899, 619] width 465 height 38
type textarea "You're making me blush ☺️"
click at [698, 652] on button "Save Response" at bounding box center [727, 662] width 122 height 26
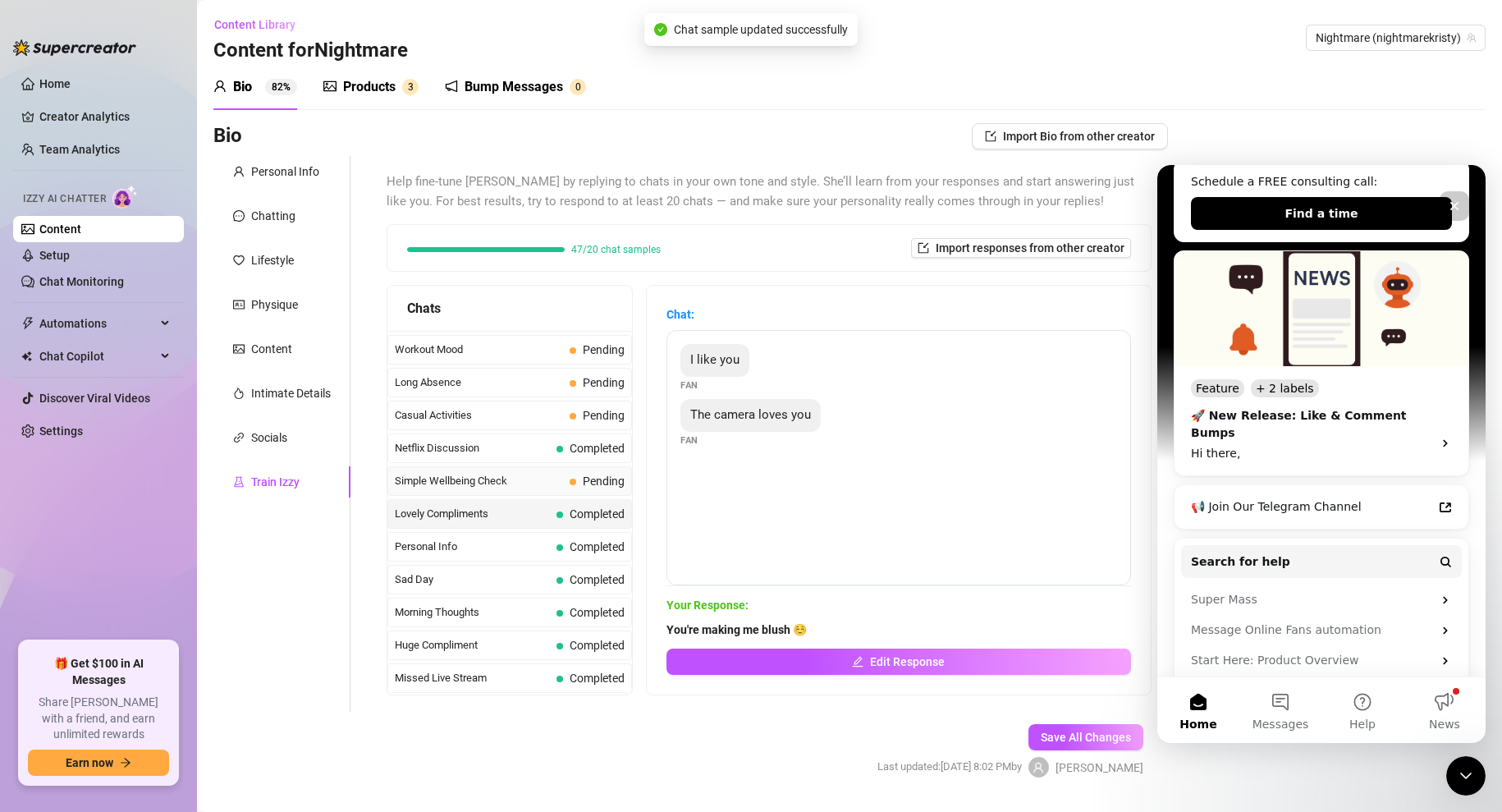
click at [472, 483] on span "Simple Wellbeing Check" at bounding box center [479, 480] width 169 height 17
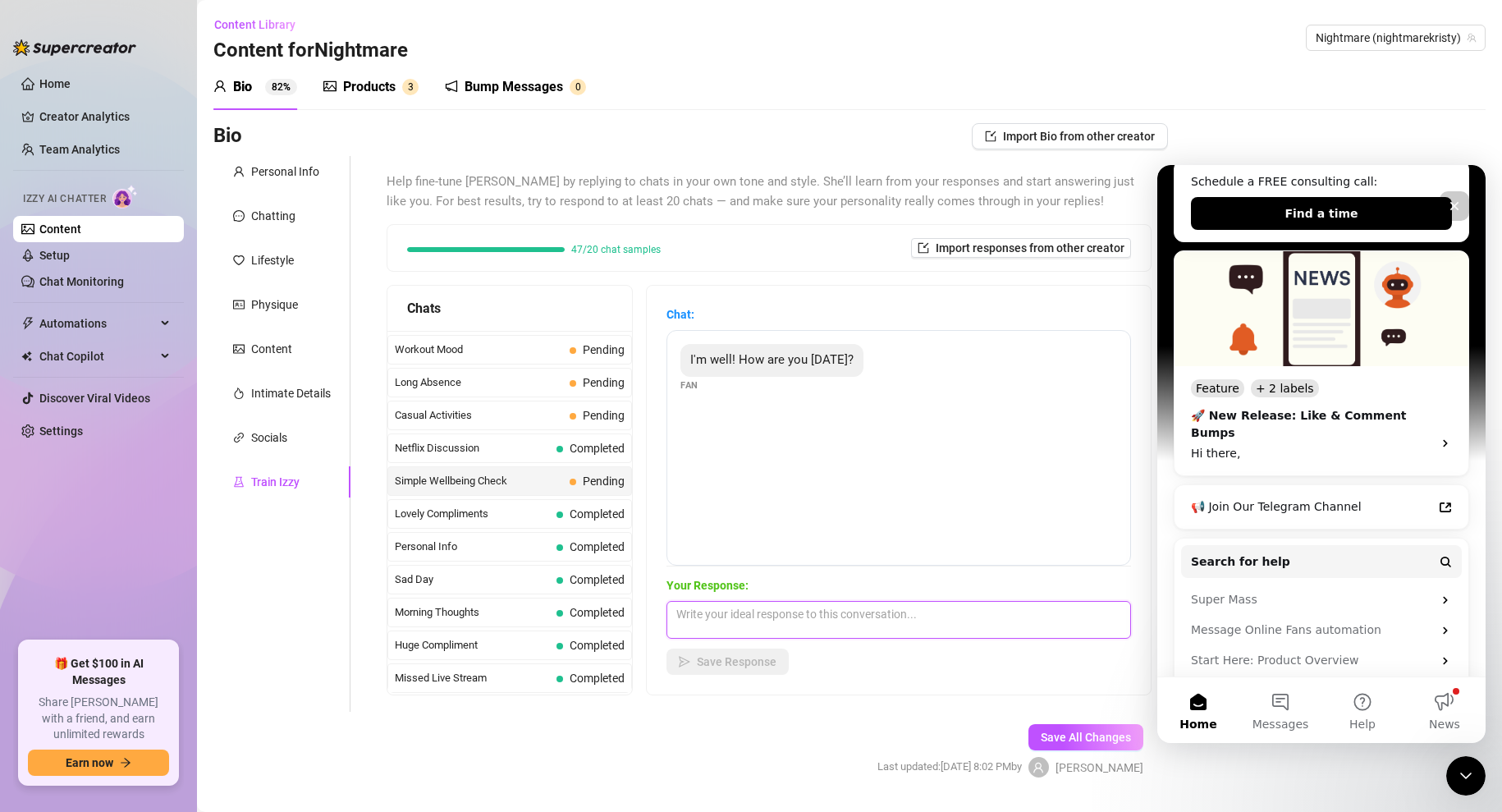
click at [745, 611] on textarea at bounding box center [899, 619] width 465 height 38
type textarea "I'm doing well. How are you doing?"
click at [694, 666] on button "Save Response" at bounding box center [727, 662] width 122 height 26
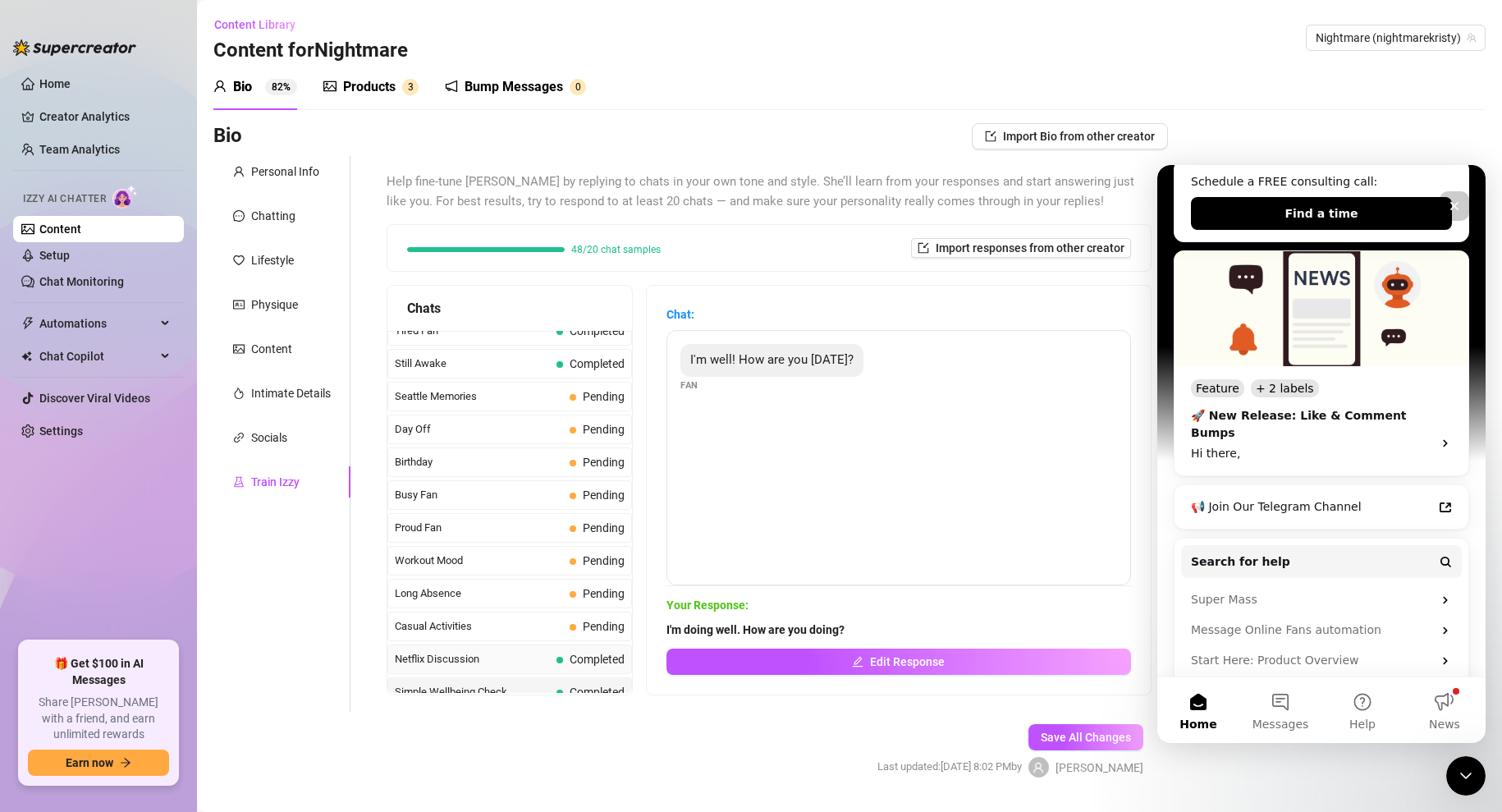
scroll to position [1239, 0]
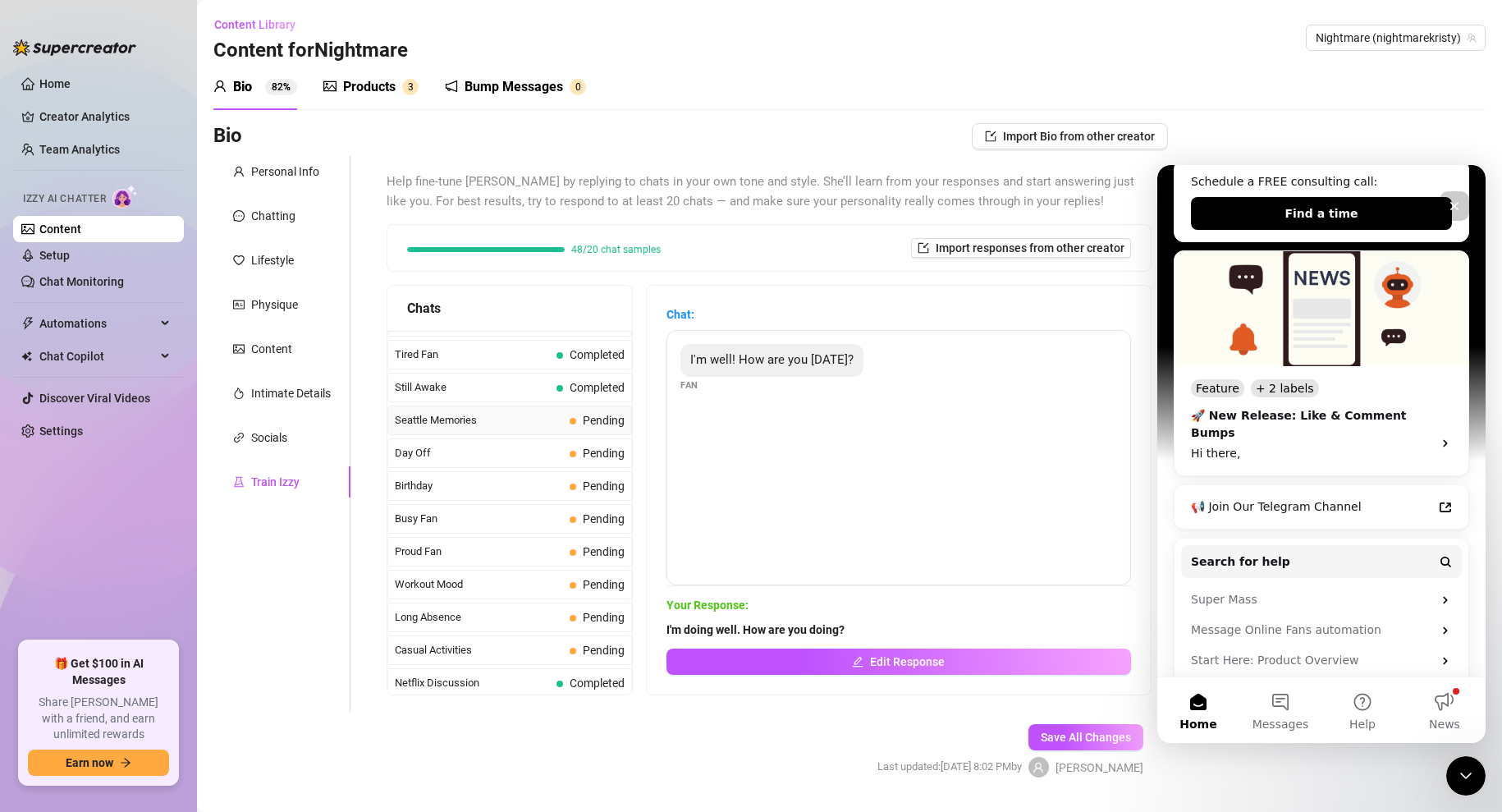
click at [468, 419] on span "Seattle Memories" at bounding box center [479, 420] width 169 height 17
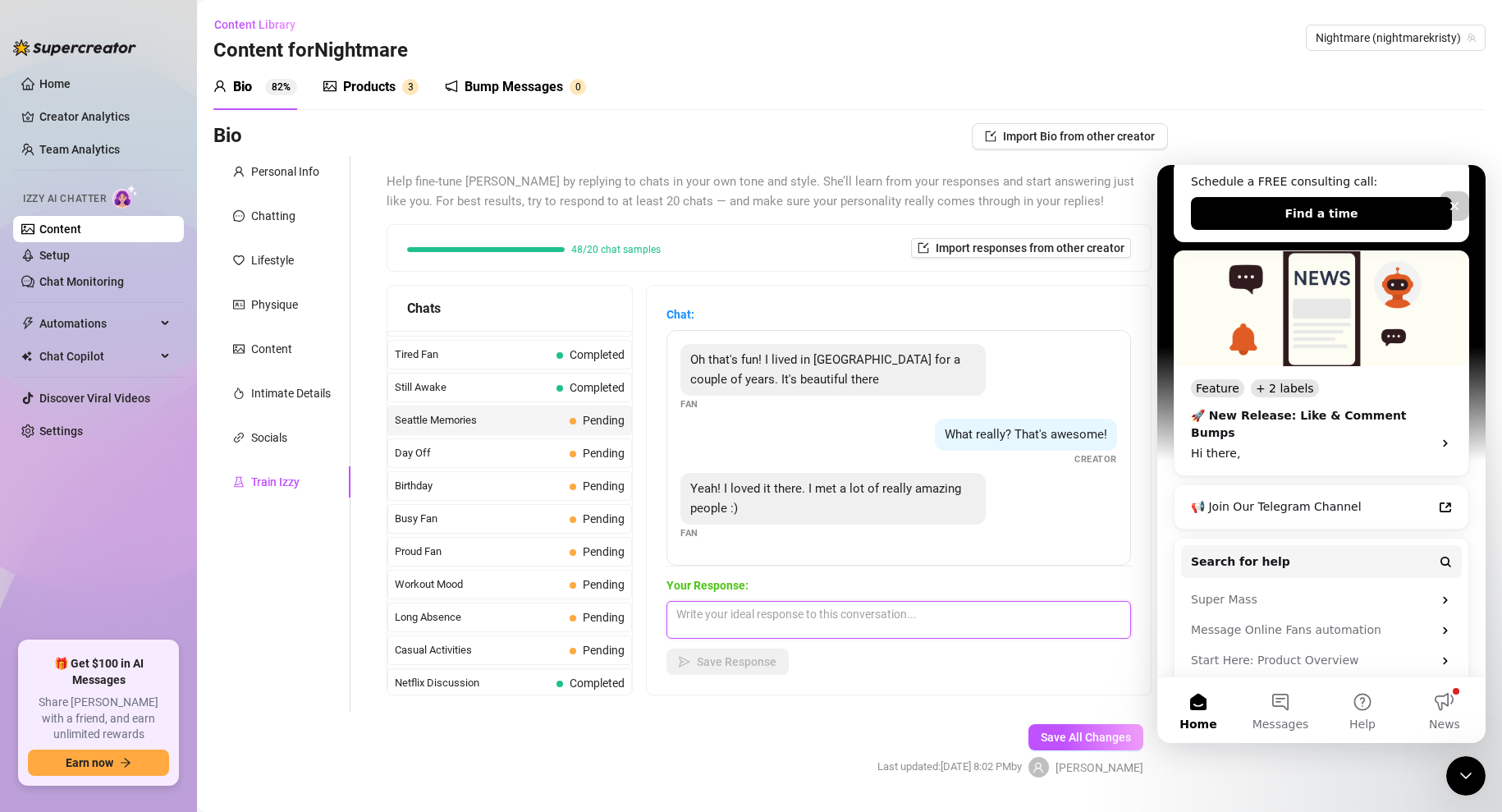
click at [754, 615] on textarea at bounding box center [899, 619] width 465 height 38
type textarea "I had a lot of fun too"
click at [765, 662] on span "Save Response" at bounding box center [736, 661] width 79 height 13
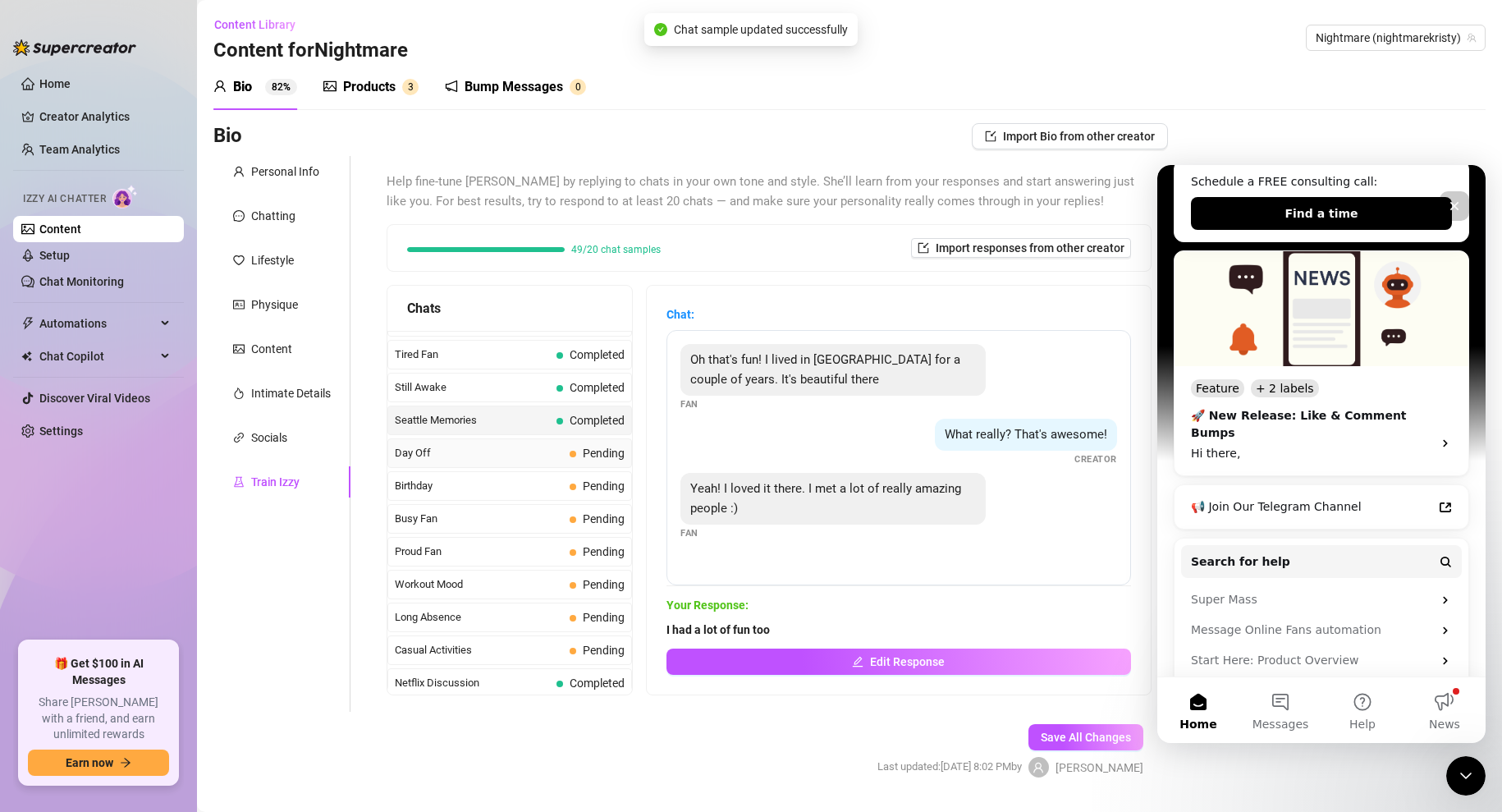
click at [465, 450] on span "Day Off" at bounding box center [479, 453] width 169 height 17
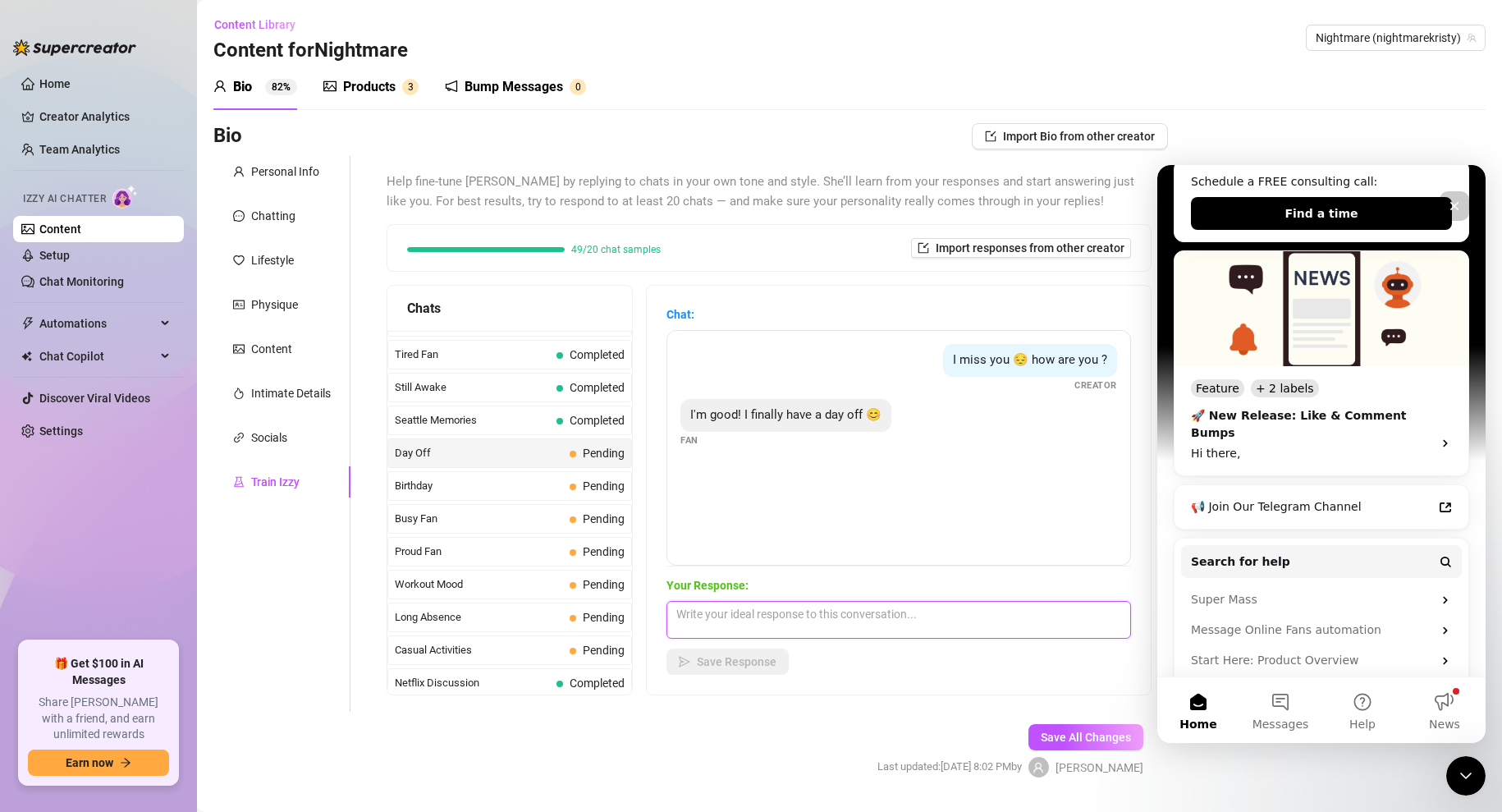
click at [772, 623] on textarea at bounding box center [899, 619] width 465 height 38
drag, startPoint x: 838, startPoint y: 615, endPoint x: 998, endPoint y: 627, distance: 160.4
click at [998, 627] on textarea "How are you spending the day? Need something to relax?" at bounding box center [899, 619] width 465 height 38
type textarea "How are you spending the day?"
click at [715, 665] on span "Save Response" at bounding box center [736, 661] width 79 height 13
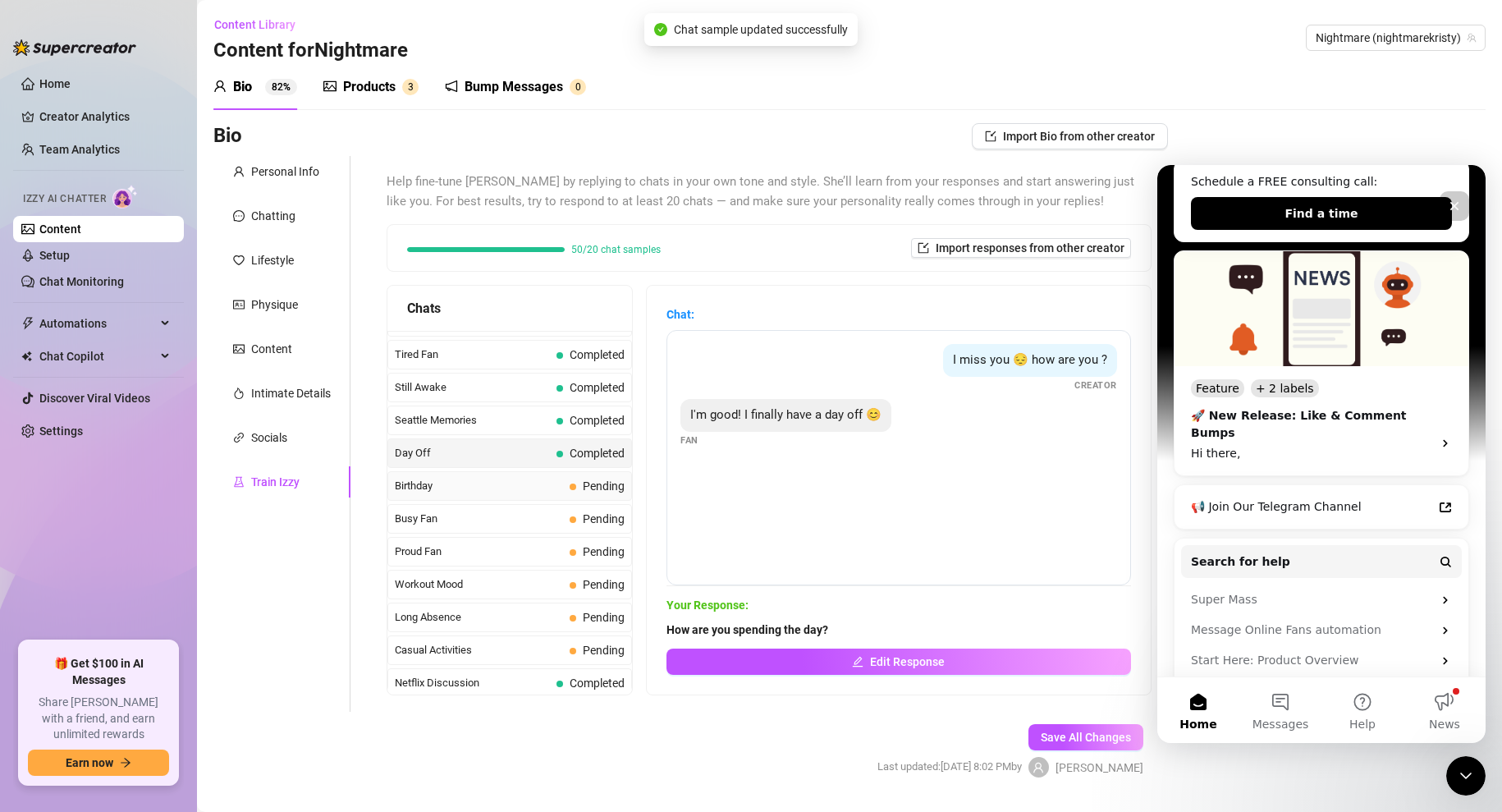
click at [412, 486] on span "Birthday" at bounding box center [479, 485] width 169 height 17
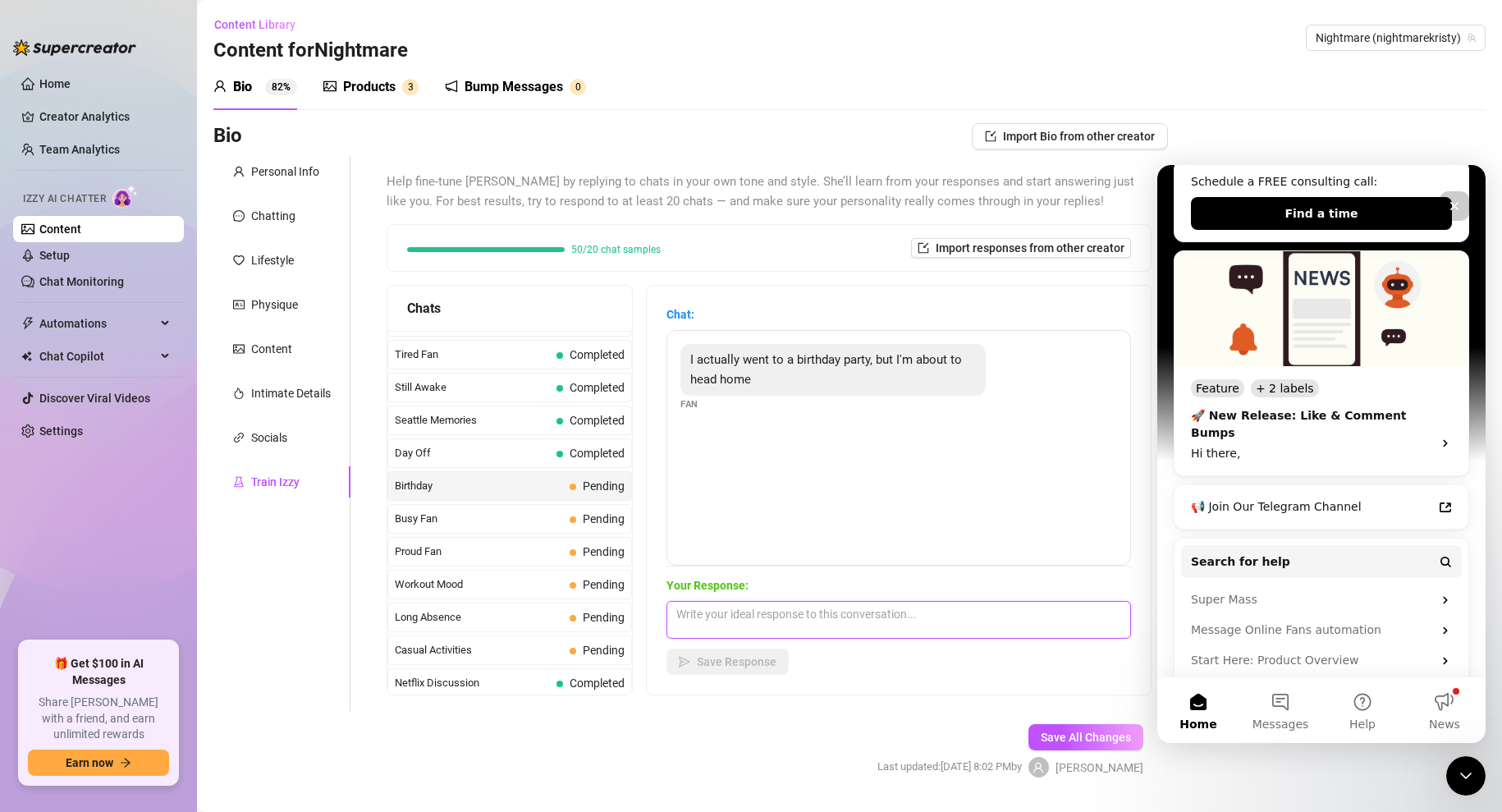
click at [761, 609] on textarea at bounding box center [899, 619] width 465 height 38
type textarea "B"
type textarea "What are you going to do after?"
click at [720, 659] on span "Save Response" at bounding box center [736, 661] width 79 height 13
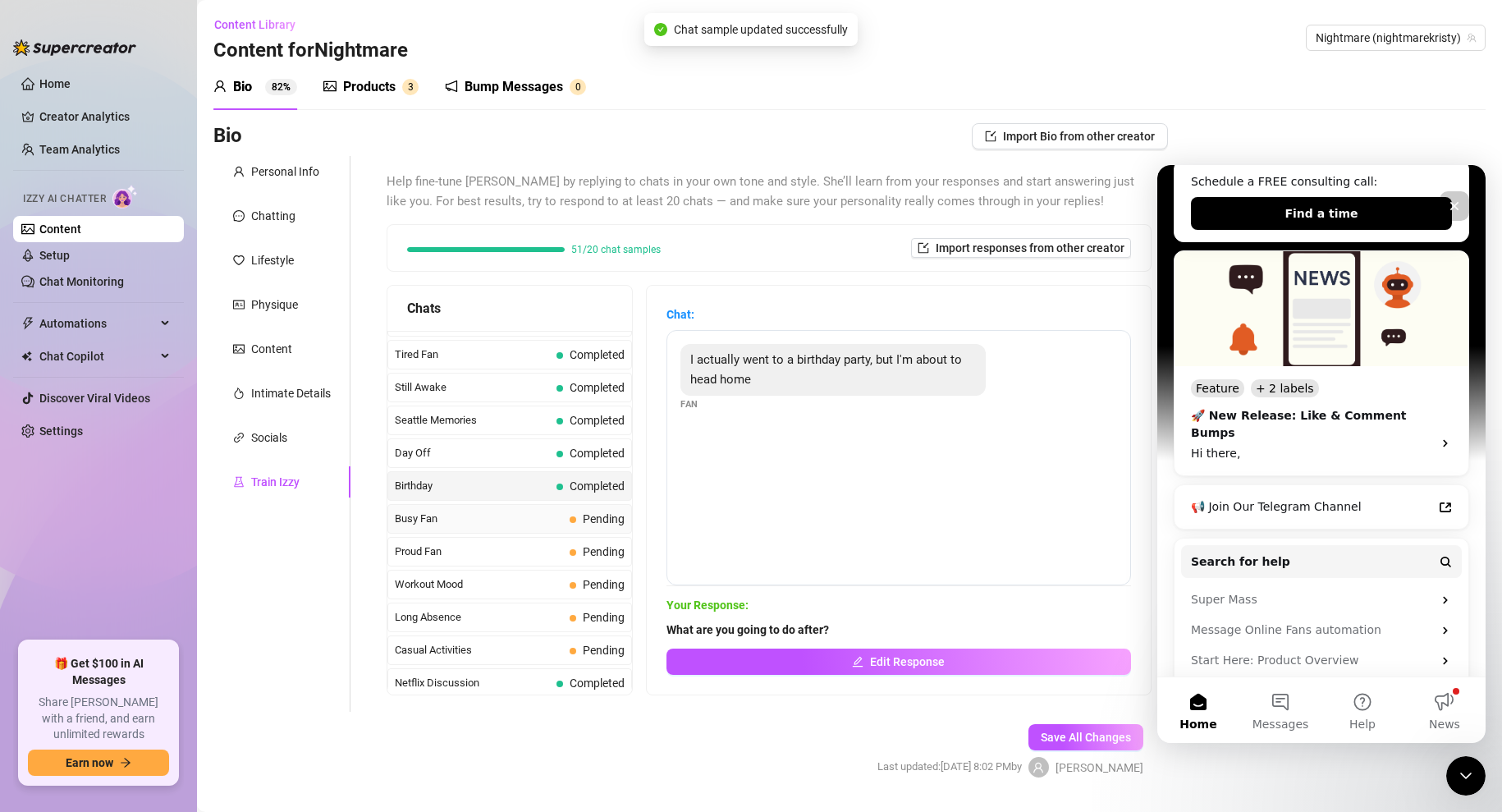
click at [426, 515] on span "Busy Fan" at bounding box center [479, 519] width 169 height 17
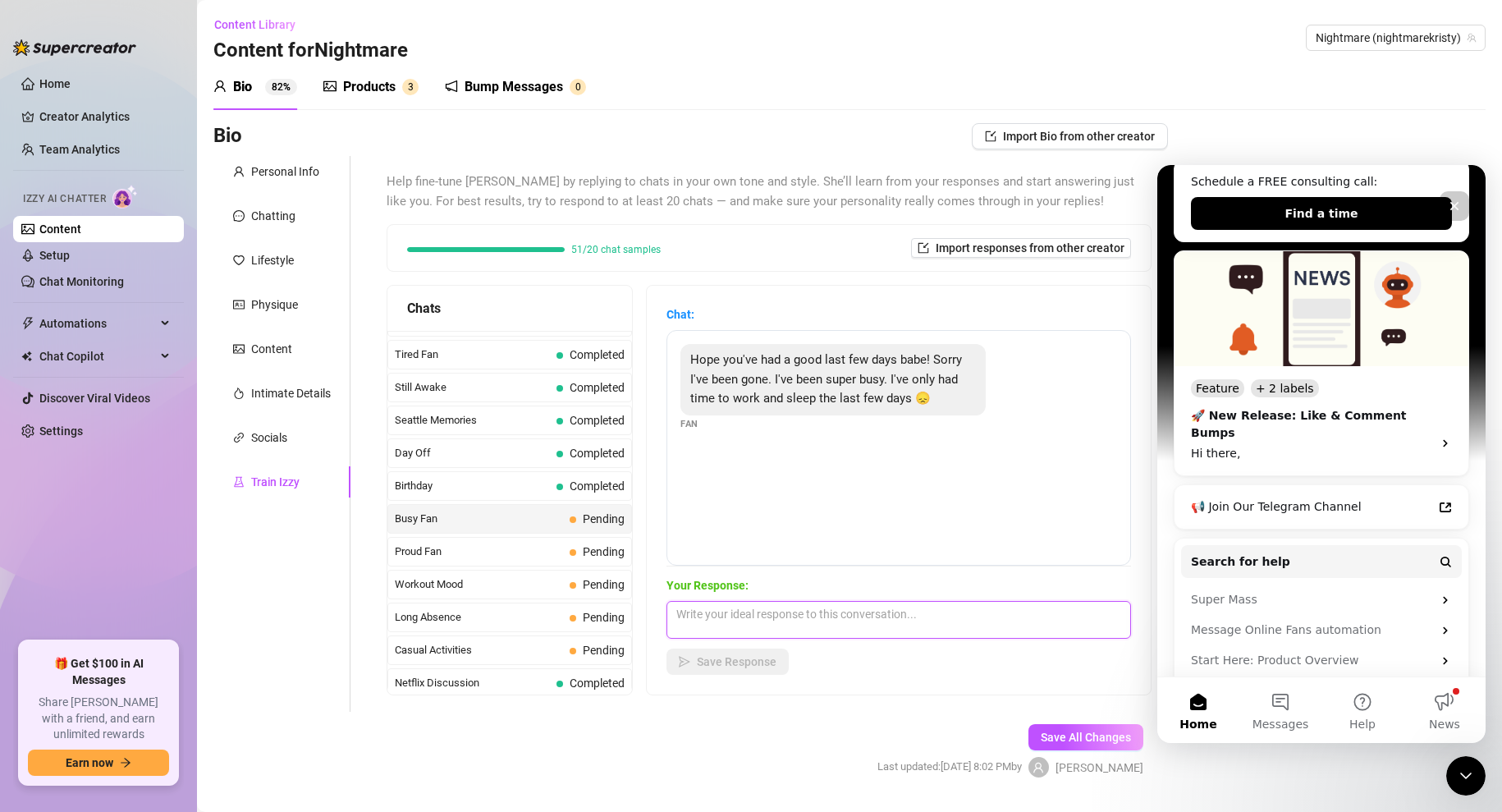
click at [720, 617] on textarea at bounding box center [899, 619] width 465 height 38
type textarea "Oh! I wondered where you have been."
click at [734, 660] on span "Save Response" at bounding box center [736, 661] width 79 height 13
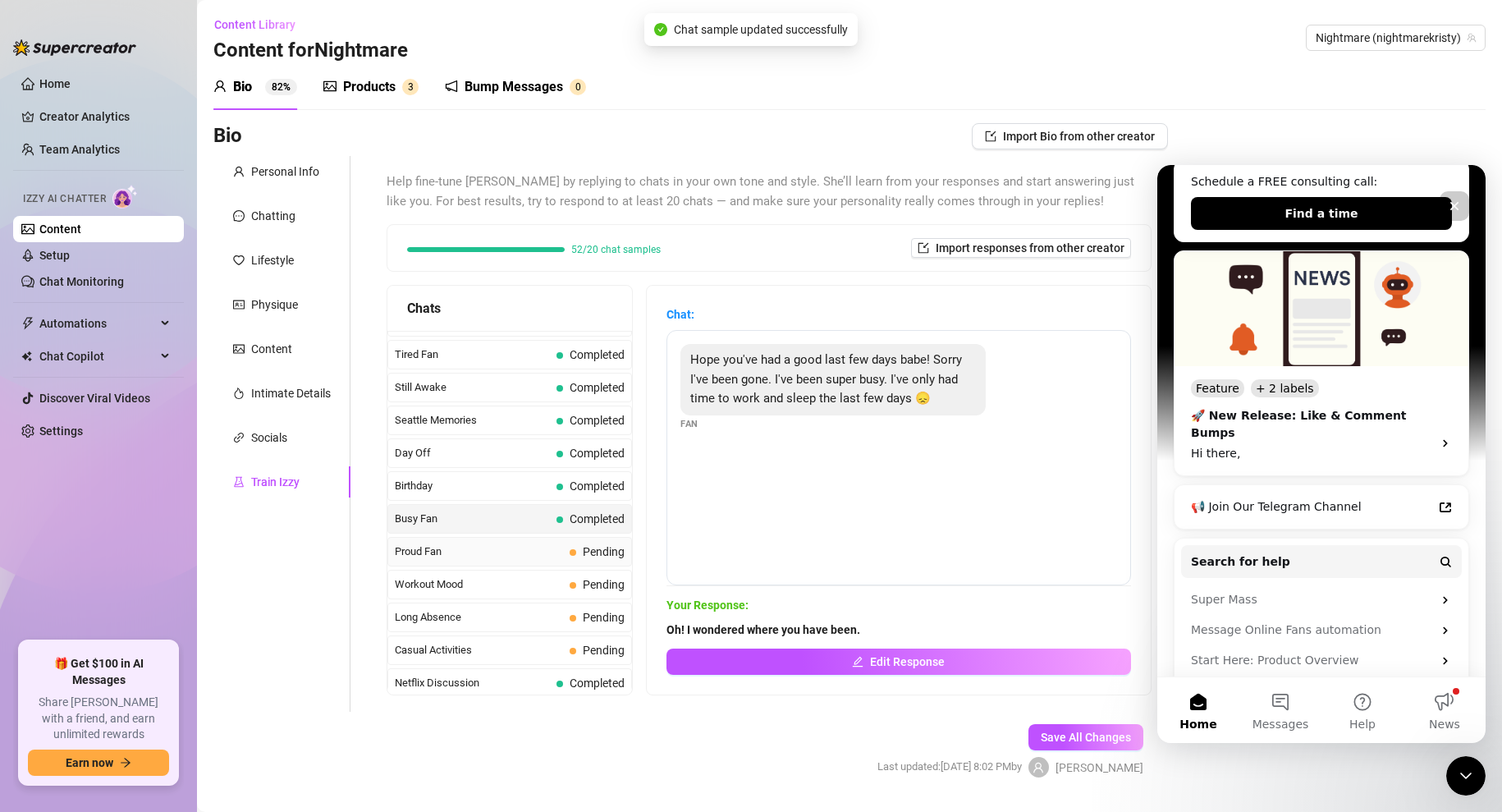
click at [441, 550] on span "Proud Fan" at bounding box center [479, 551] width 169 height 17
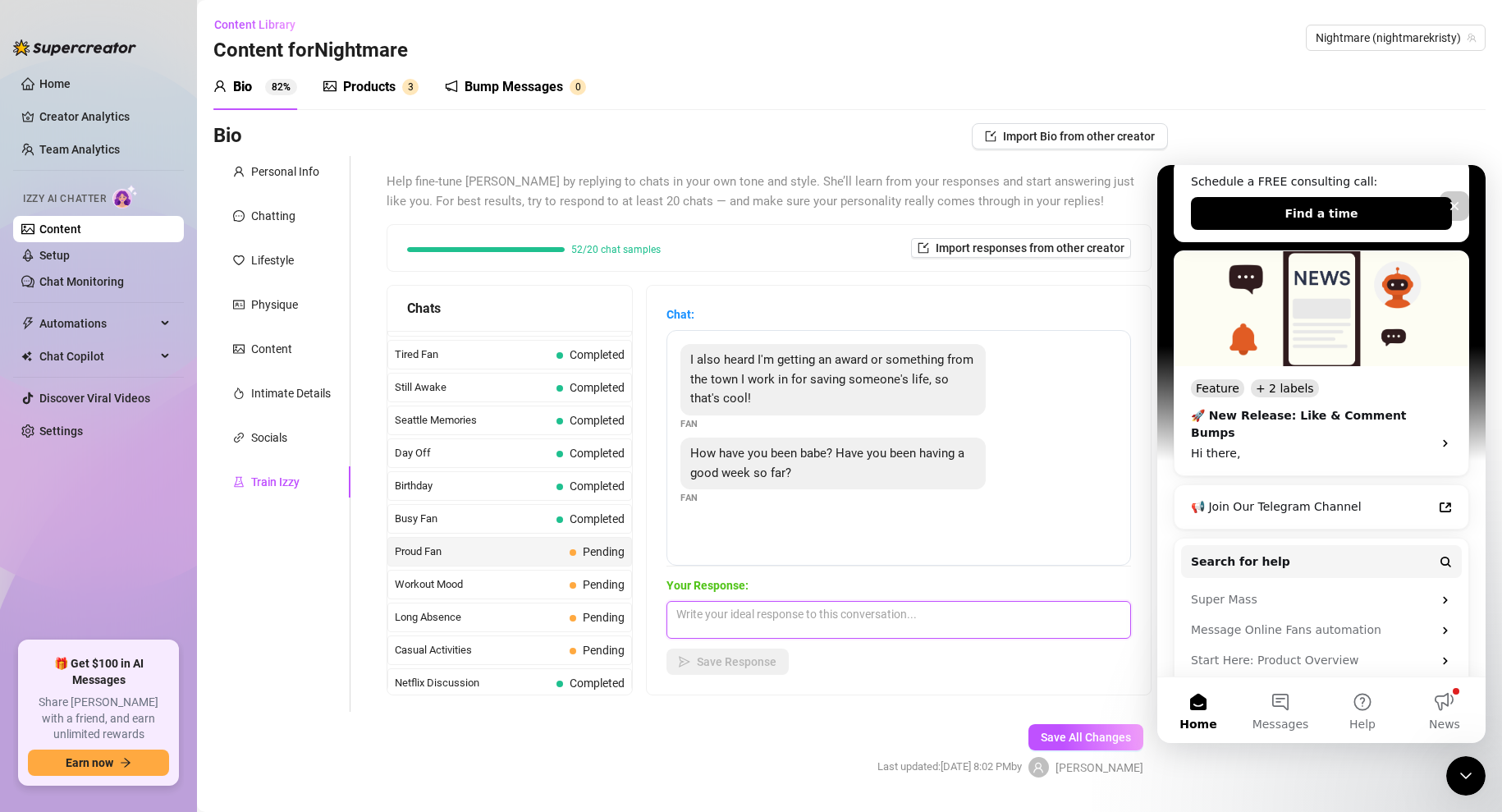
click at [751, 614] on textarea at bounding box center [899, 619] width 465 height 38
type textarea "I've been doing well. How's your week going?"
click at [726, 650] on button "Save Response" at bounding box center [727, 662] width 122 height 26
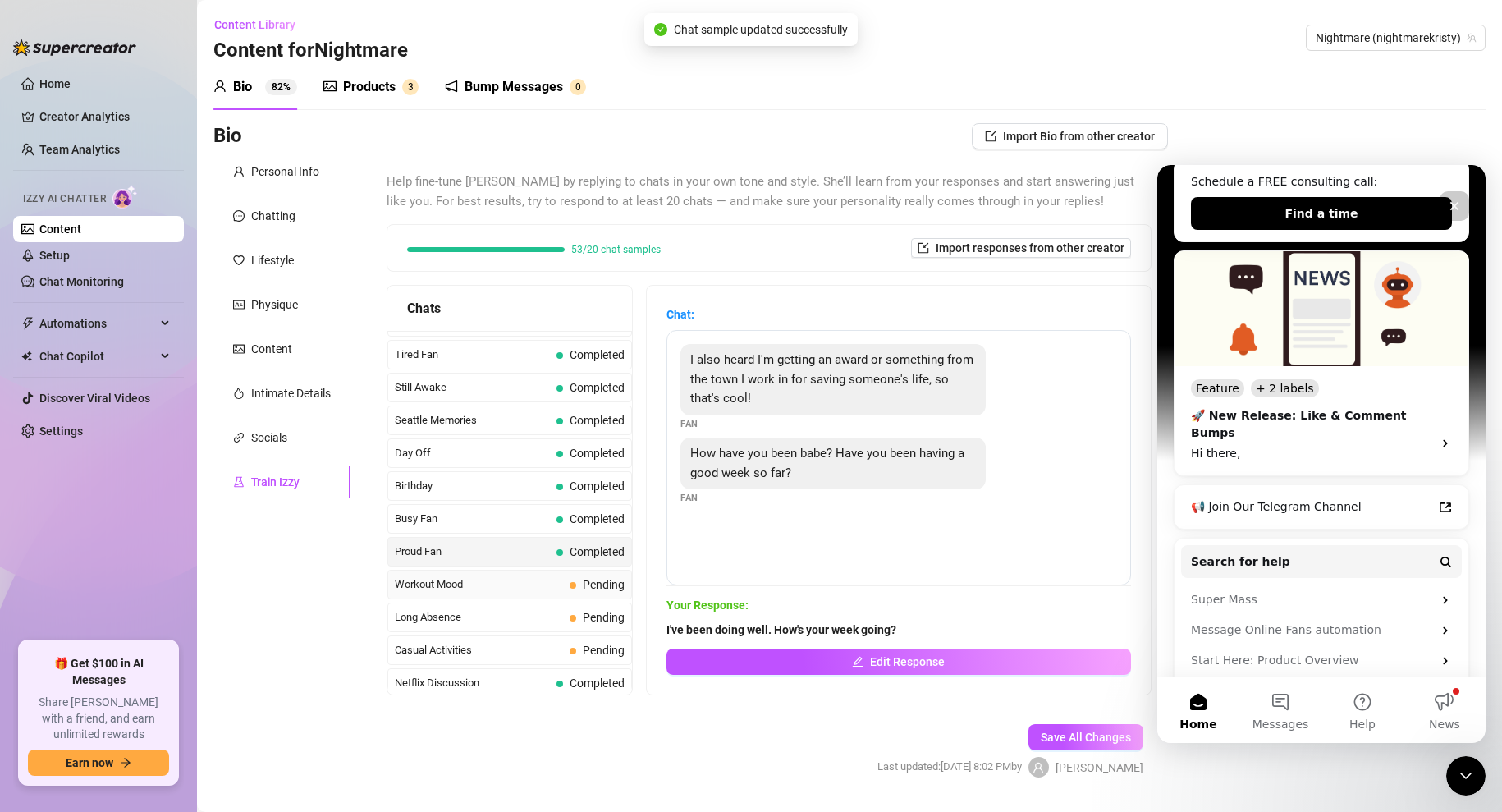
click at [461, 584] on span "Workout Mood" at bounding box center [479, 584] width 169 height 17
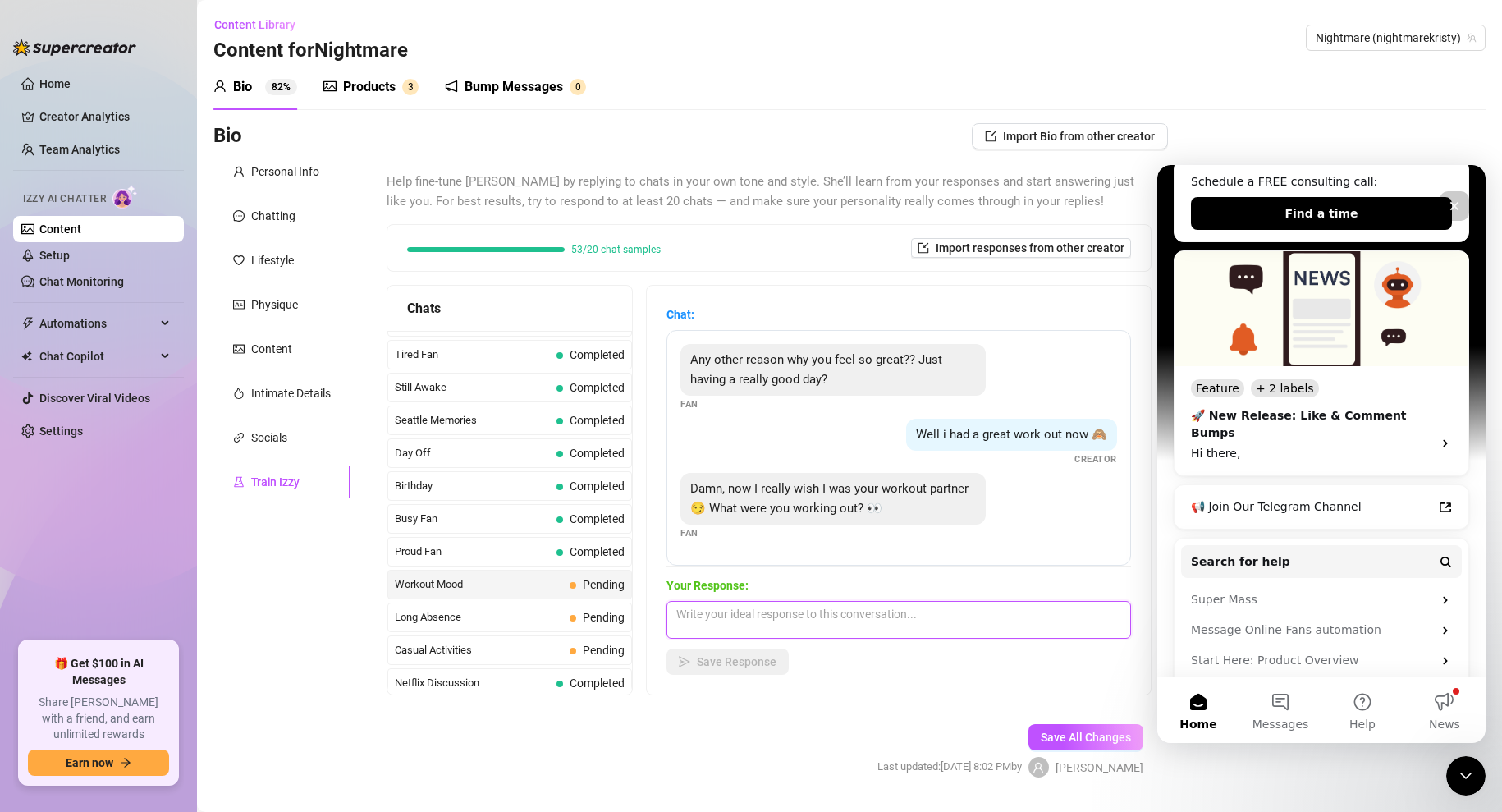
click at [798, 620] on textarea at bounding box center [899, 619] width 465 height 38
type textarea "W"
type textarea "You would love to help me stretch 😏"
click at [729, 666] on span "Save Response" at bounding box center [736, 661] width 79 height 13
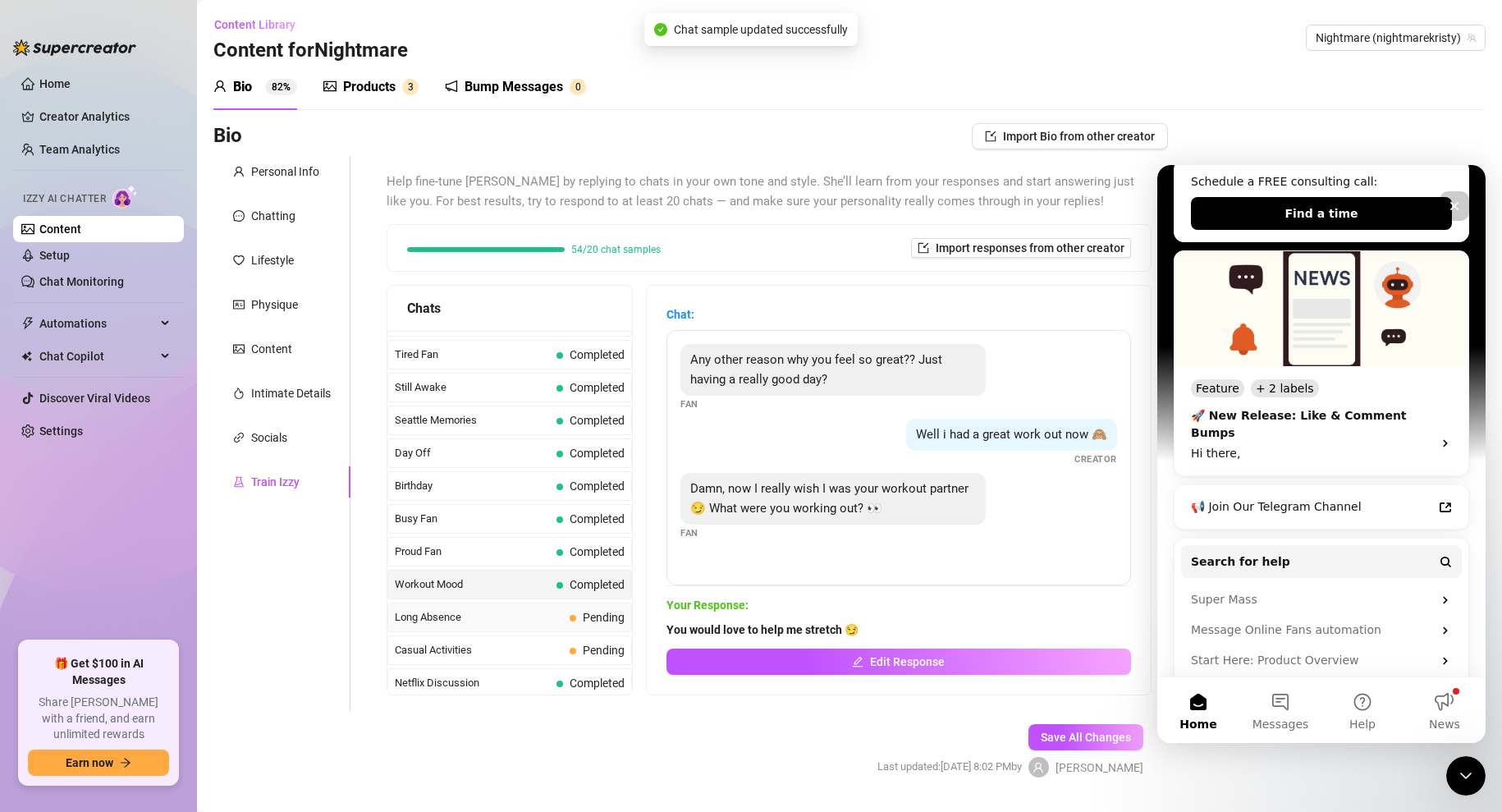
click at [474, 611] on span "Long Absence" at bounding box center [479, 617] width 169 height 17
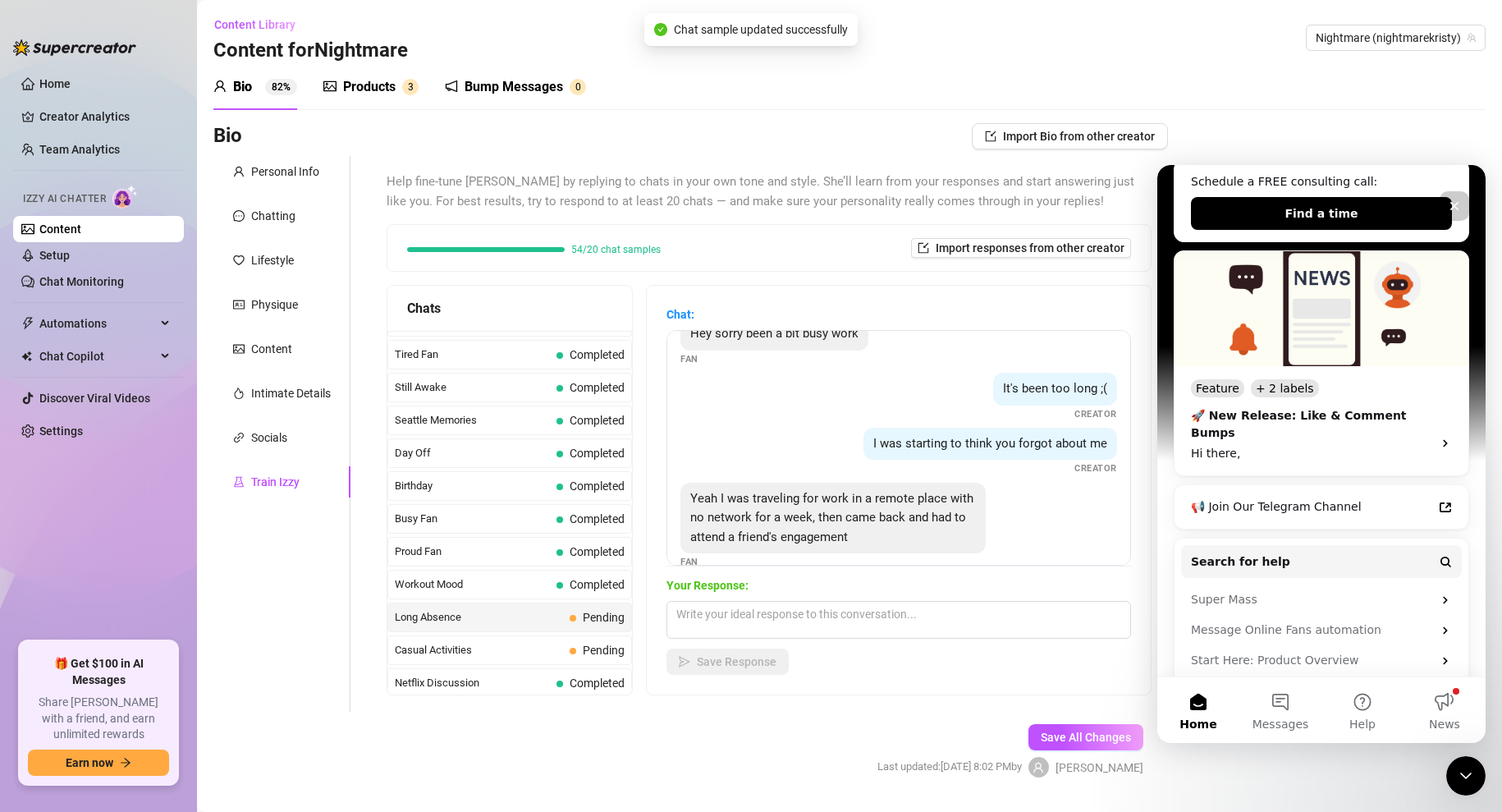
scroll to position [50, 0]
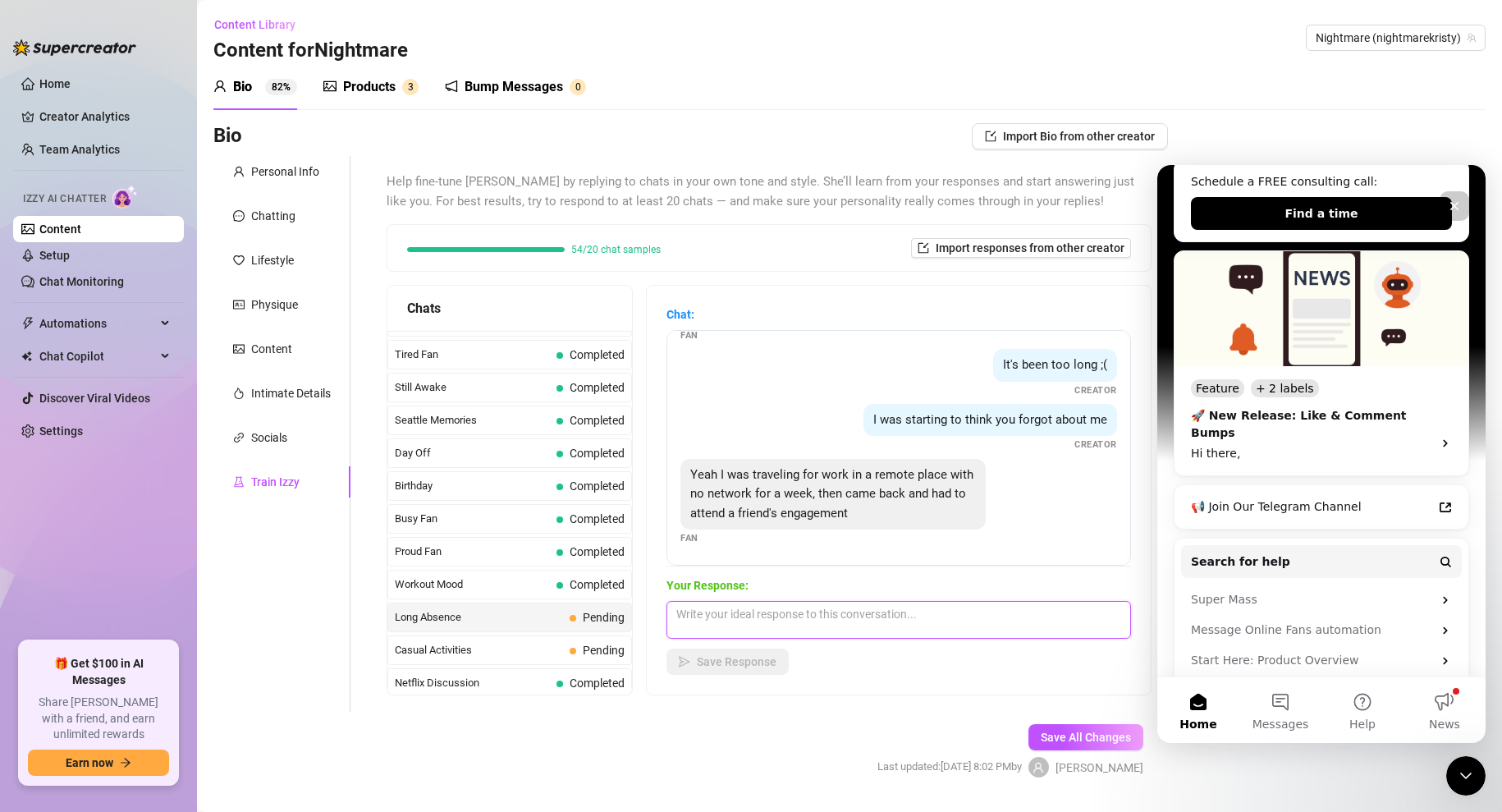
click at [787, 609] on textarea at bounding box center [899, 619] width 465 height 38
type textarea "I'm glad you're back! Did you miss me?"
click at [706, 663] on span "Save Response" at bounding box center [736, 661] width 79 height 13
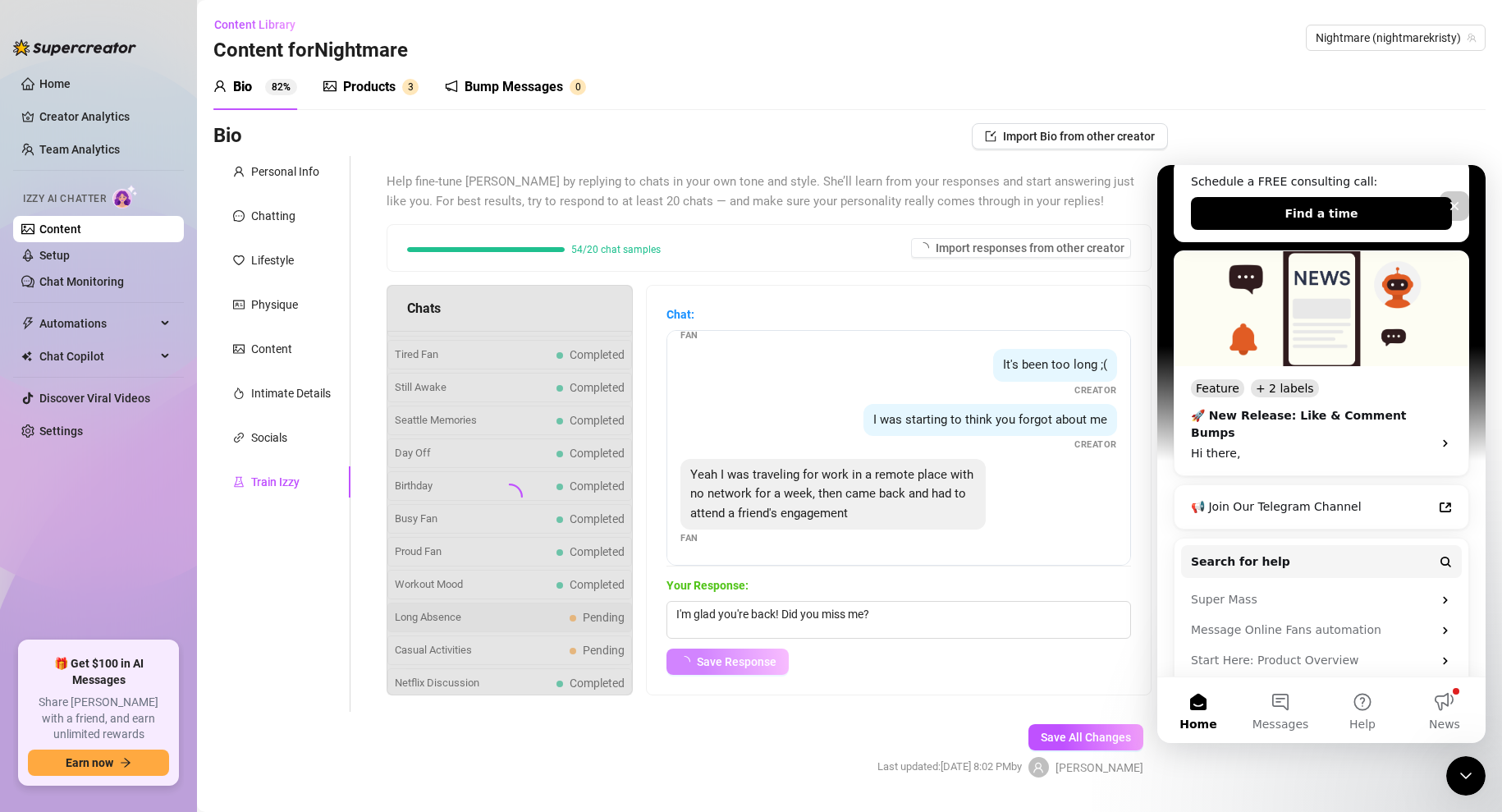
scroll to position [31, 0]
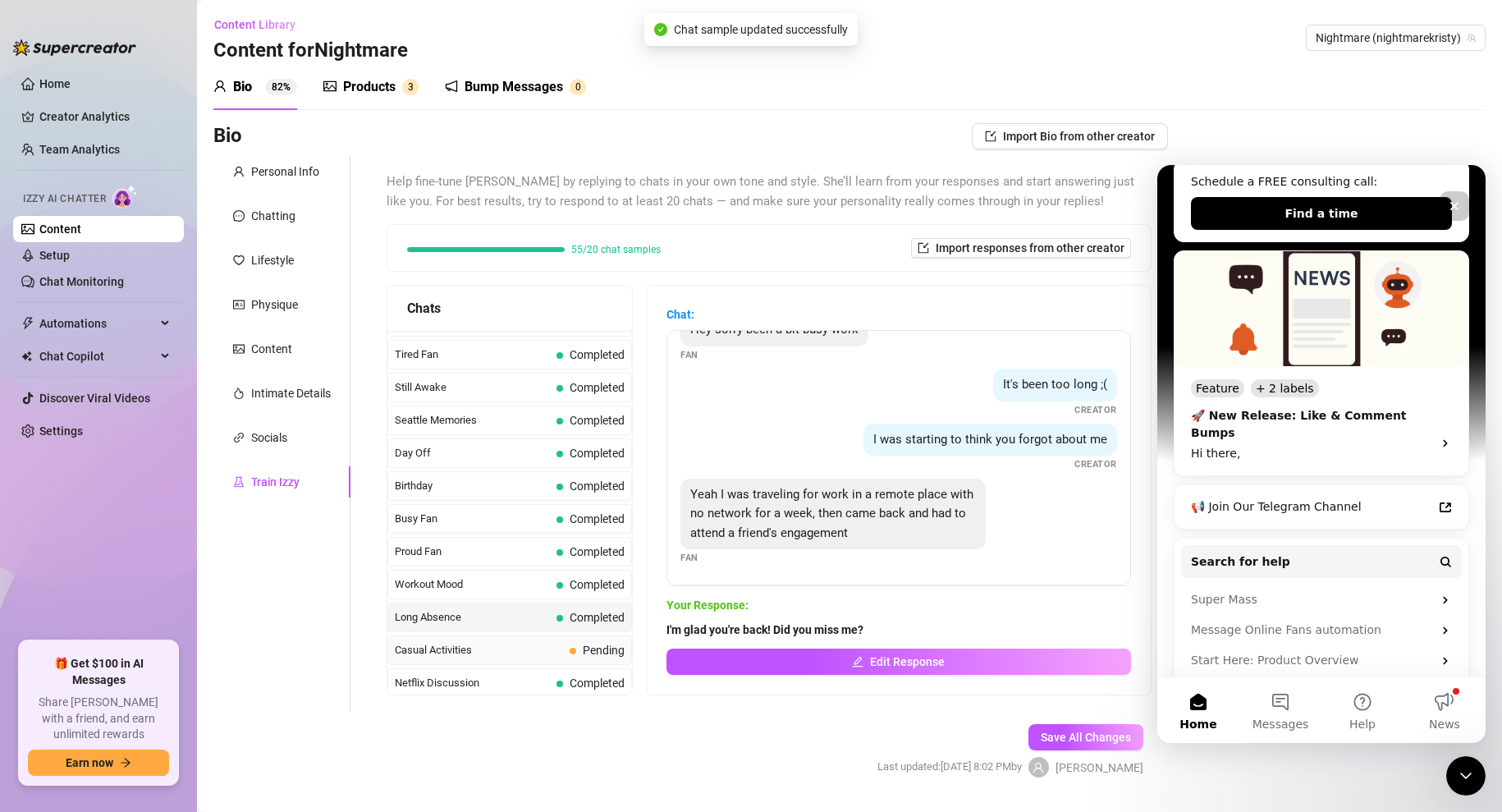
click at [422, 649] on span "Casual Activities" at bounding box center [479, 650] width 169 height 17
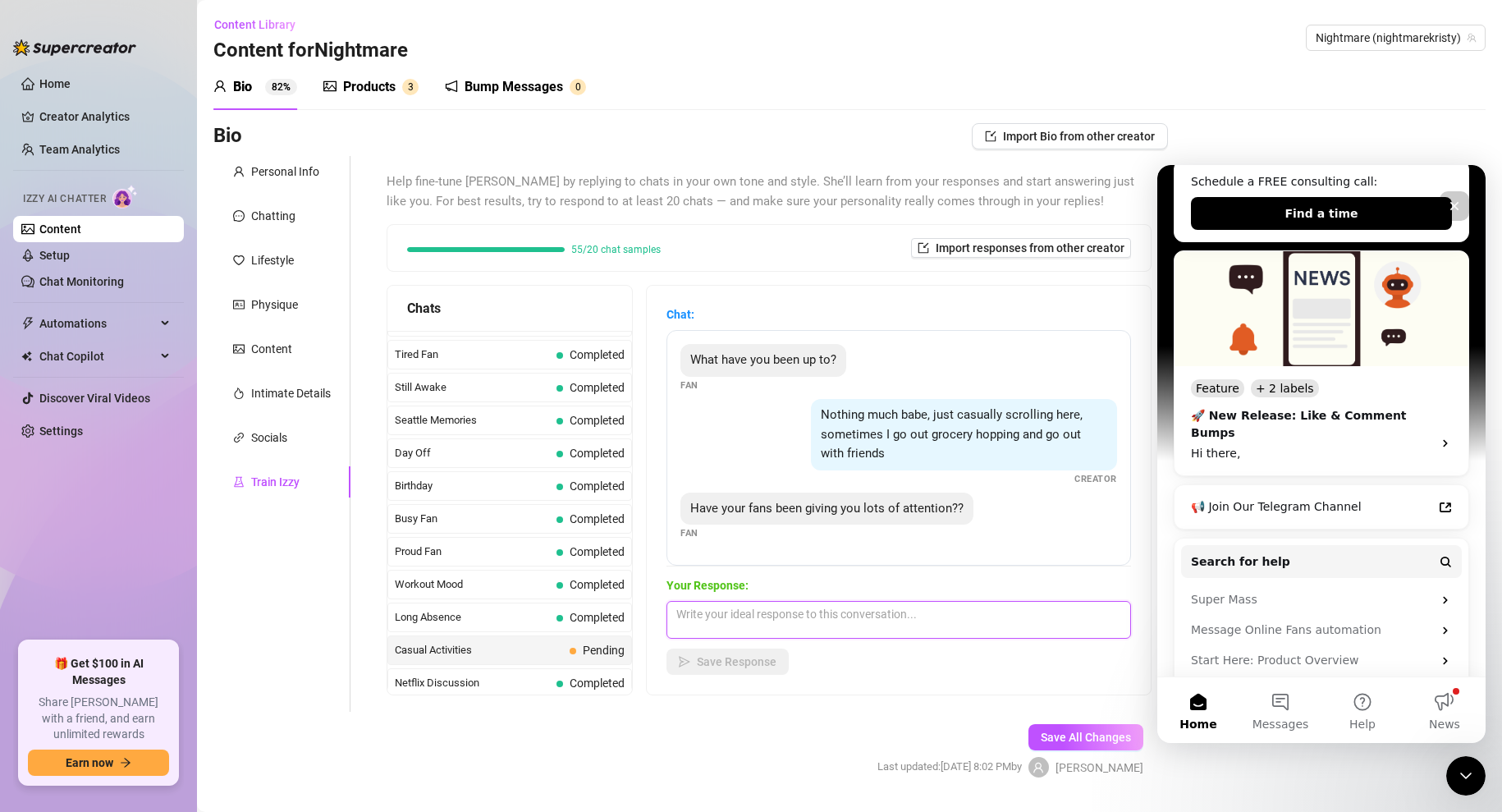
click at [764, 622] on textarea at bounding box center [899, 619] width 465 height 38
type textarea "Yes but I need some attention from you 🥰"
click at [711, 659] on span "Save Response" at bounding box center [736, 661] width 79 height 13
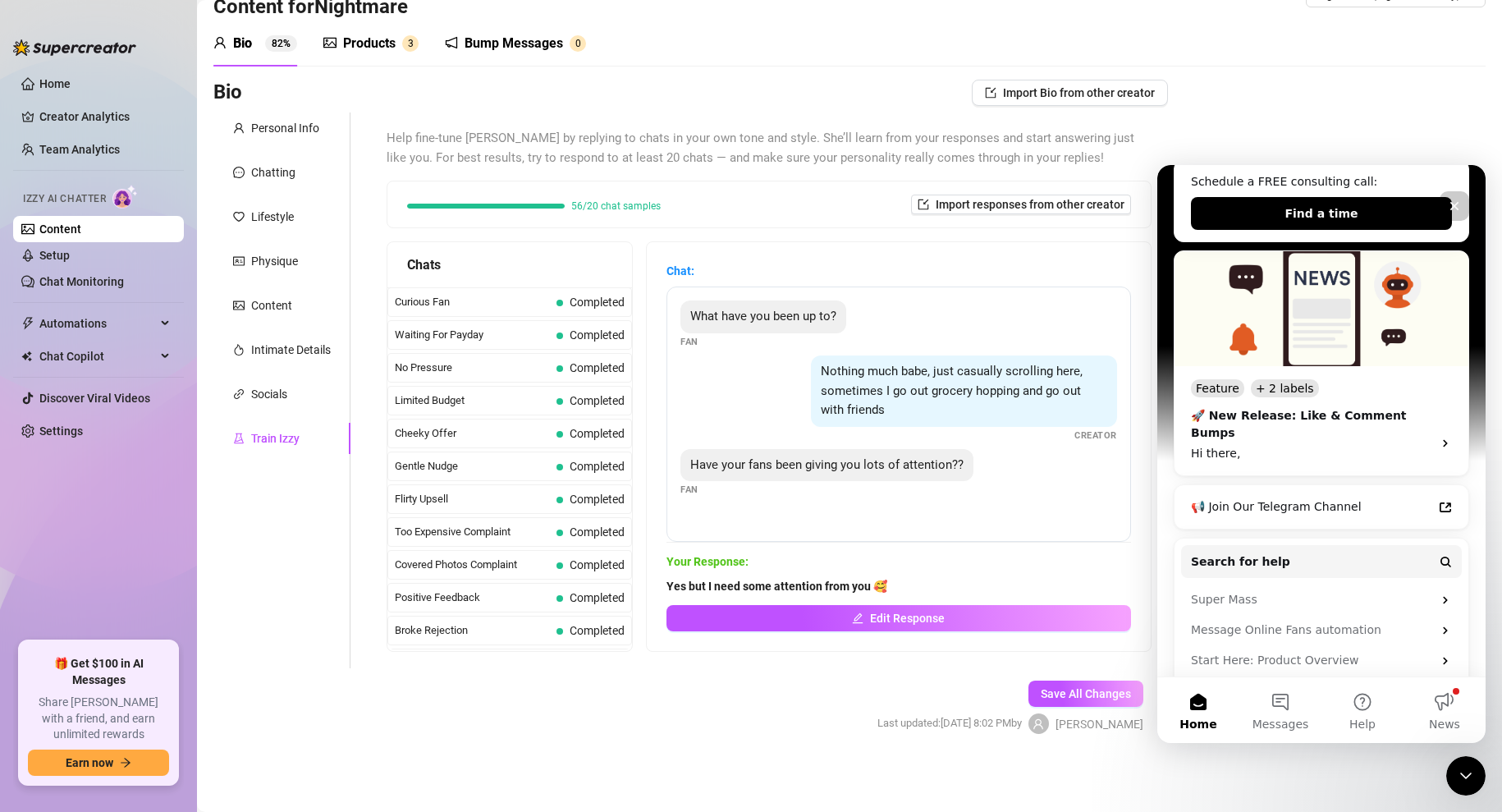
scroll to position [0, 0]
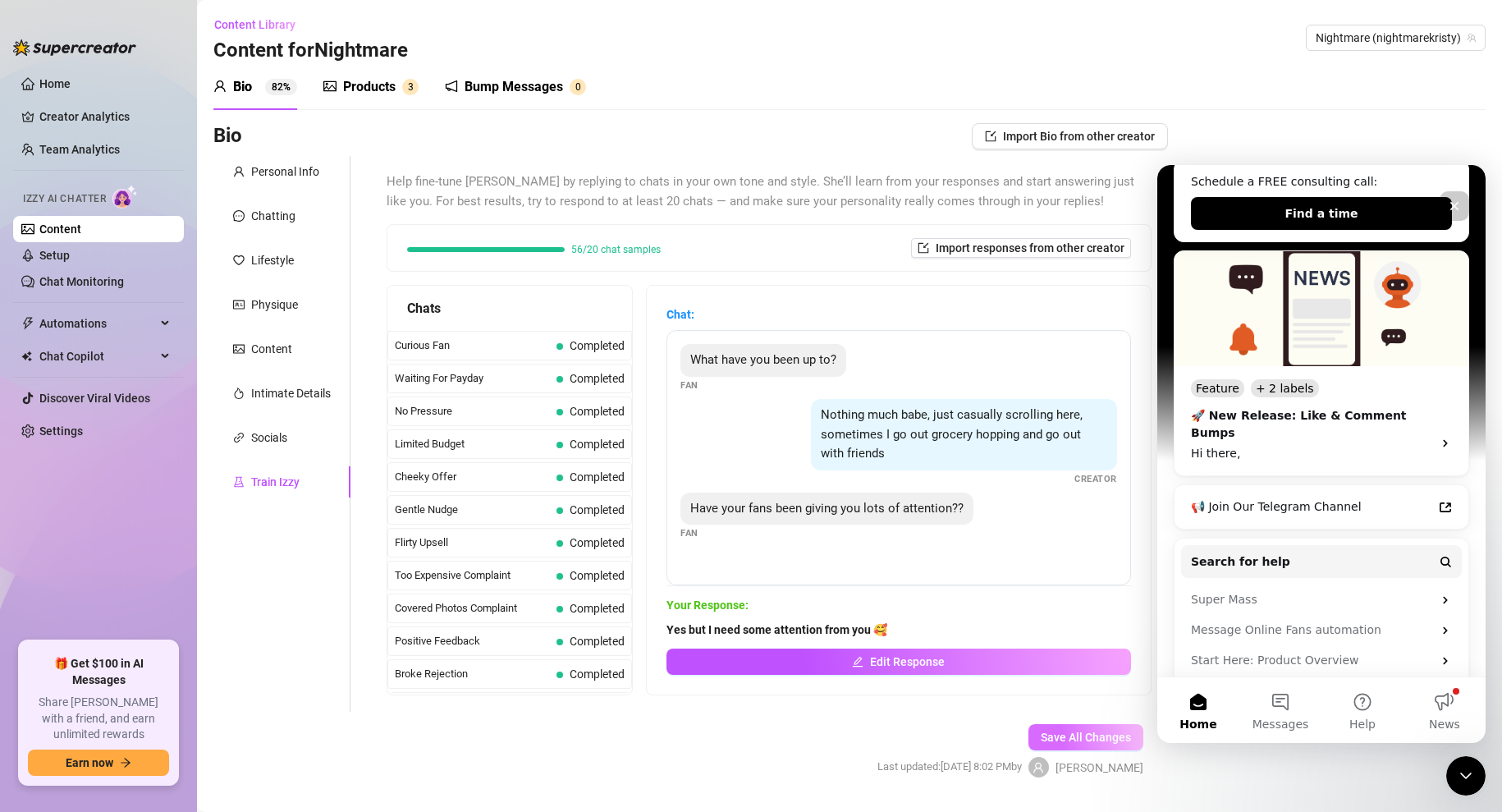
click at [1041, 733] on span "Save All Changes" at bounding box center [1085, 737] width 90 height 13
click at [263, 214] on div "Chatting" at bounding box center [273, 216] width 45 height 18
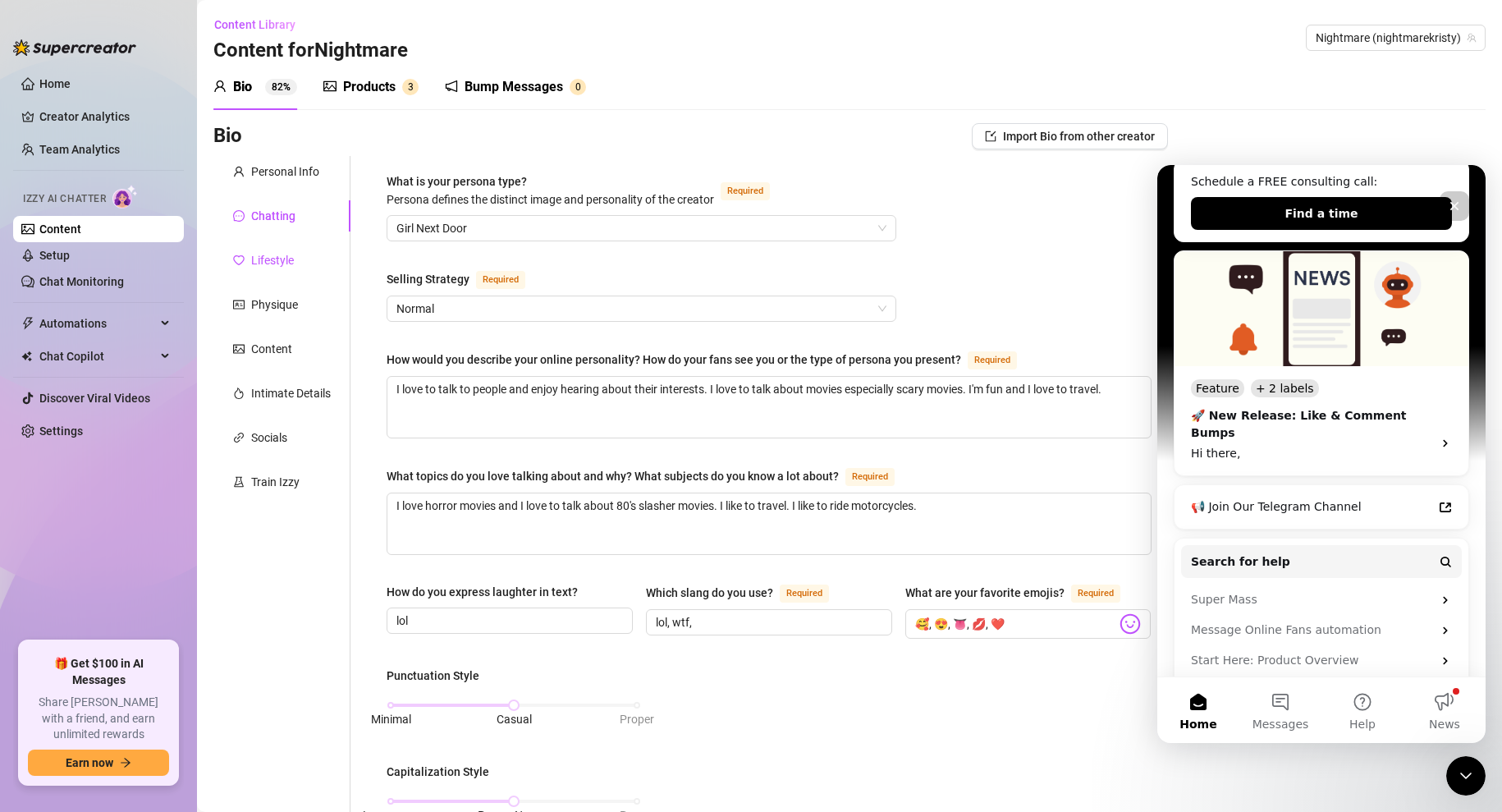
click at [262, 262] on div "Lifestyle" at bounding box center [272, 260] width 43 height 18
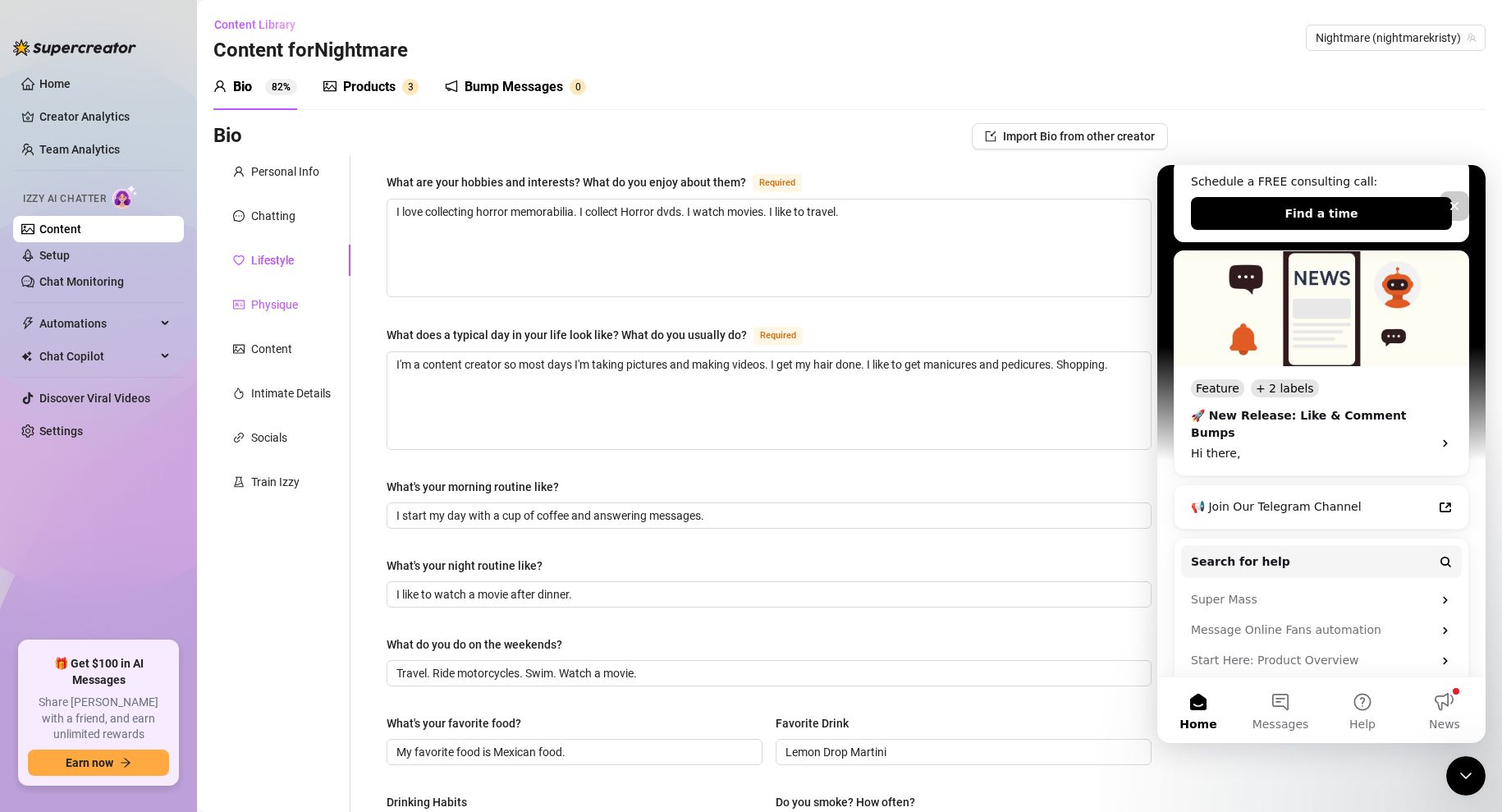
click at [262, 312] on div "Physique" at bounding box center [275, 304] width 47 height 18
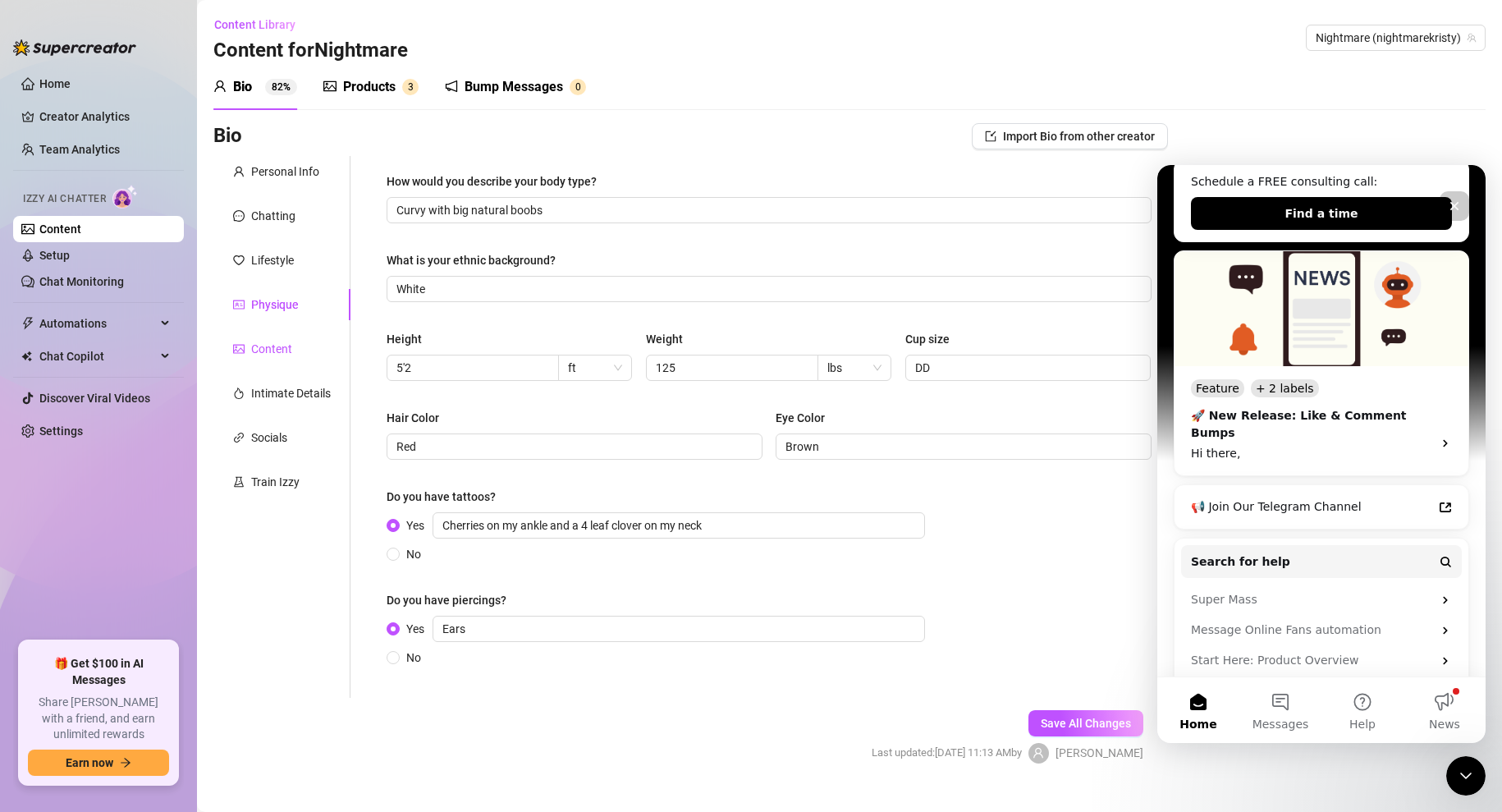
click at [266, 349] on div "Content" at bounding box center [272, 348] width 41 height 18
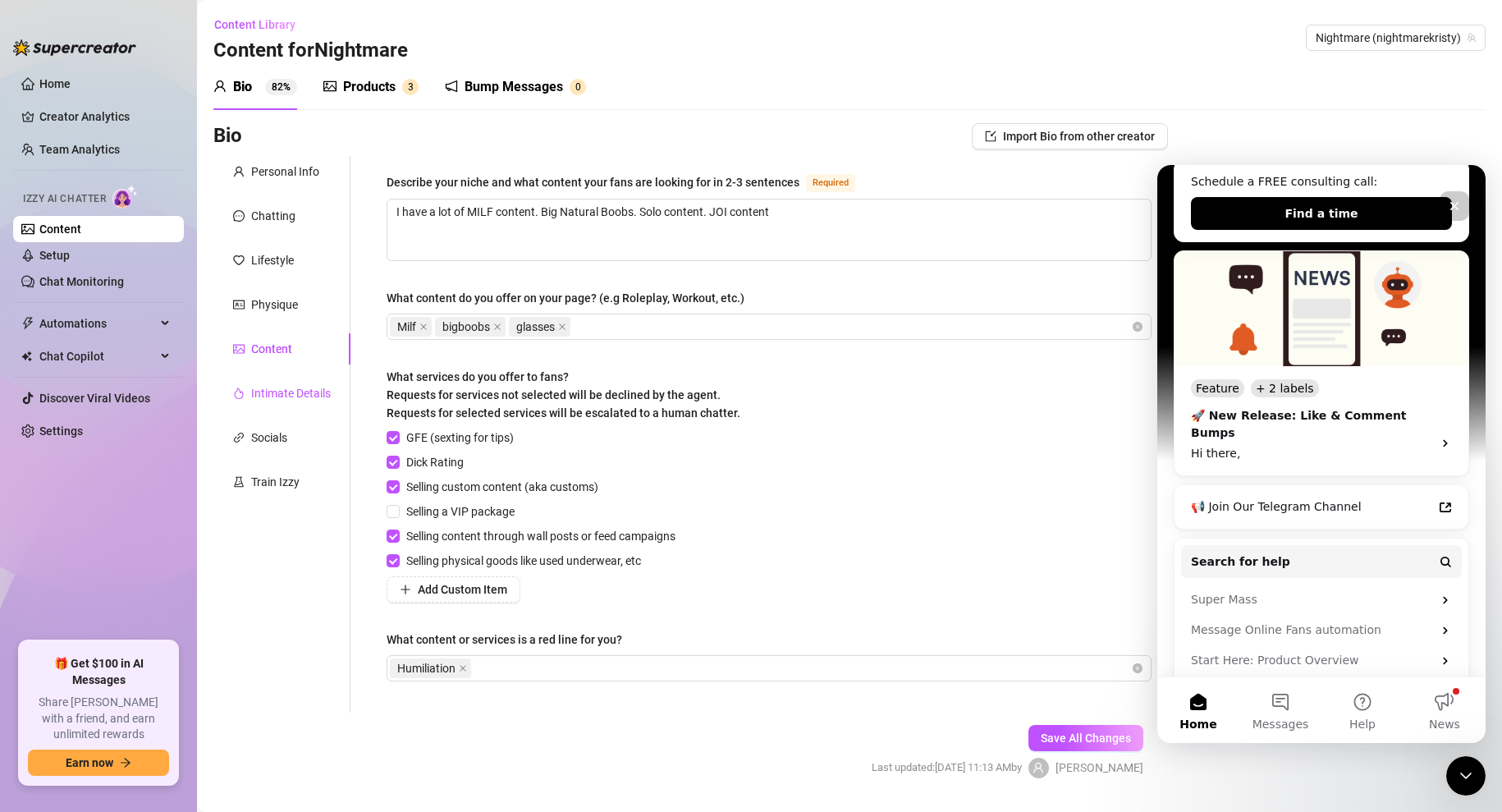
click at [277, 392] on div "Intimate Details" at bounding box center [291, 393] width 79 height 18
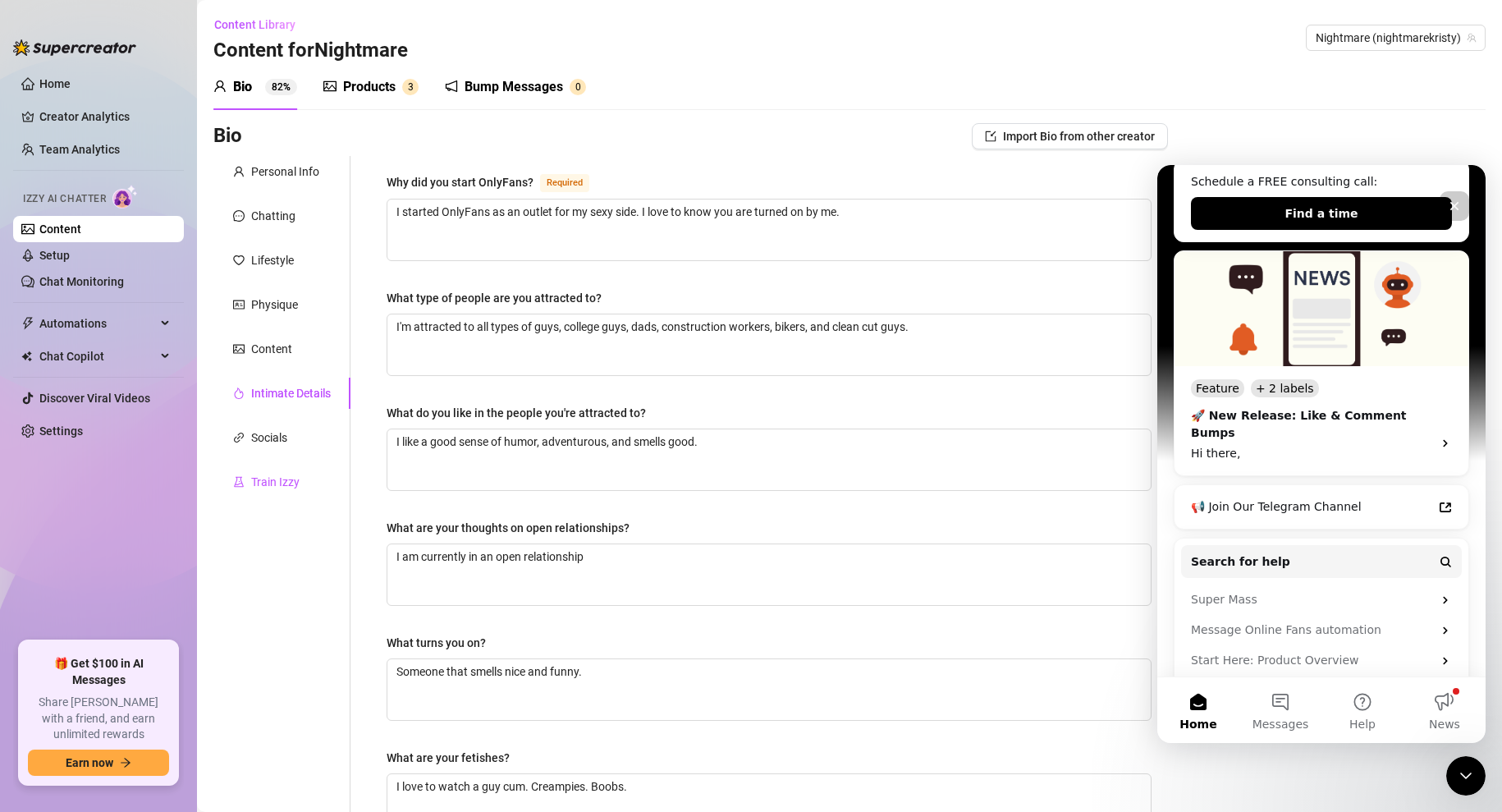
click at [267, 479] on div "Train Izzy" at bounding box center [275, 481] width 48 height 18
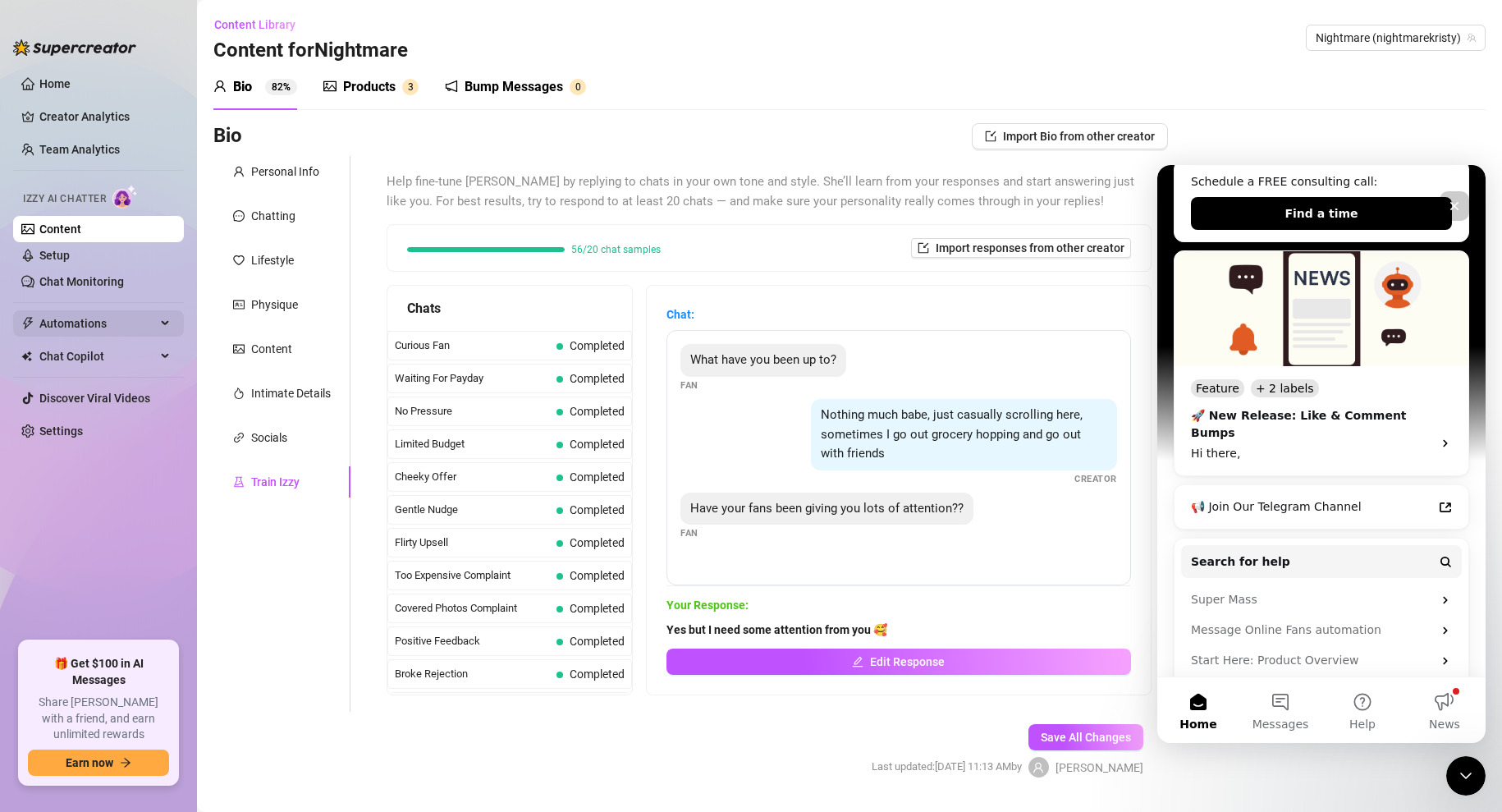
click at [91, 327] on span "Automations" at bounding box center [97, 323] width 116 height 26
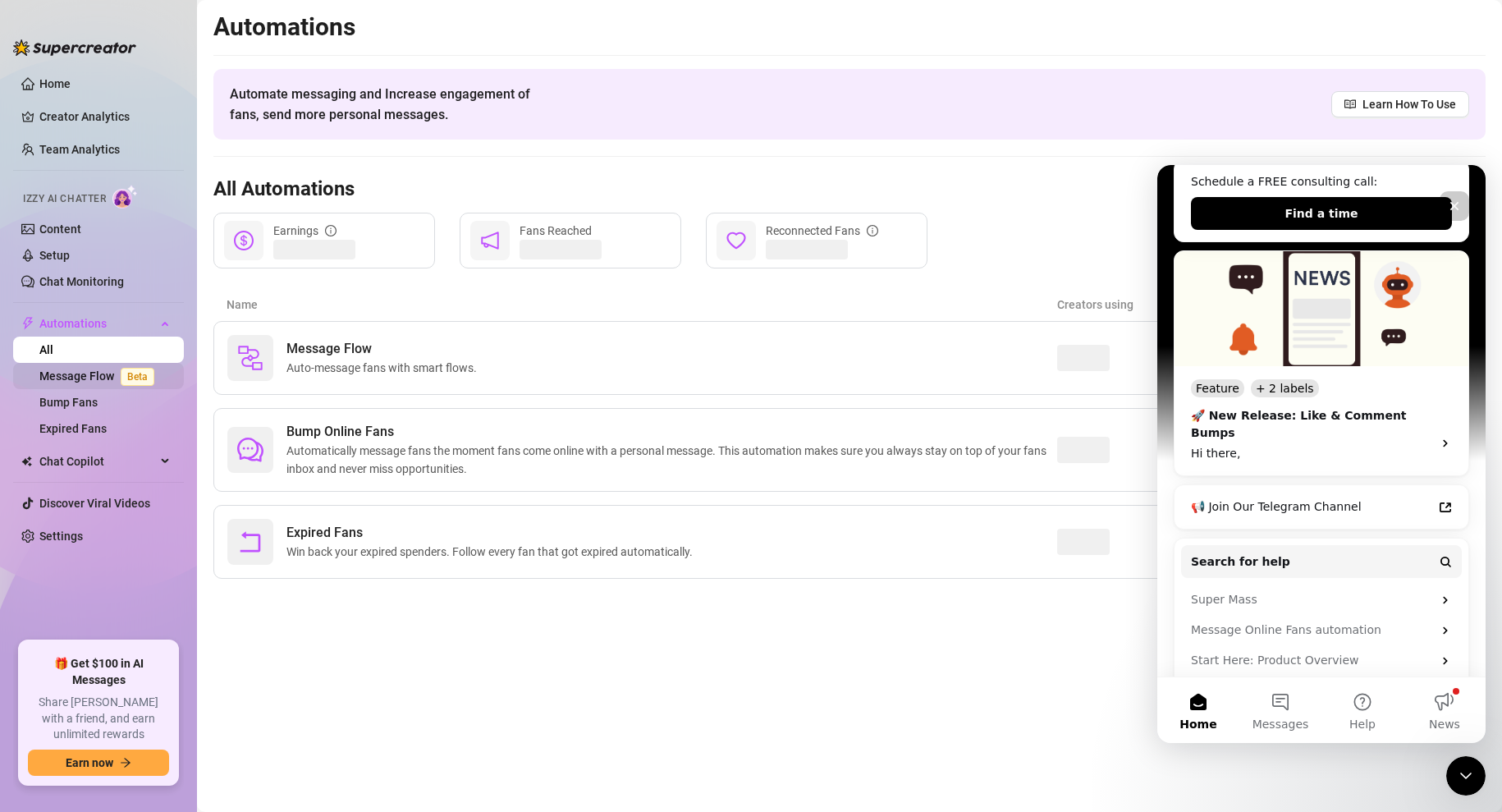
click at [84, 376] on link "Message Flow Beta" at bounding box center [100, 375] width 121 height 13
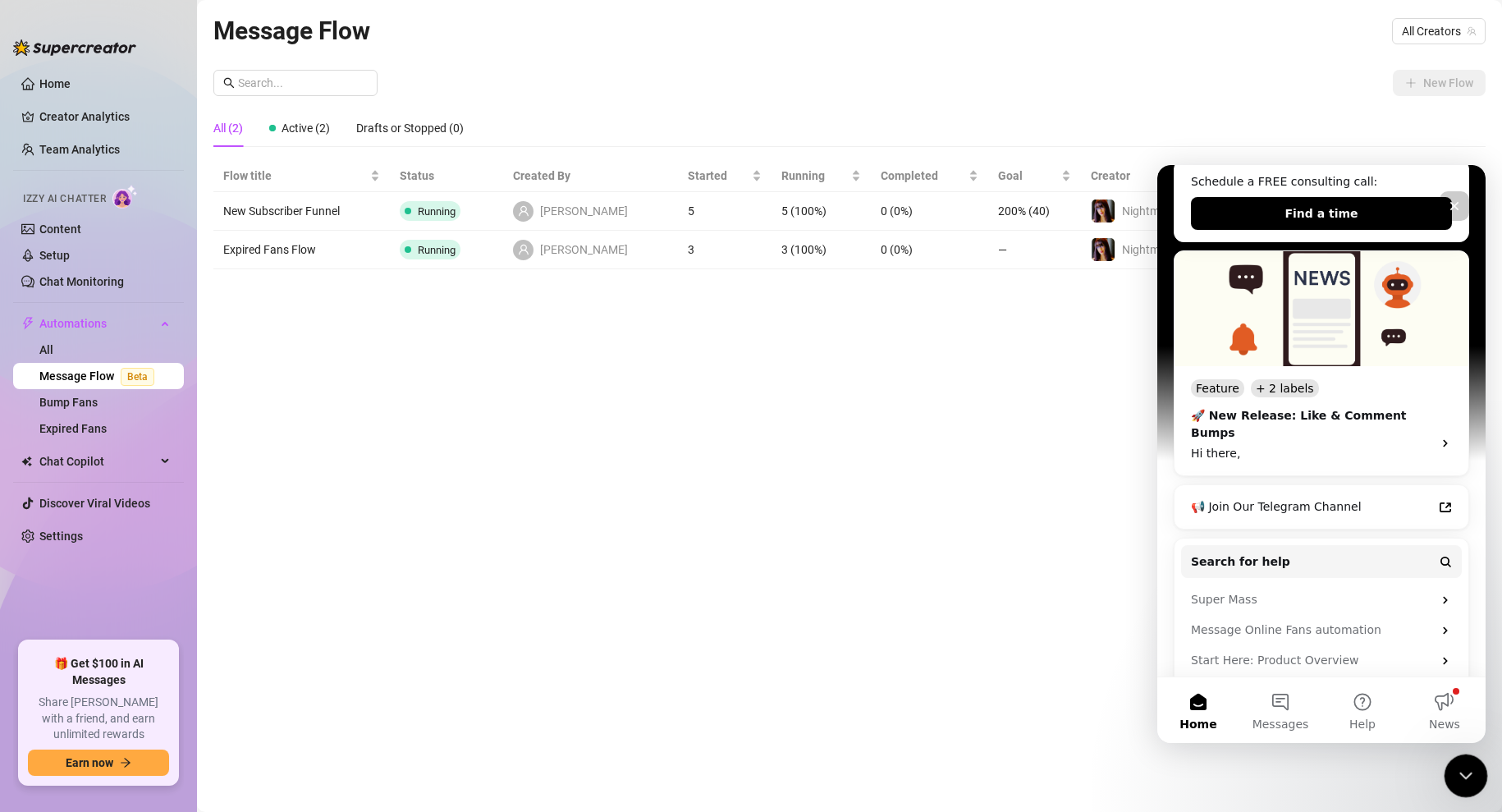
click at [1468, 774] on icon "Close Intercom Messenger" at bounding box center [1464, 773] width 20 height 20
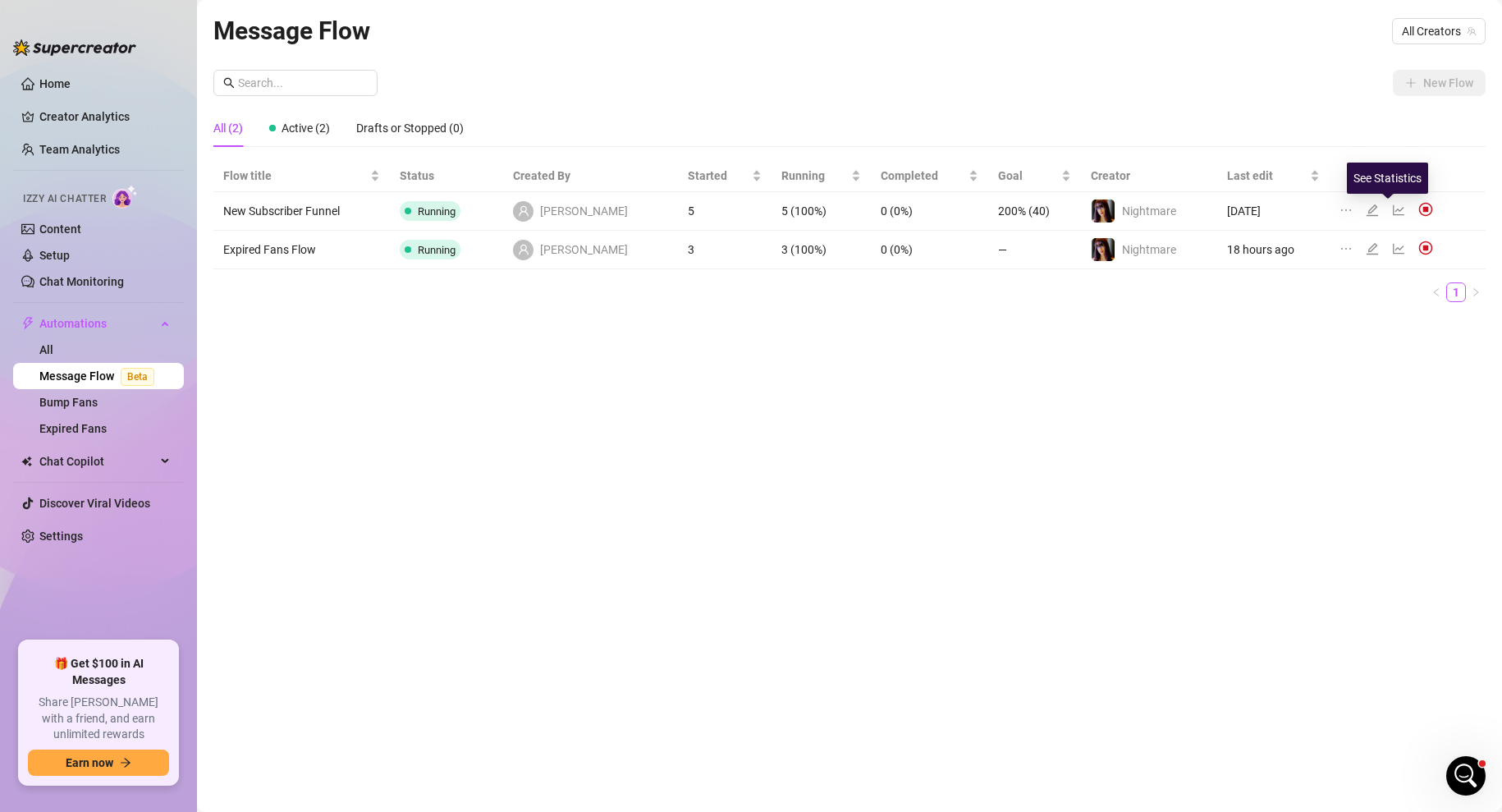
click at [1392, 207] on icon "line-chart" at bounding box center [1398, 210] width 13 height 13
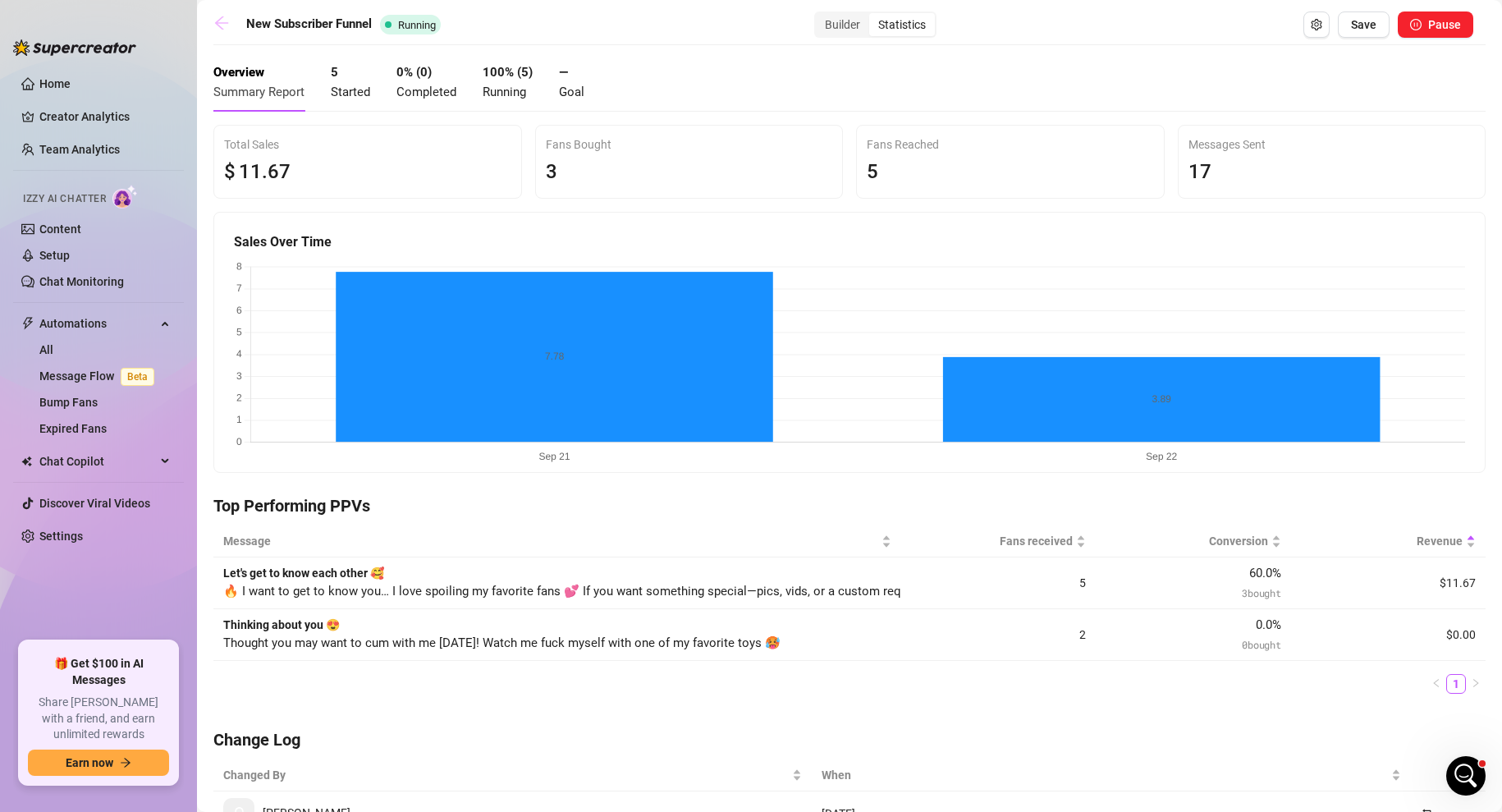
click at [222, 21] on icon "arrow-left" at bounding box center [221, 23] width 17 height 17
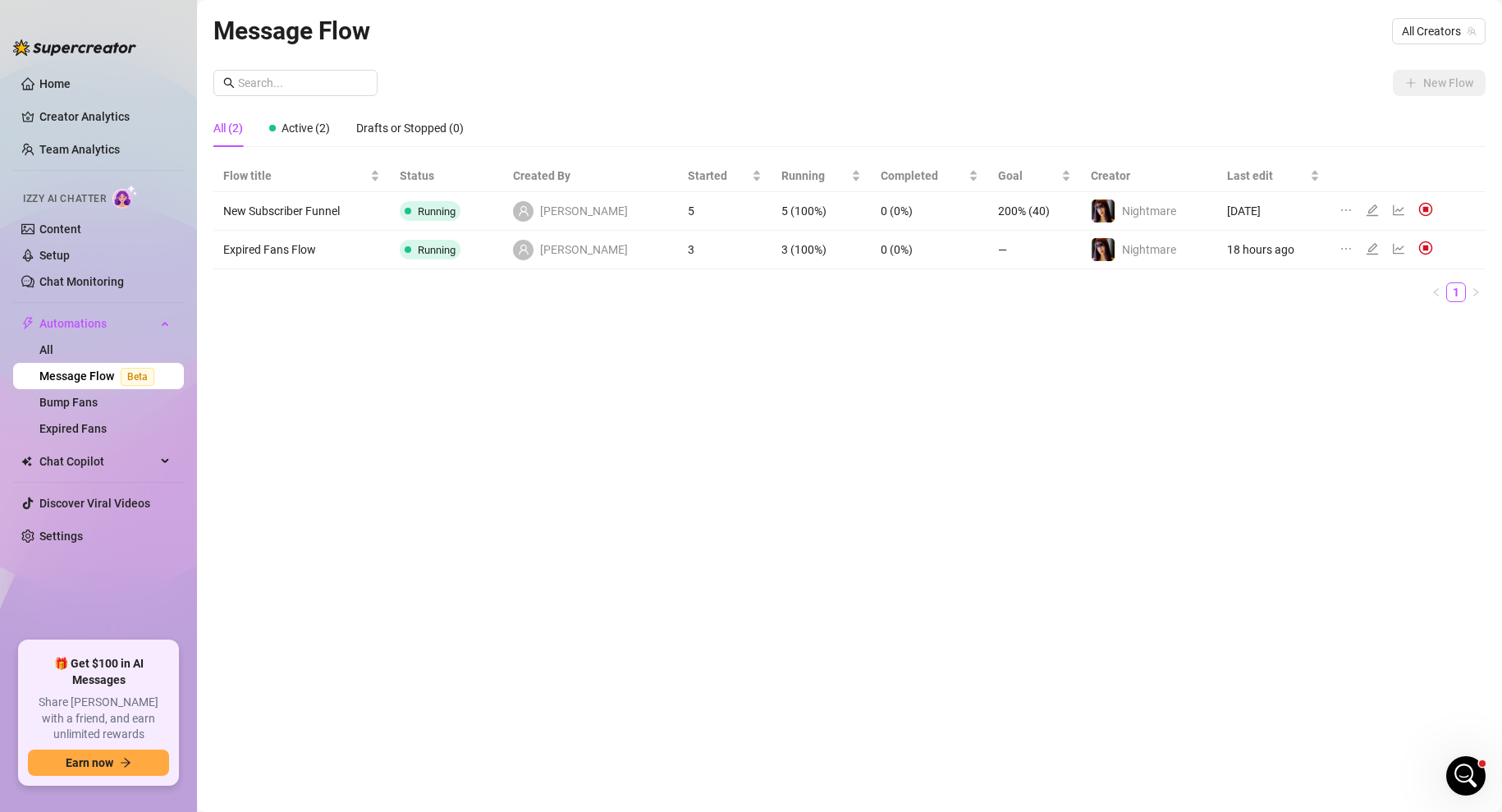
click at [1392, 250] on icon "line-chart" at bounding box center [1398, 248] width 13 height 13
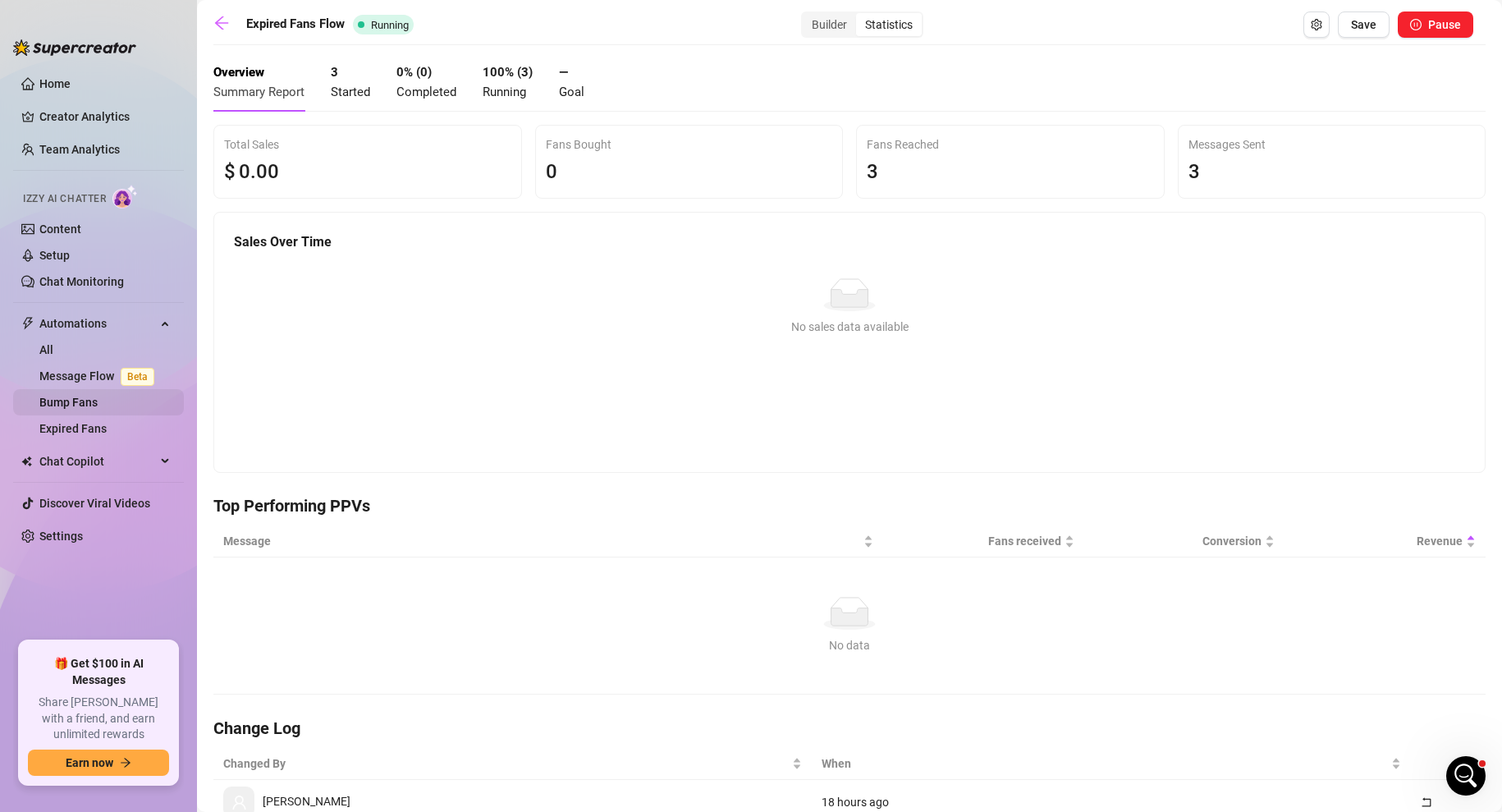
click at [72, 402] on link "Bump Fans" at bounding box center [68, 402] width 59 height 13
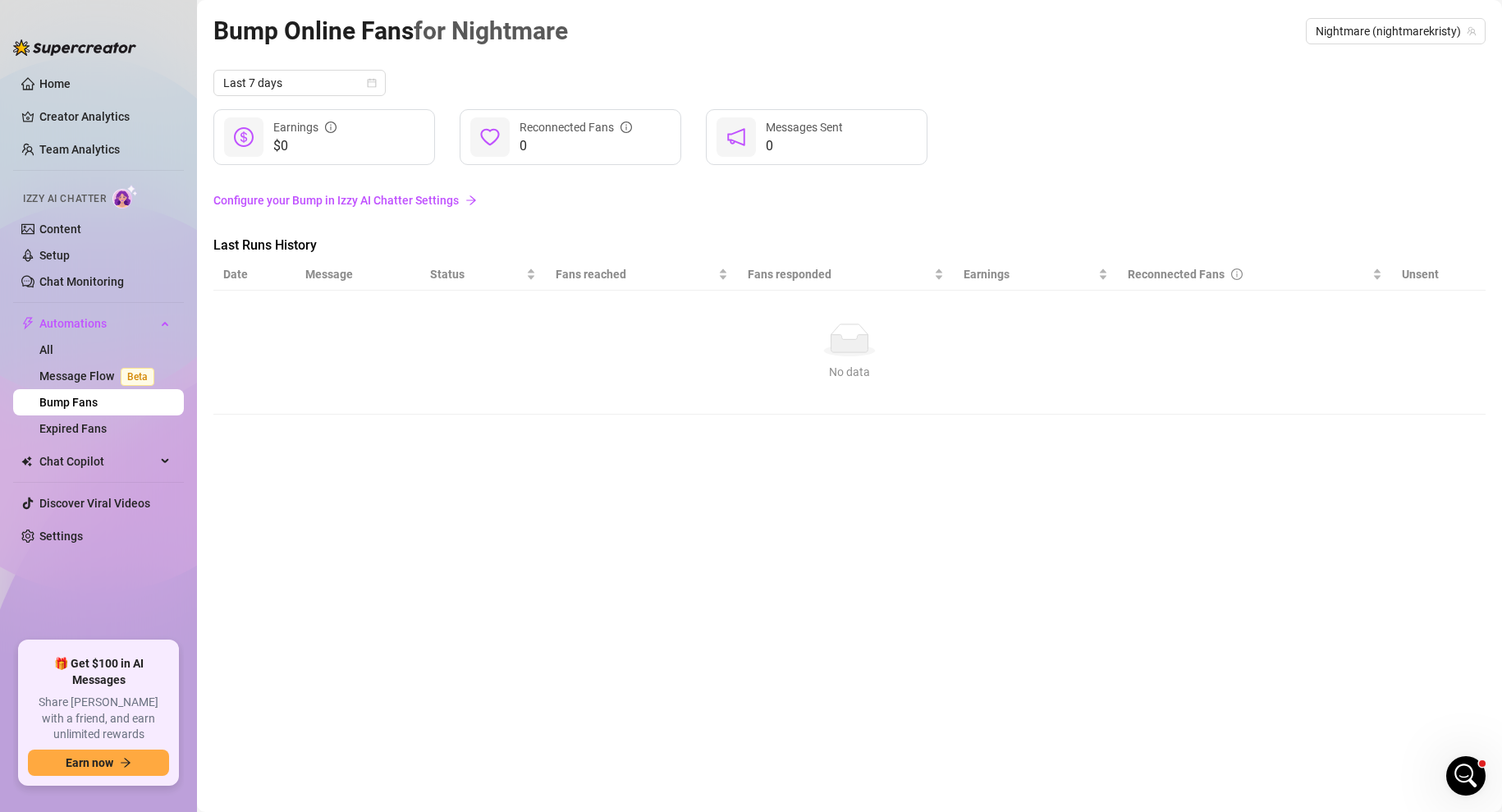
click at [394, 201] on link "Configure your Bump in Izzy AI Chatter Settings" at bounding box center [849, 200] width 1272 height 18
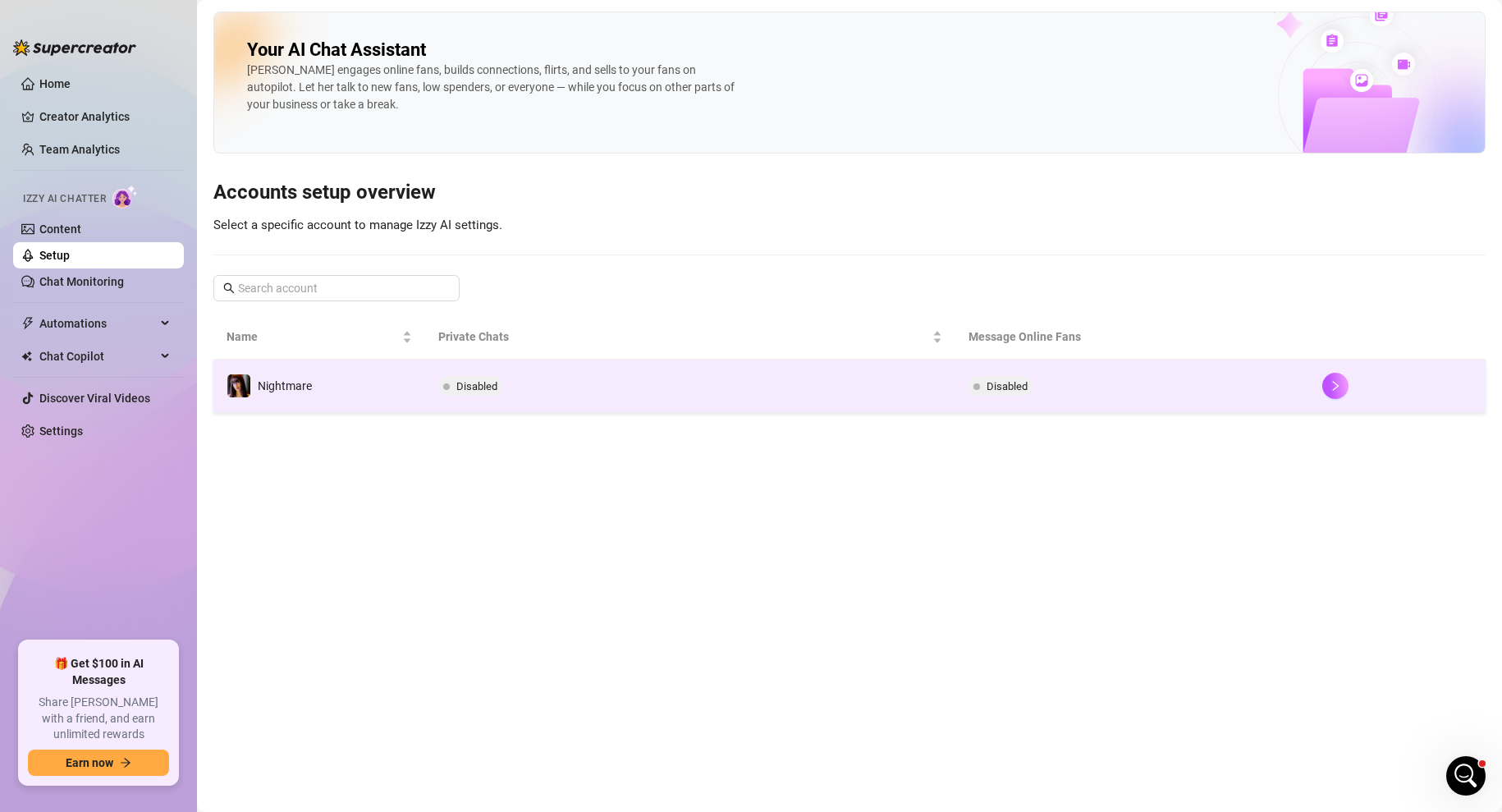
click at [346, 390] on td "Nightmare" at bounding box center [319, 386] width 212 height 53
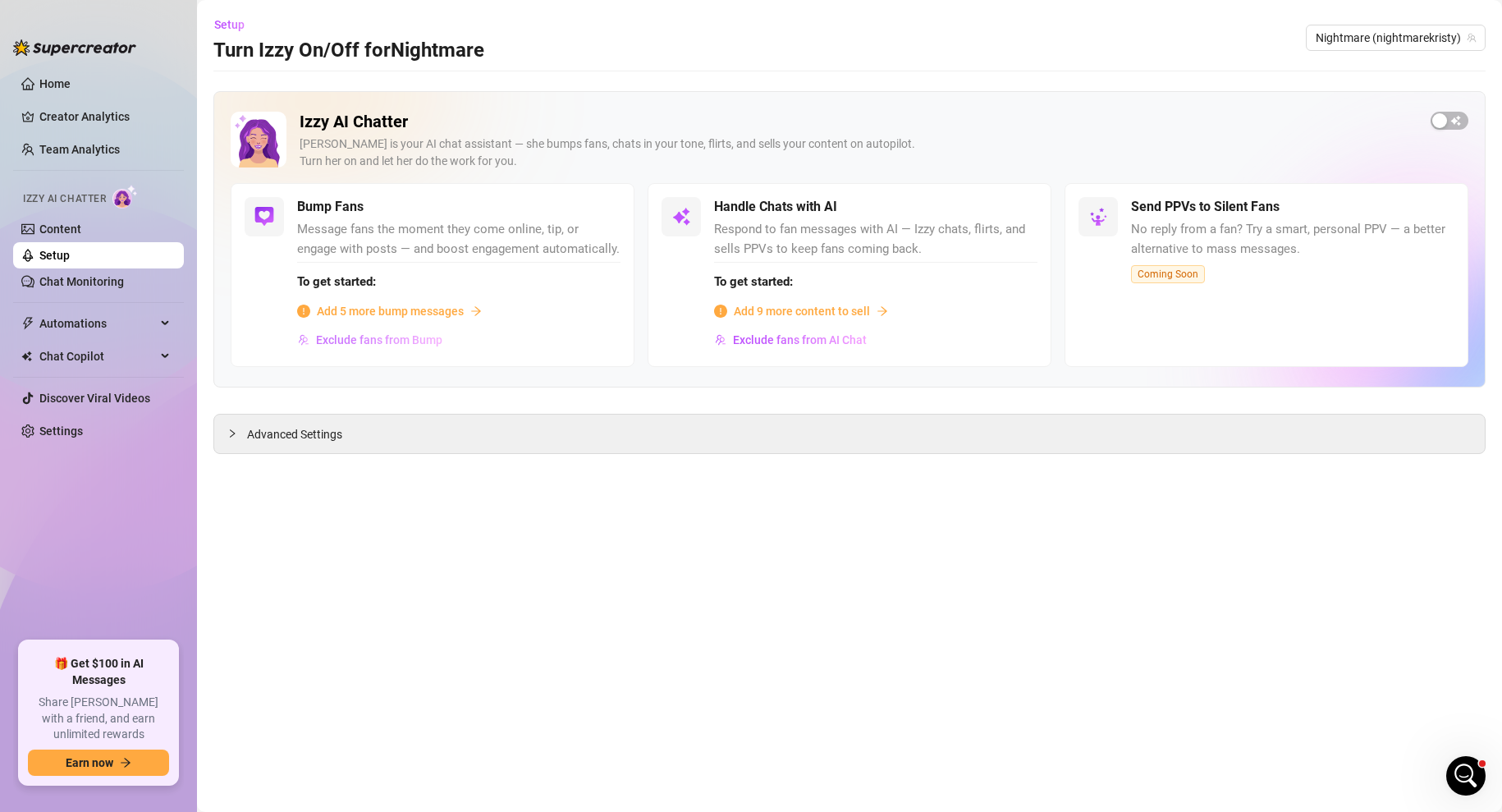
click at [408, 341] on span "Exclude fans from Bump" at bounding box center [379, 340] width 127 height 13
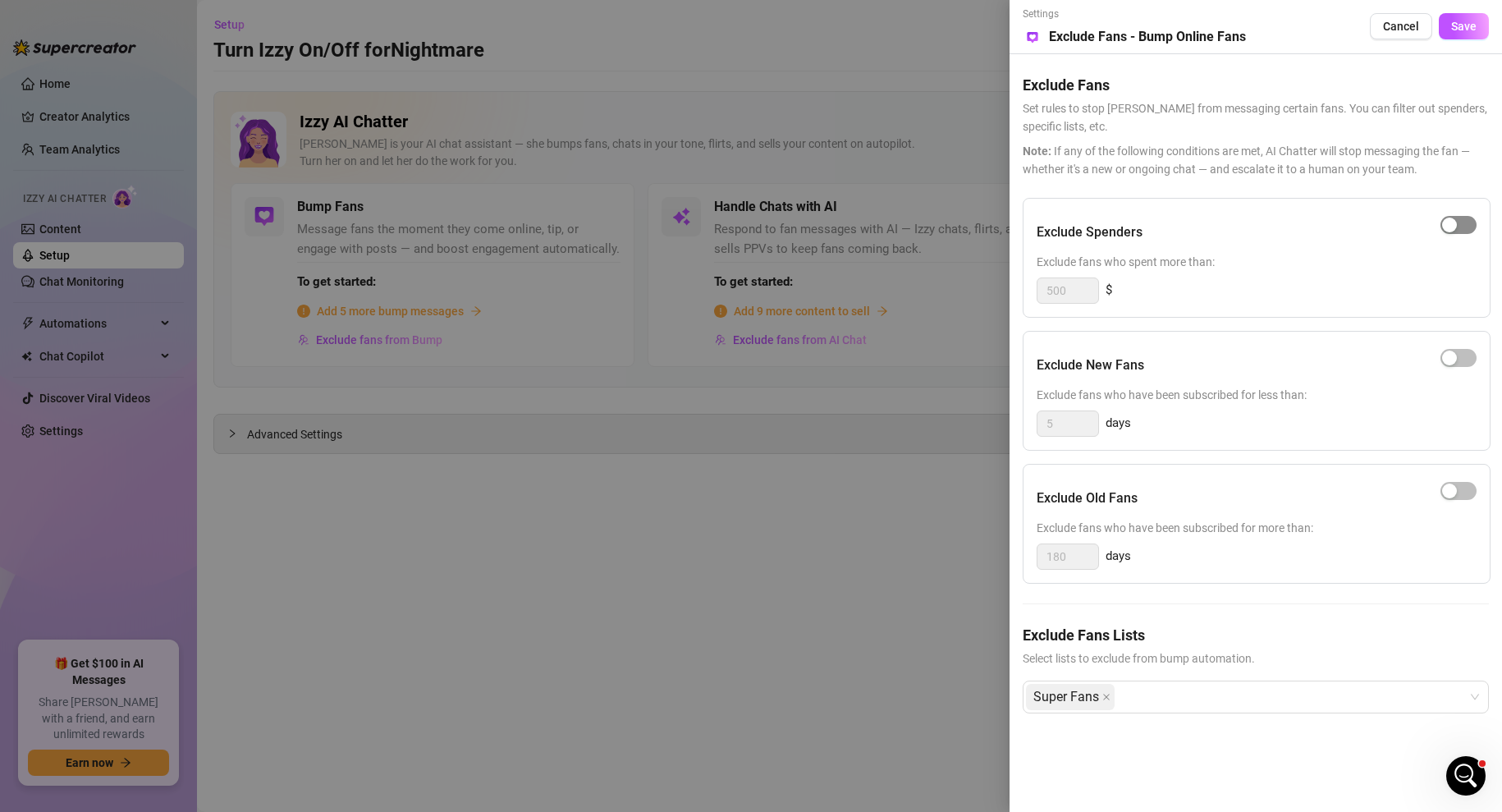
click at [1446, 223] on div "button" at bounding box center [1450, 224] width 15 height 15
click at [1054, 286] on input "500" at bounding box center [1068, 291] width 61 height 24
type input "300"
click at [1253, 353] on div "Exclude New Fans" at bounding box center [1257, 365] width 440 height 41
click at [1452, 493] on div "button" at bounding box center [1450, 491] width 15 height 15
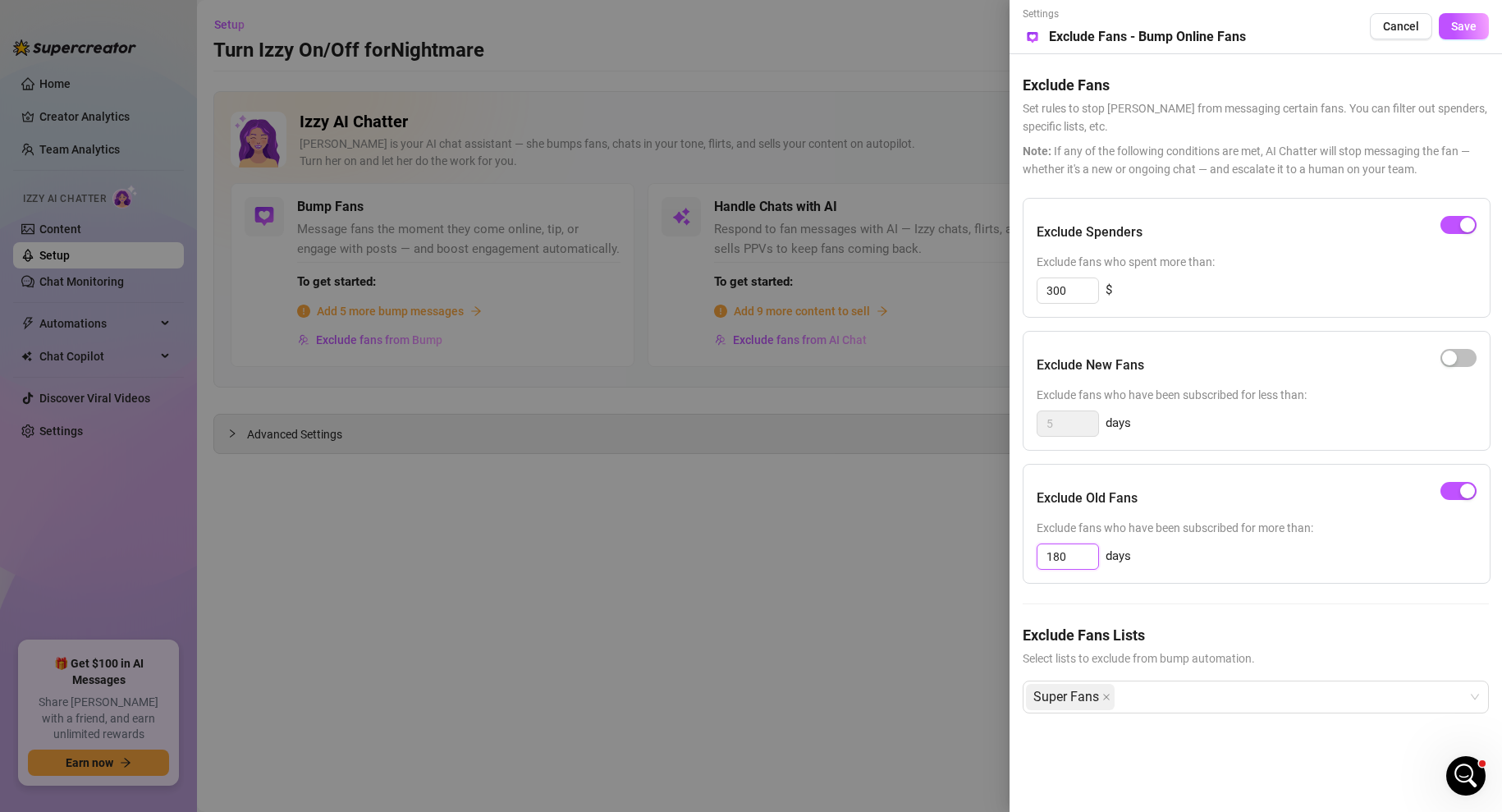
drag, startPoint x: 1071, startPoint y: 554, endPoint x: 1028, endPoint y: 542, distance: 44.6
click at [1028, 542] on div "Exclude Old Fans Exclude fans who have been subscribed for more than: 180 days" at bounding box center [1257, 523] width 468 height 120
type input "90"
click at [1248, 544] on div "90 days" at bounding box center [1257, 556] width 440 height 26
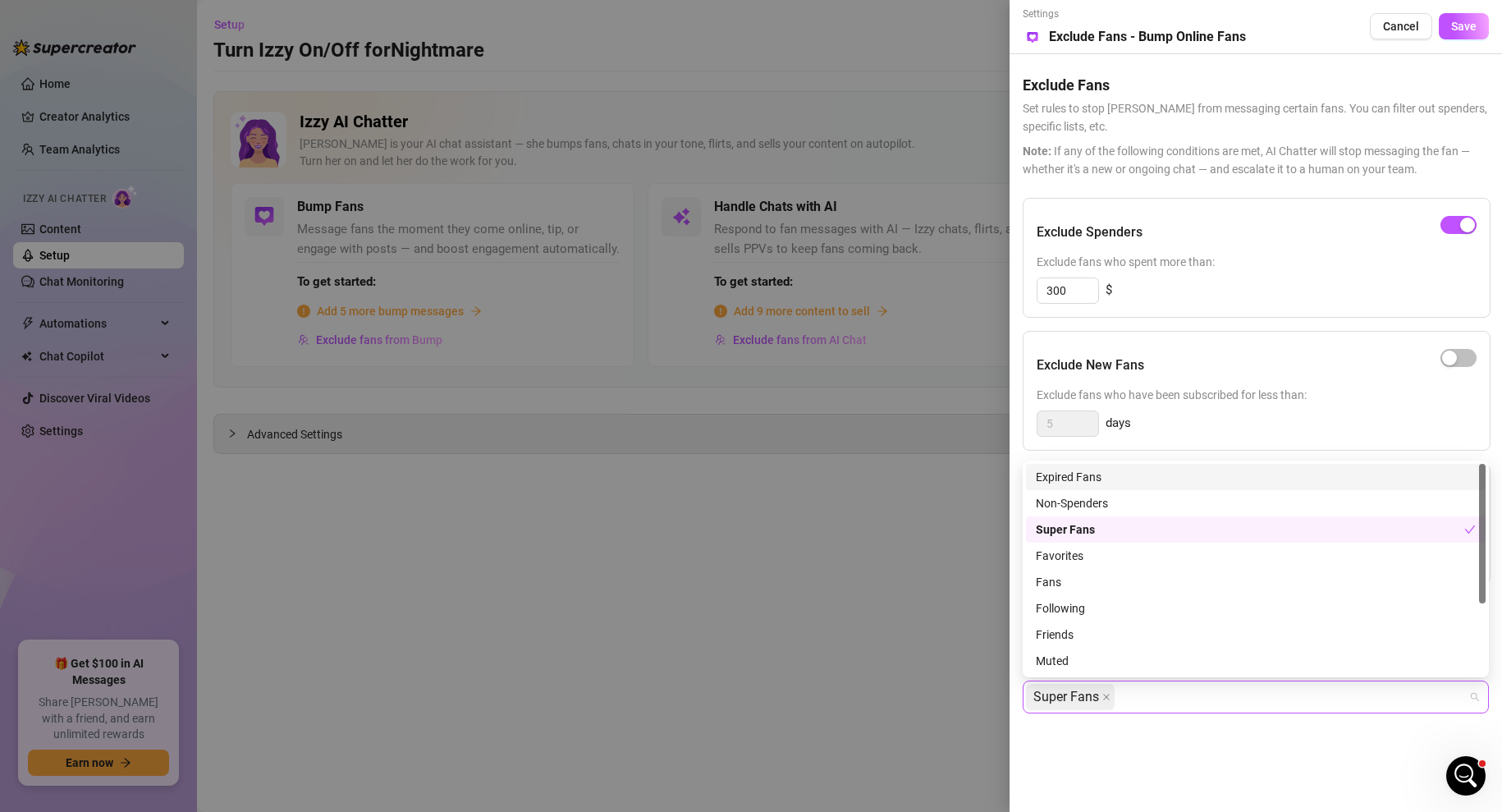
click at [1275, 684] on div "Super Fans" at bounding box center [1247, 697] width 443 height 30
click at [1050, 660] on div "Muted" at bounding box center [1256, 660] width 440 height 18
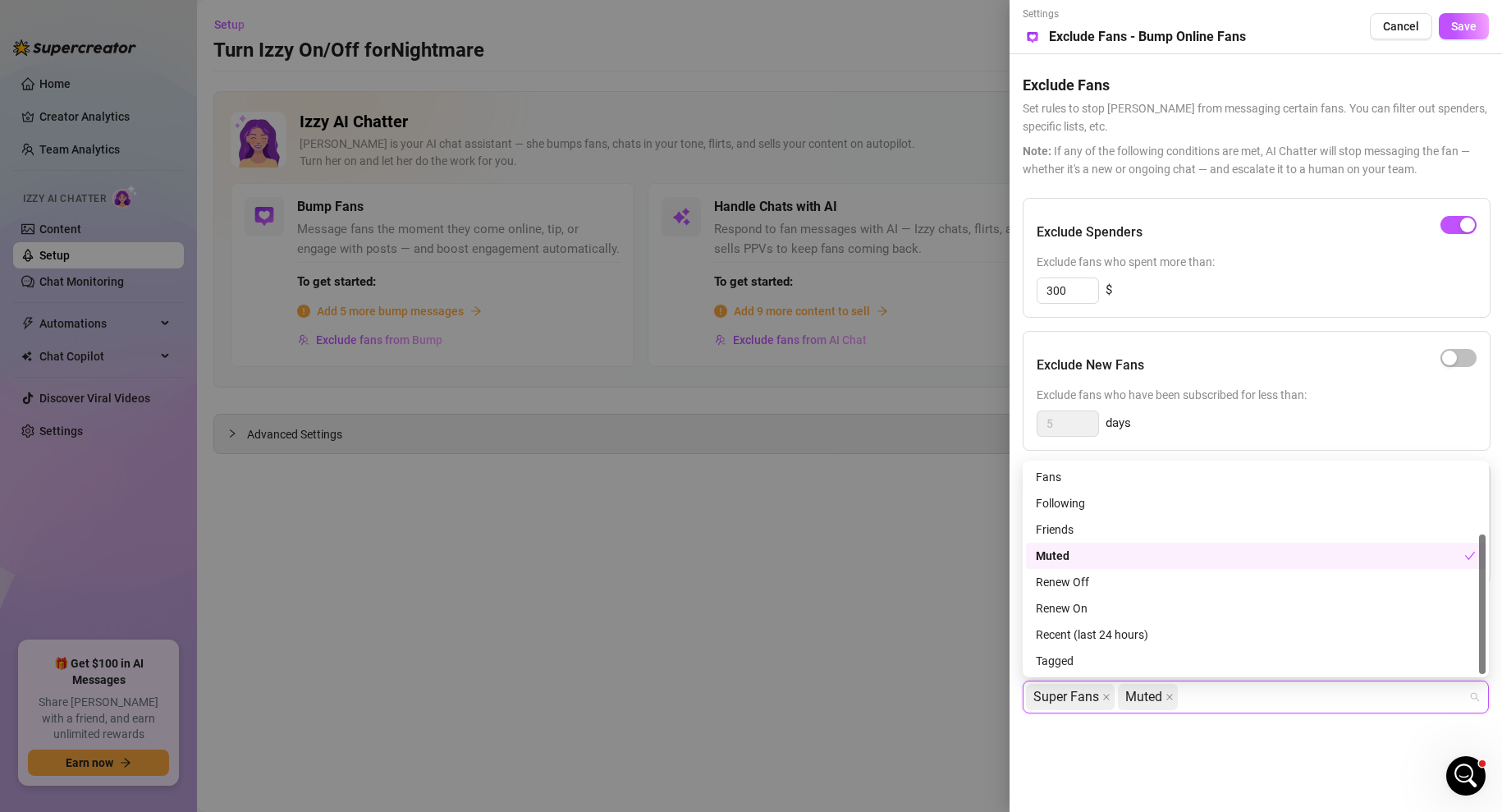
scroll to position [103, 0]
click at [1259, 738] on div "Exclude Fans Lists Select lists to exclude from bump automation. Super Fans Mut…" at bounding box center [1256, 681] width 466 height 116
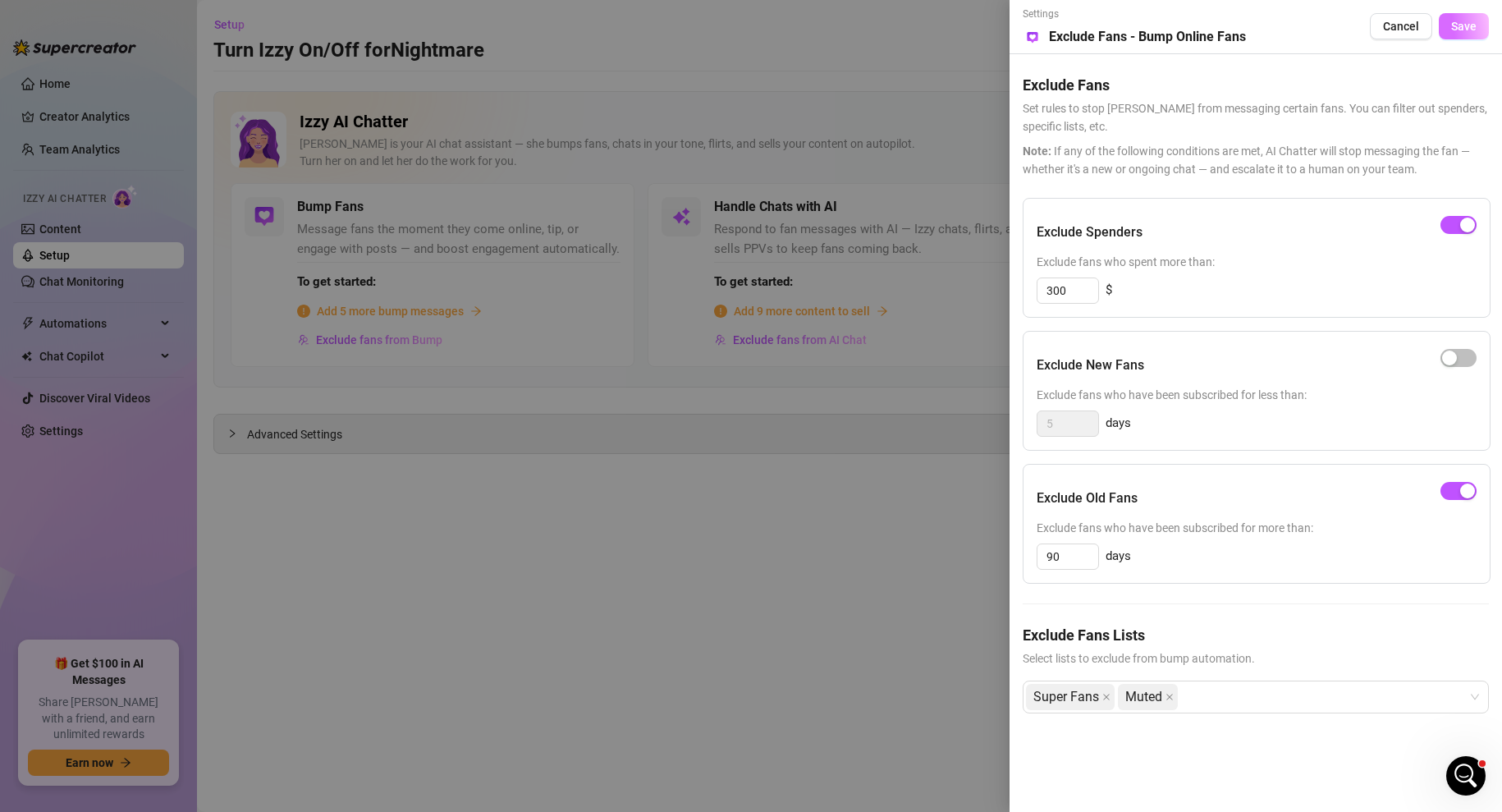
click at [1471, 21] on span "Save" at bounding box center [1464, 26] width 25 height 13
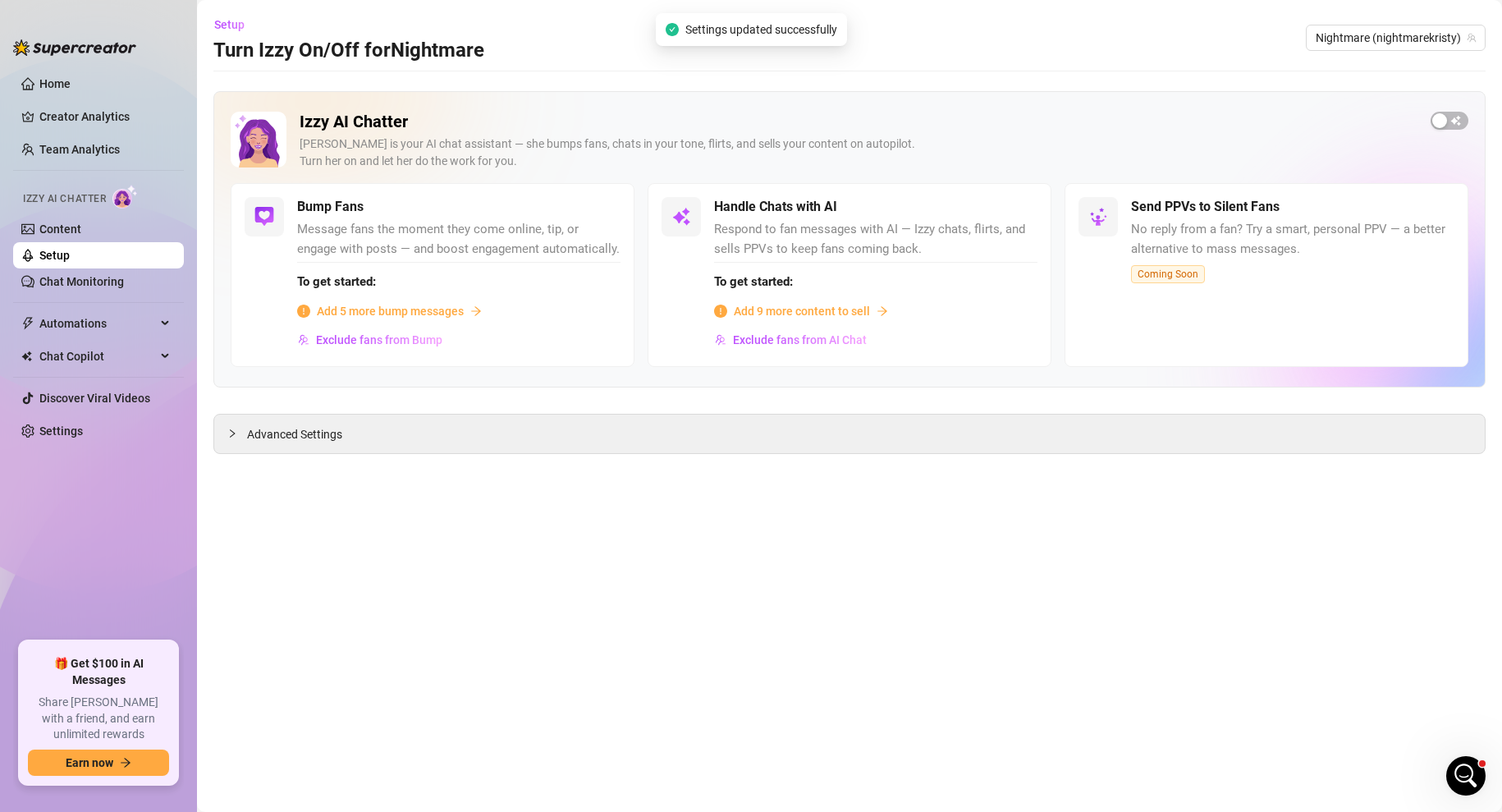
click at [389, 309] on span "Add 5 more bump messages" at bounding box center [390, 311] width 147 height 18
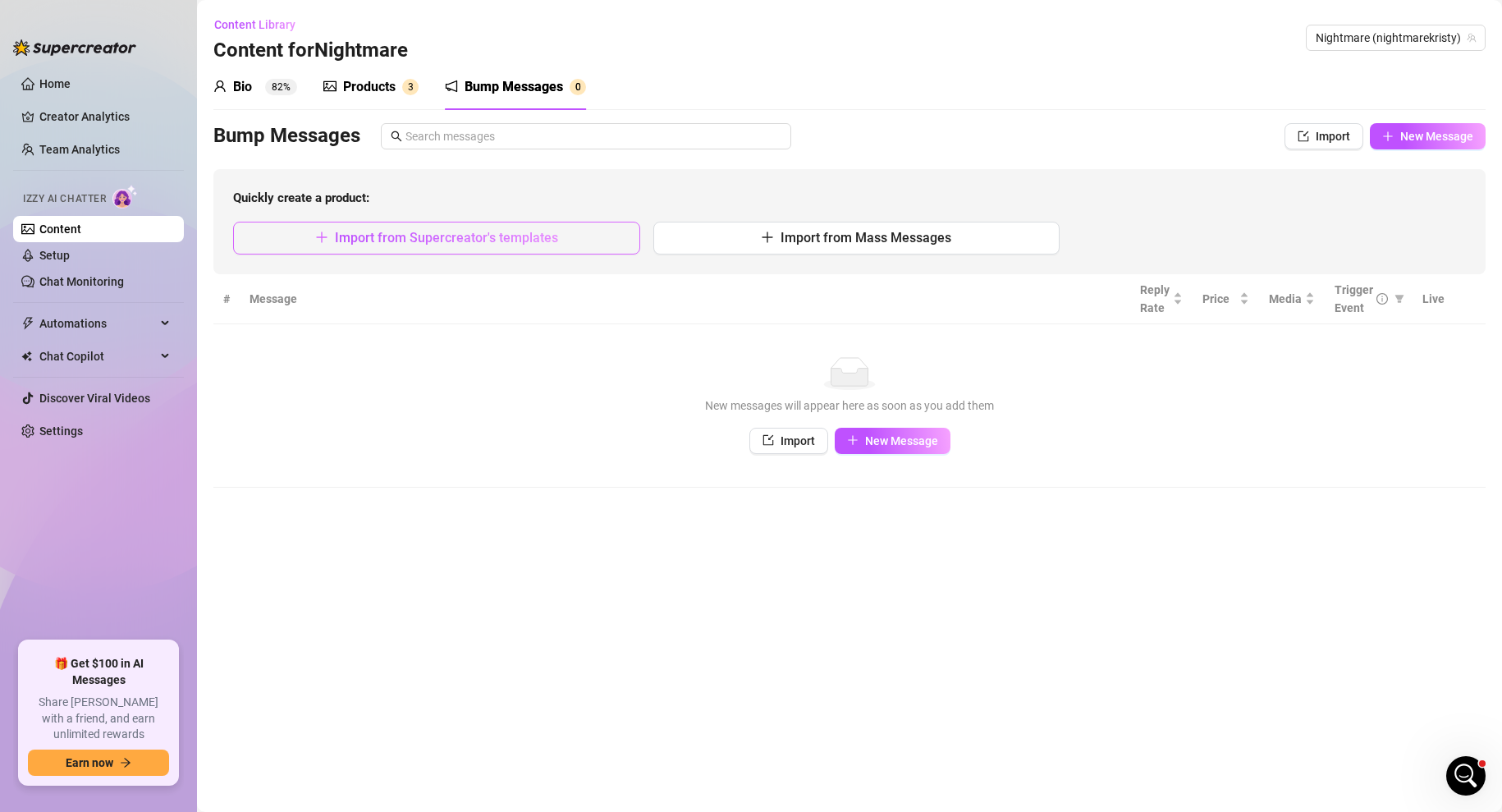
click at [420, 239] on span "Import from Supercreator's templates" at bounding box center [447, 237] width 224 height 16
type textarea "Type your message here..."
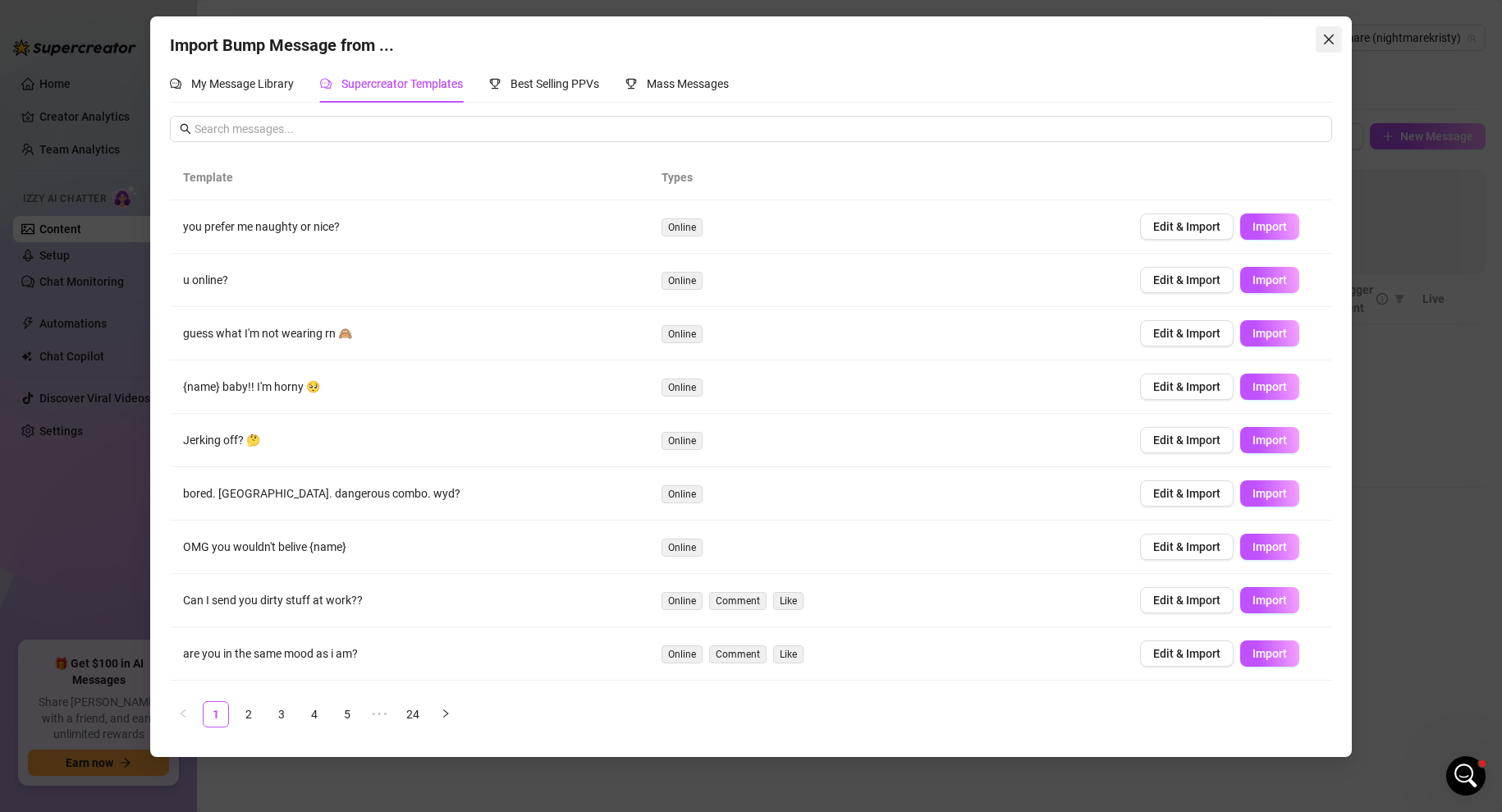
click at [1336, 30] on button "Close" at bounding box center [1329, 39] width 26 height 26
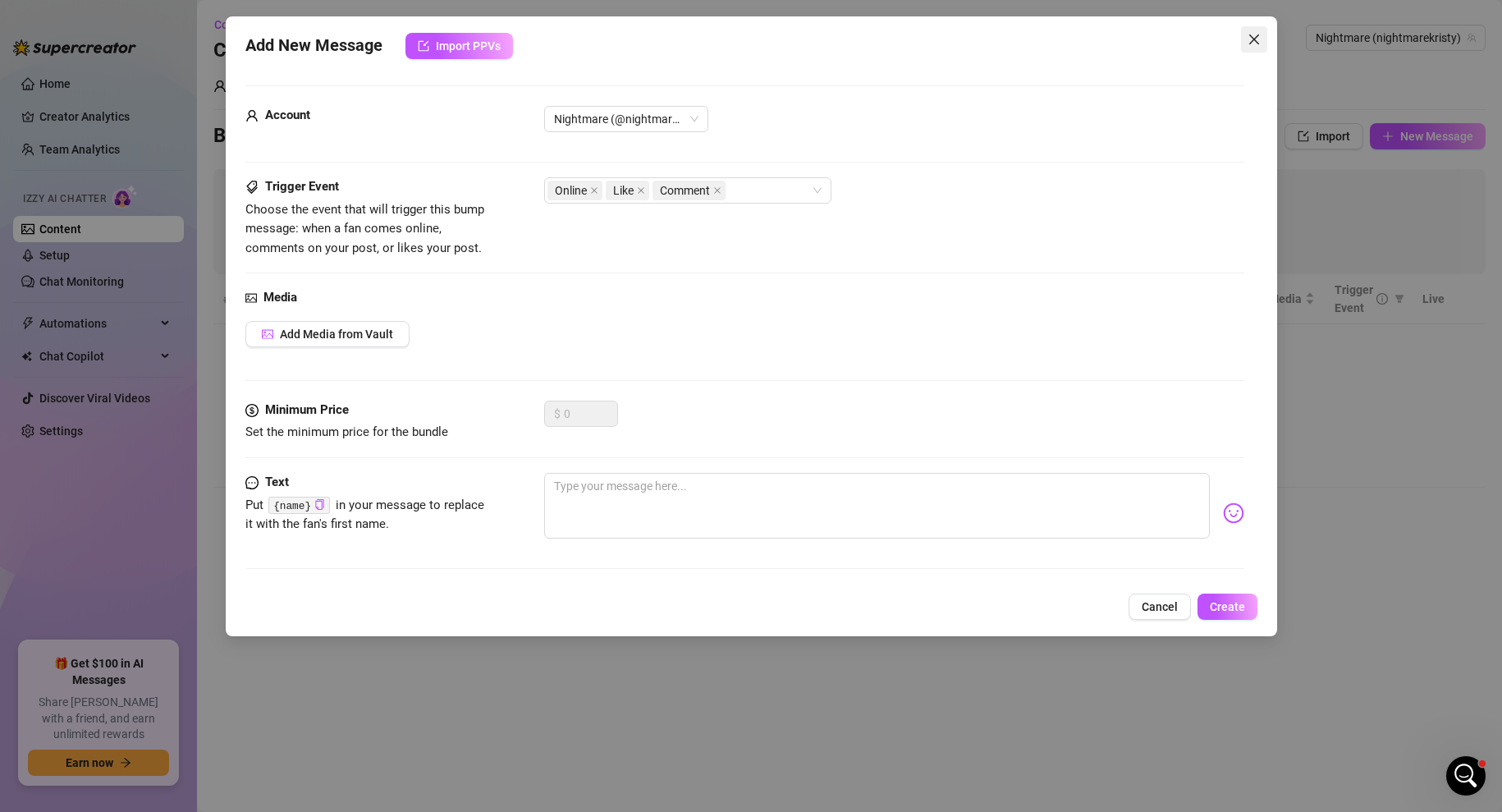
click at [1253, 40] on icon "close" at bounding box center [1253, 38] width 10 height 10
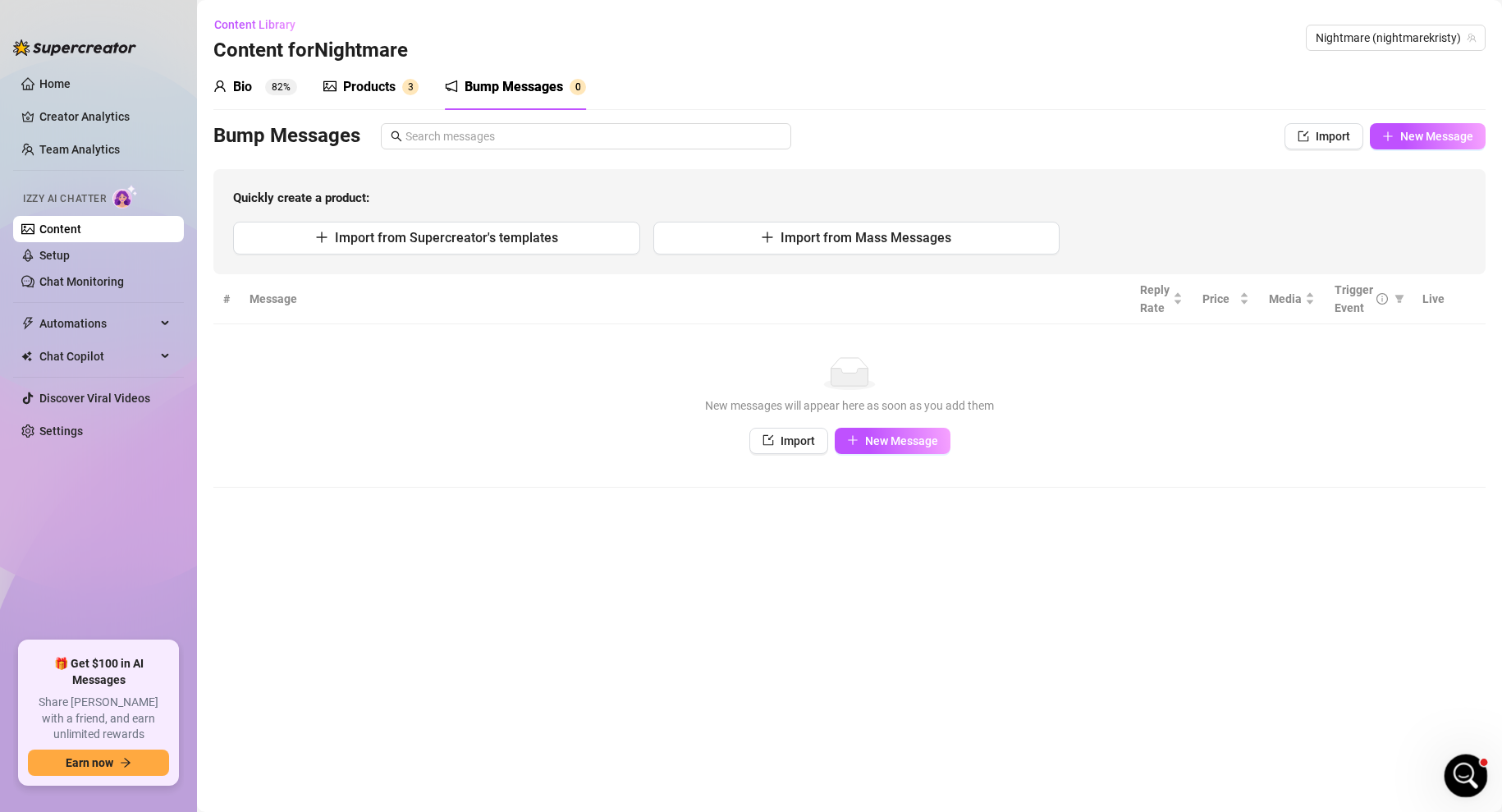
click at [1460, 765] on icon "Open Intercom Messenger" at bounding box center [1464, 774] width 27 height 27
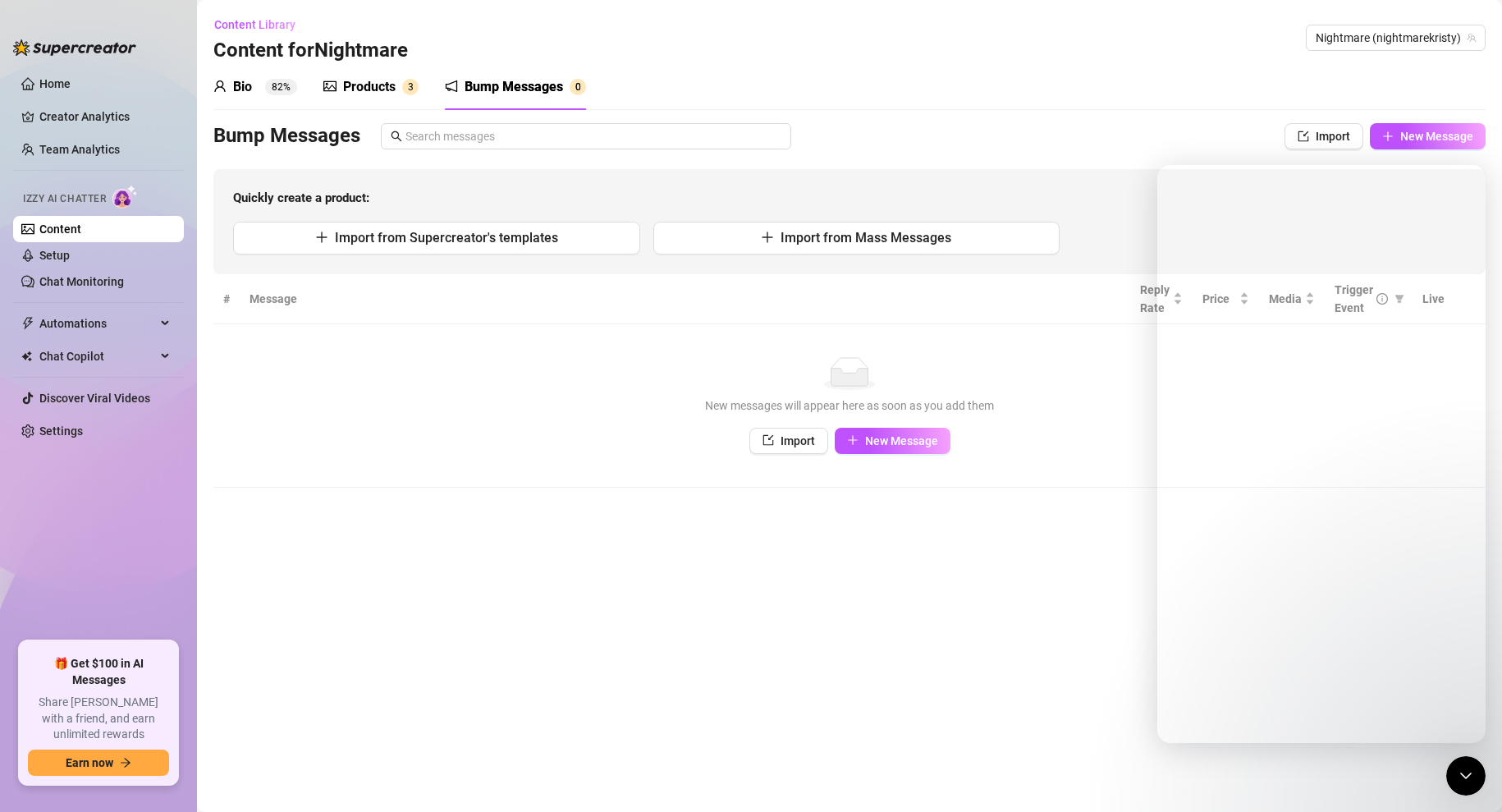
scroll to position [251, 0]
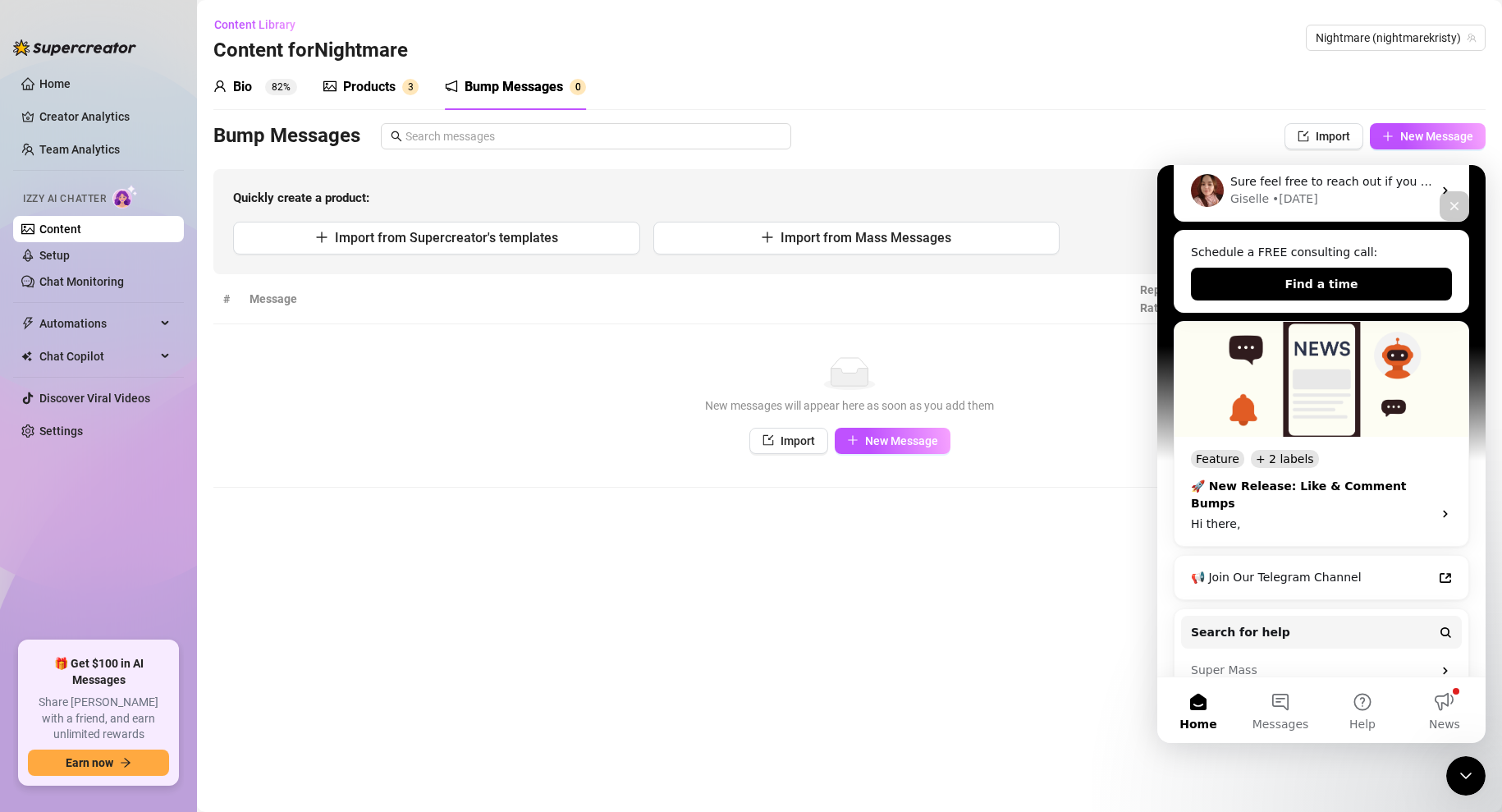
drag, startPoint x: 1354, startPoint y: 459, endPoint x: 1337, endPoint y: 210, distance: 249.6
click at [1354, 478] on div "🚀 New Release: Like & Comment Bumps" at bounding box center [1306, 494] width 231 height 34
